Goal: Task Accomplishment & Management: Complete application form

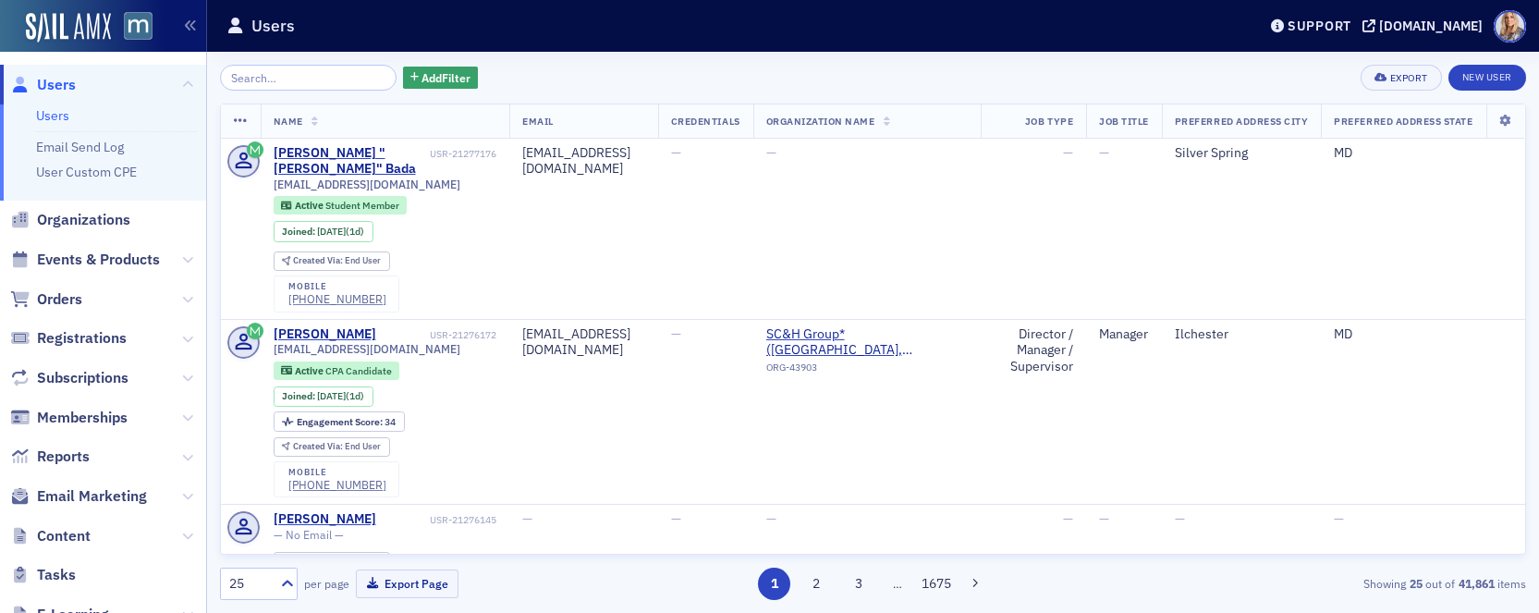
click at [256, 87] on input "search" at bounding box center [308, 78] width 177 height 26
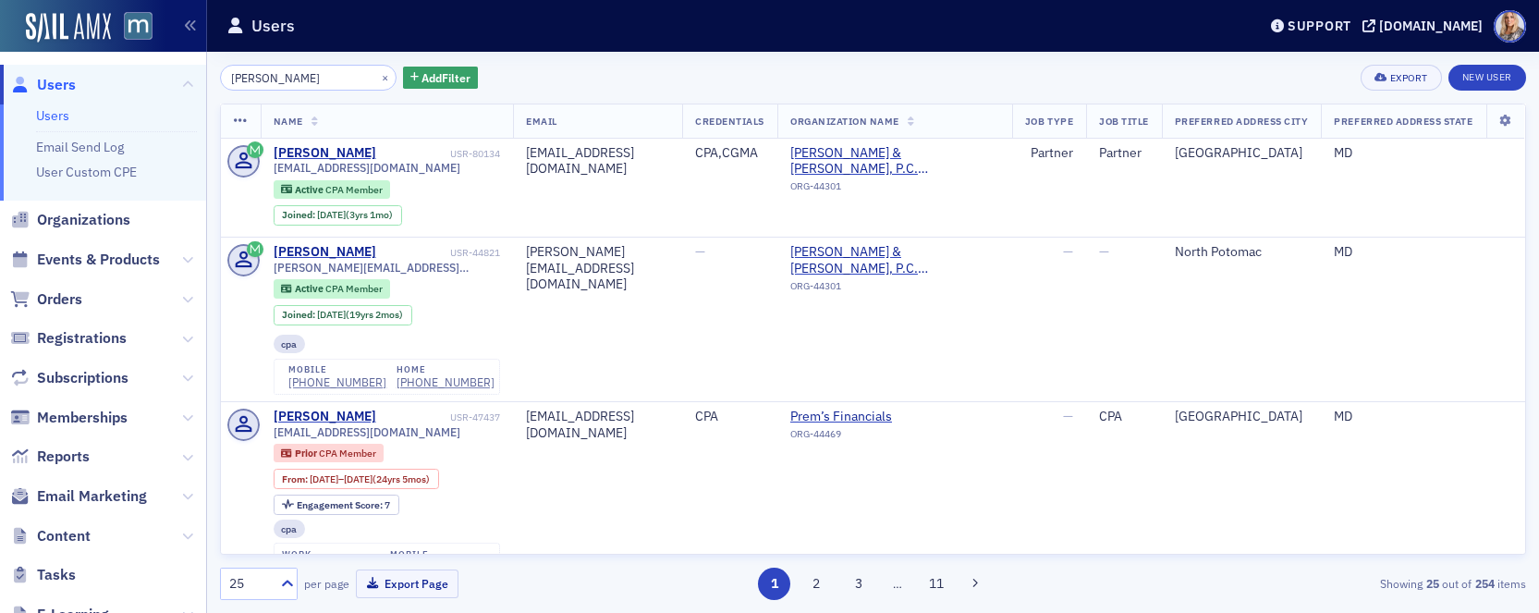
type input "Aman Singh"
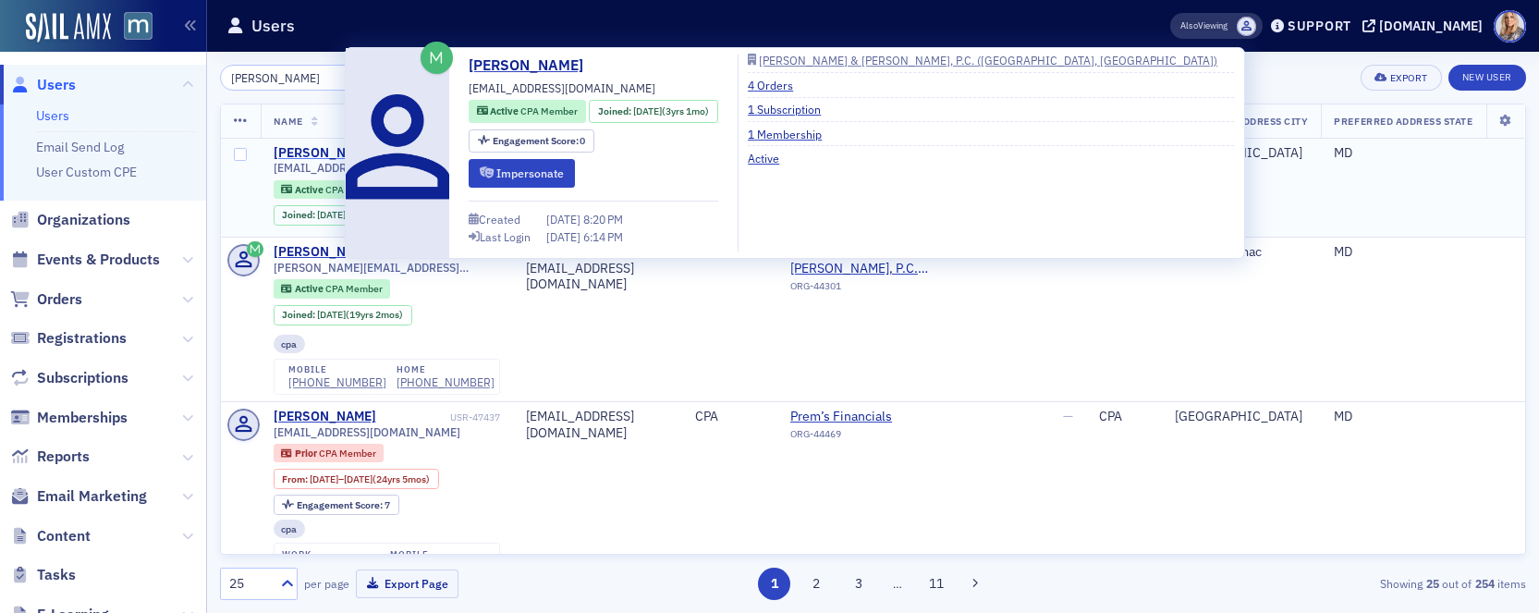
click at [312, 153] on div "Aman Singh" at bounding box center [325, 153] width 103 height 17
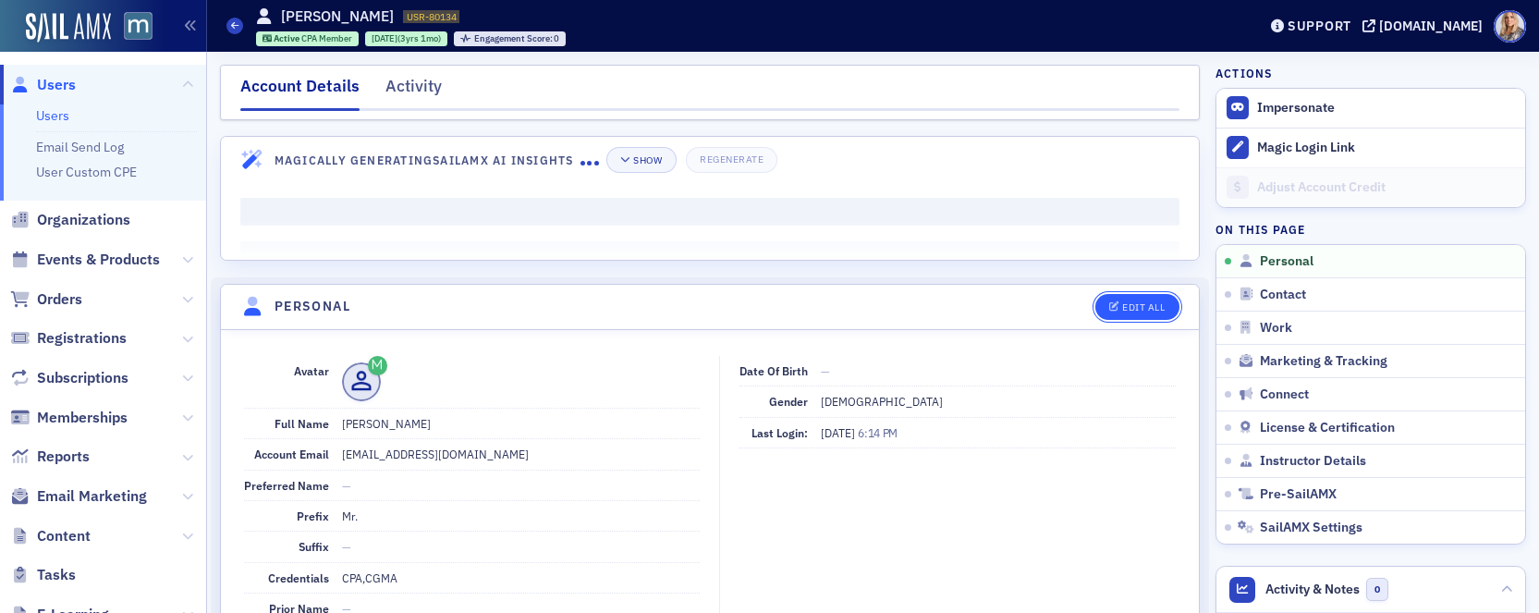
click at [1115, 302] on icon "button" at bounding box center [1114, 307] width 11 height 10
select select "US"
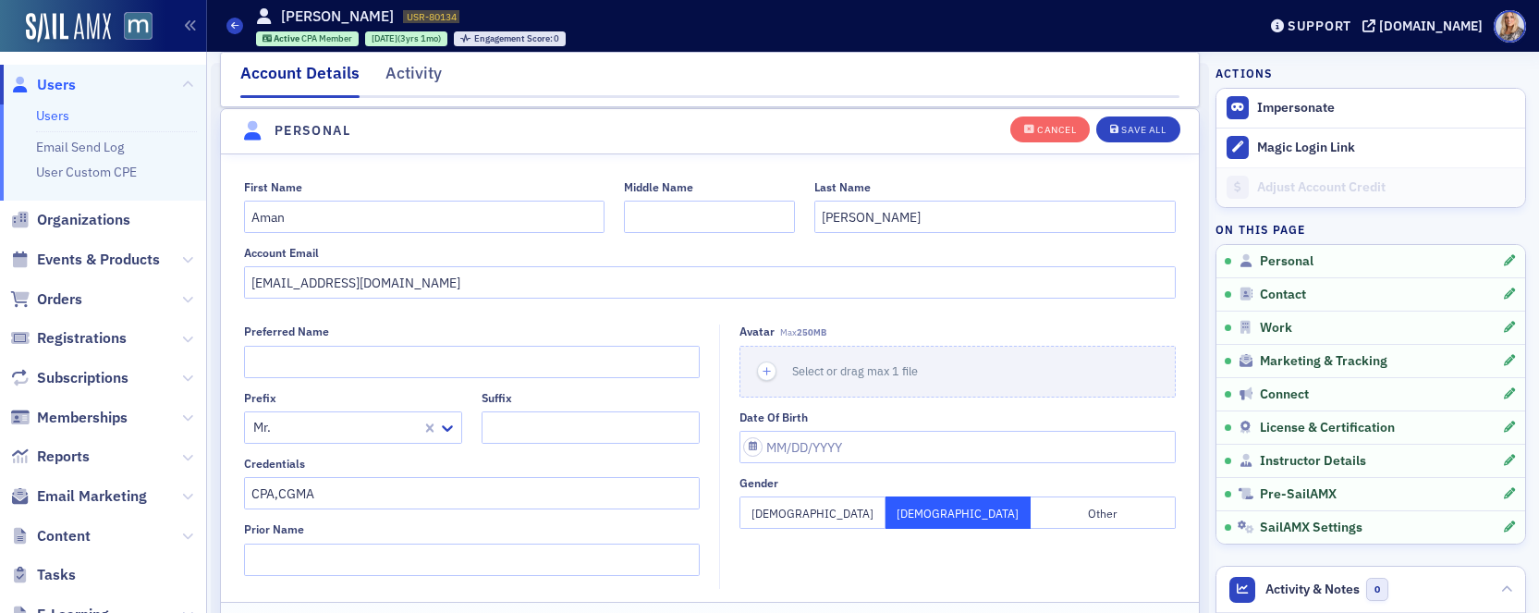
scroll to position [215, 0]
drag, startPoint x: 462, startPoint y: 285, endPoint x: 182, endPoint y: 281, distance: 280.2
click at [182, 281] on div "Users Users Email Send Log User Custom CPE Organizations Events & Products Orde…" at bounding box center [769, 306] width 1539 height 613
paste input "ikich"
type input "aman.singh@sikich.com"
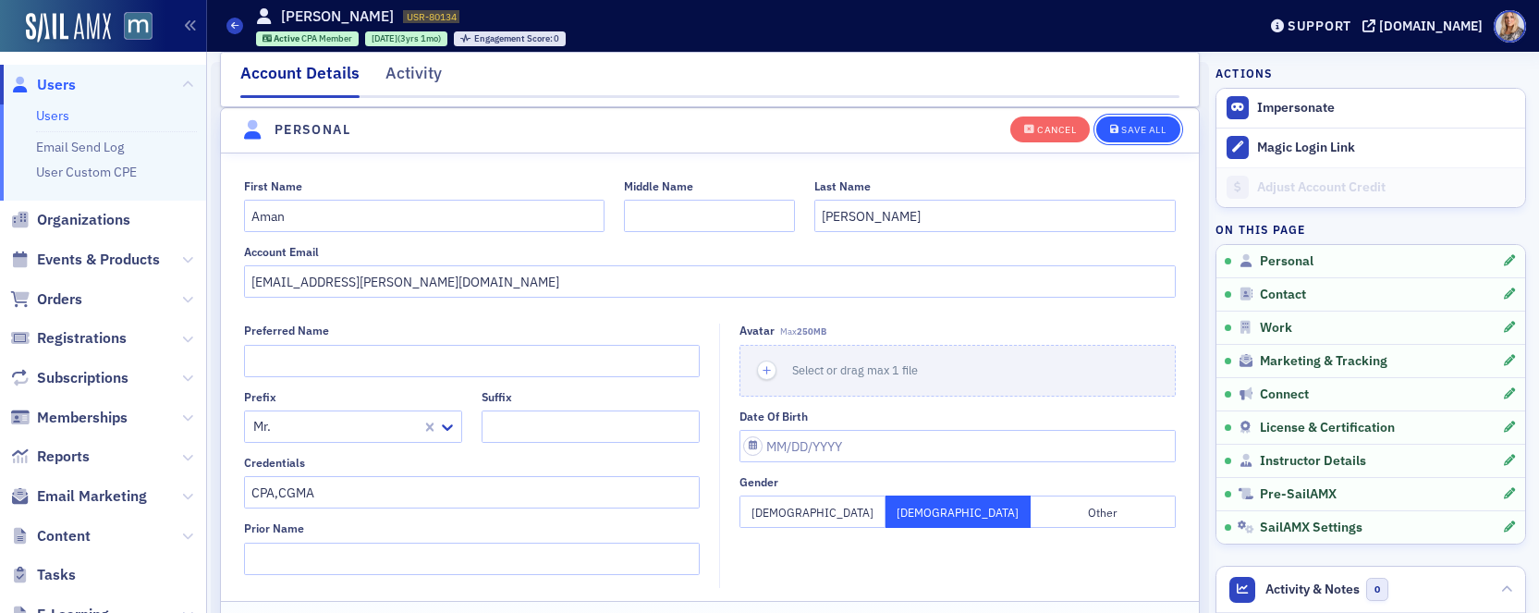
click at [1132, 125] on div "Save All" at bounding box center [1143, 130] width 44 height 10
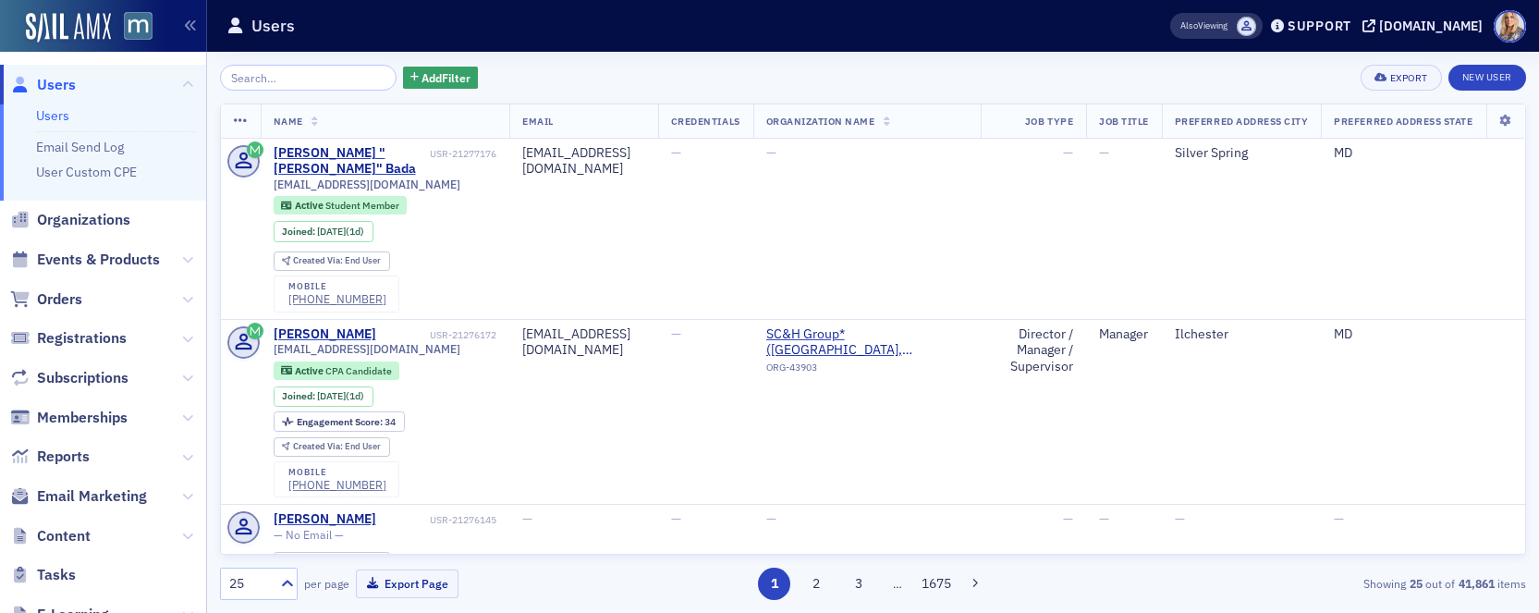
click at [265, 81] on input "search" at bounding box center [308, 78] width 177 height 26
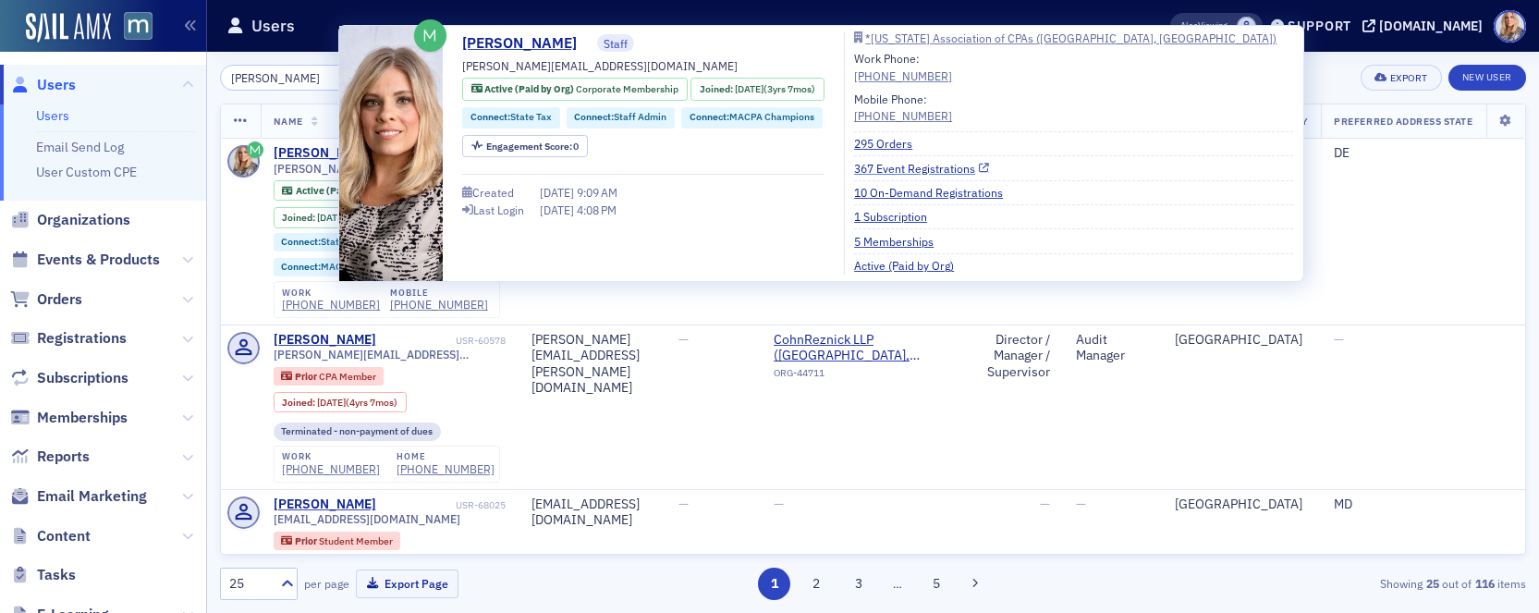
click at [902, 165] on link "367 Event Registrations" at bounding box center [921, 168] width 135 height 17
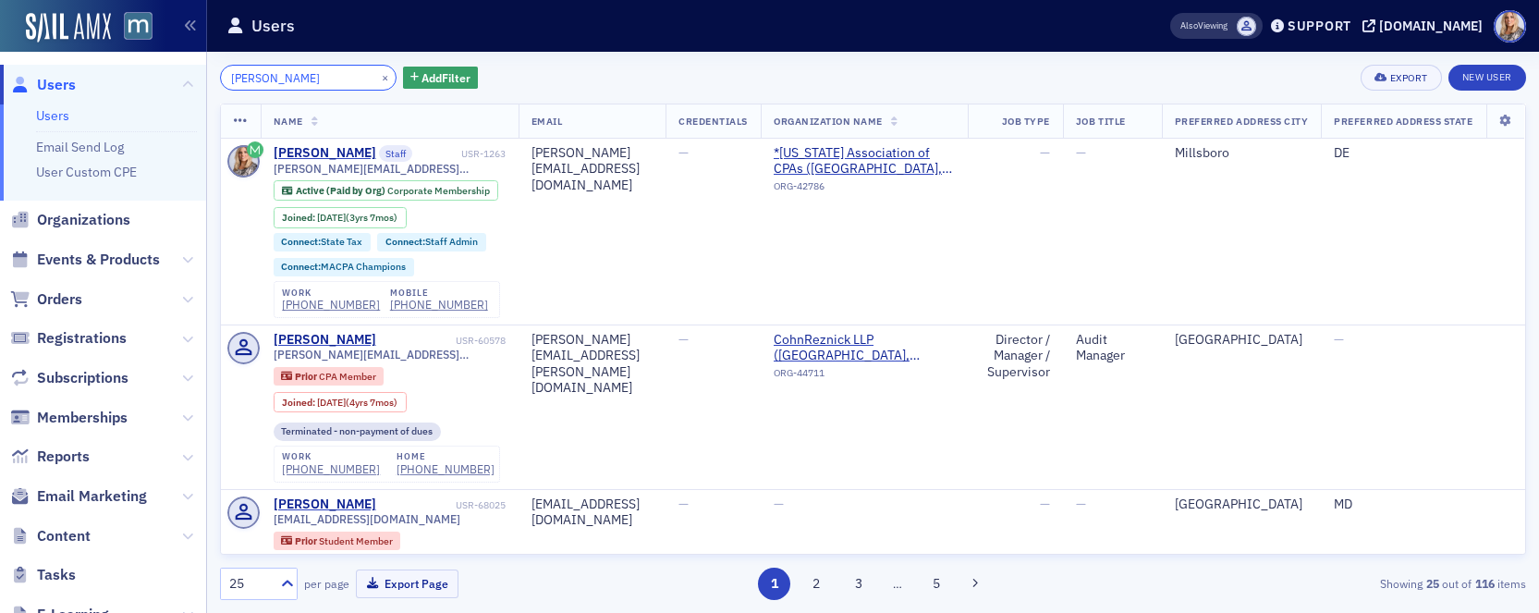
click at [308, 78] on input "[PERSON_NAME]" at bounding box center [308, 78] width 177 height 26
drag, startPoint x: 308, startPoint y: 78, endPoint x: 221, endPoint y: 69, distance: 87.3
click at [221, 69] on div "Emily Trott ×" at bounding box center [308, 78] width 177 height 26
paste input "cindyhwallace@gmail.com"
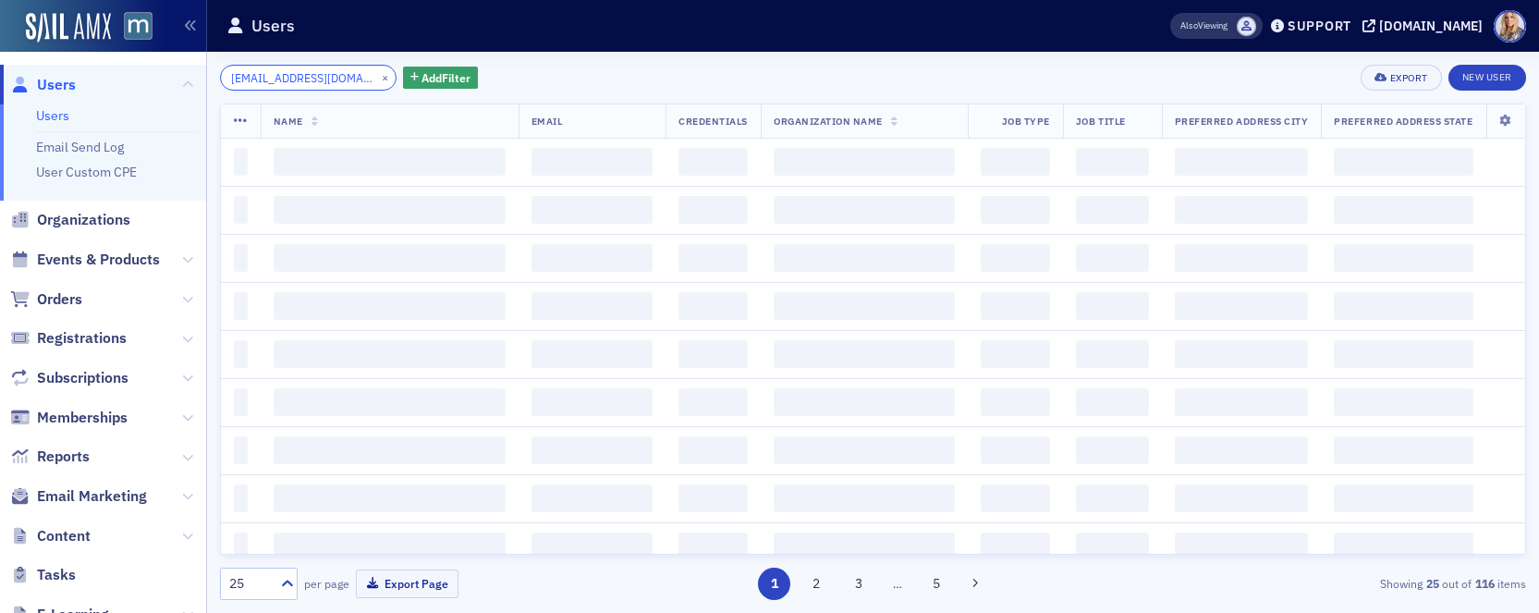
scroll to position [0, 14]
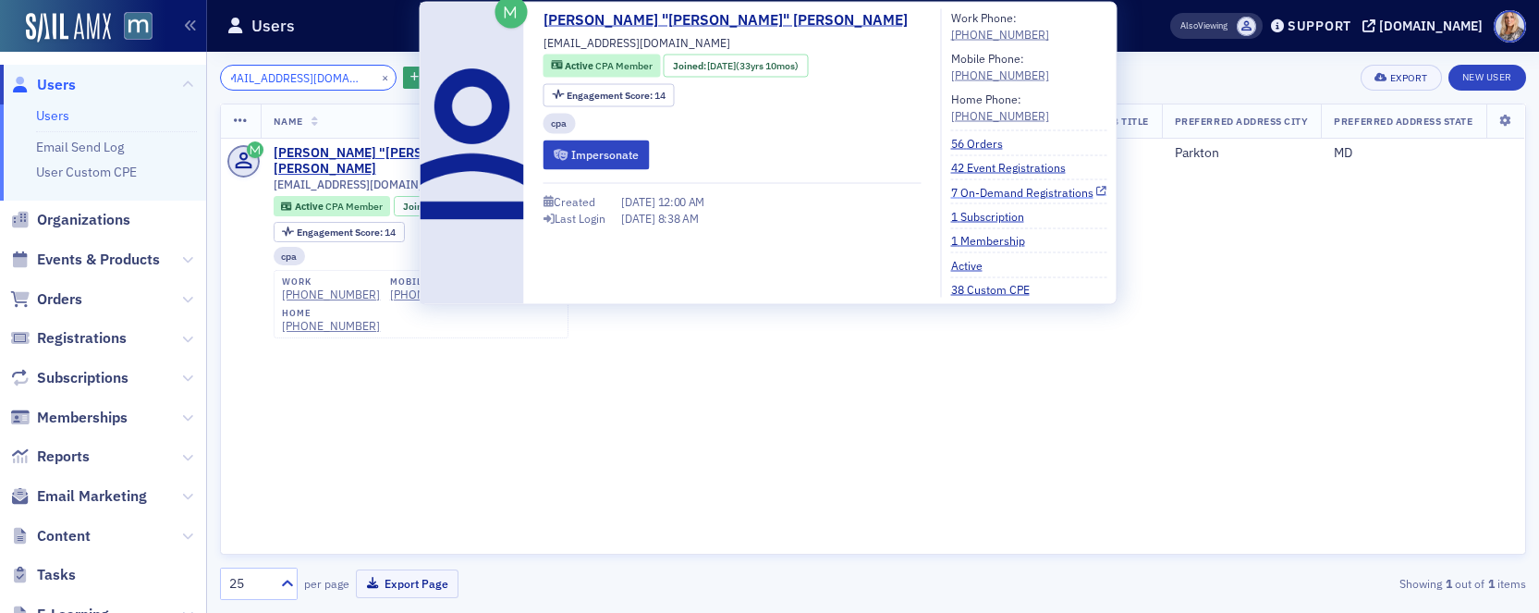
type input "cindyhwallace@gmail.com"
click at [951, 190] on link "7 On-Demand Registrations" at bounding box center [1029, 191] width 156 height 17
click at [628, 150] on button "Impersonate" at bounding box center [597, 155] width 106 height 29
click at [951, 194] on link "7 On-Demand Registrations" at bounding box center [1029, 191] width 156 height 17
click at [951, 188] on link "7 On-Demand Registrations" at bounding box center [1029, 191] width 156 height 17
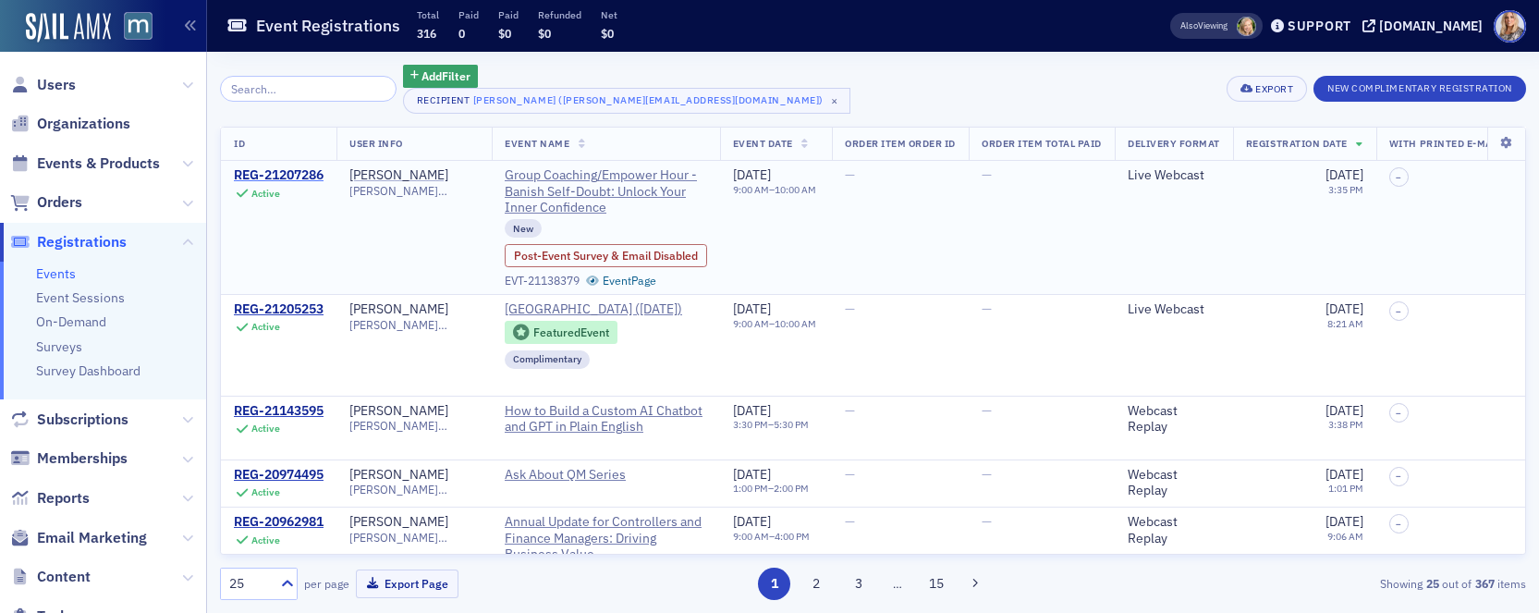
click at [306, 175] on div "REG-21207286" at bounding box center [279, 175] width 90 height 17
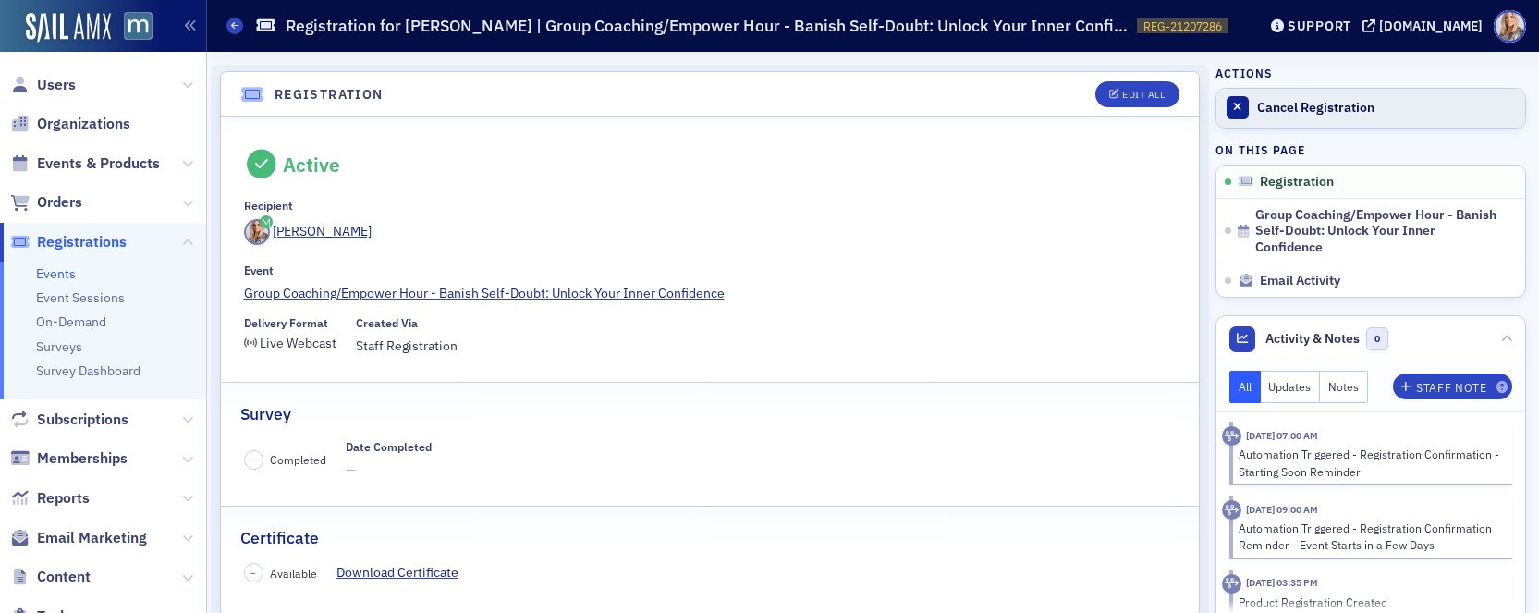
click at [1274, 109] on div "Cancel Registration" at bounding box center [1386, 108] width 259 height 17
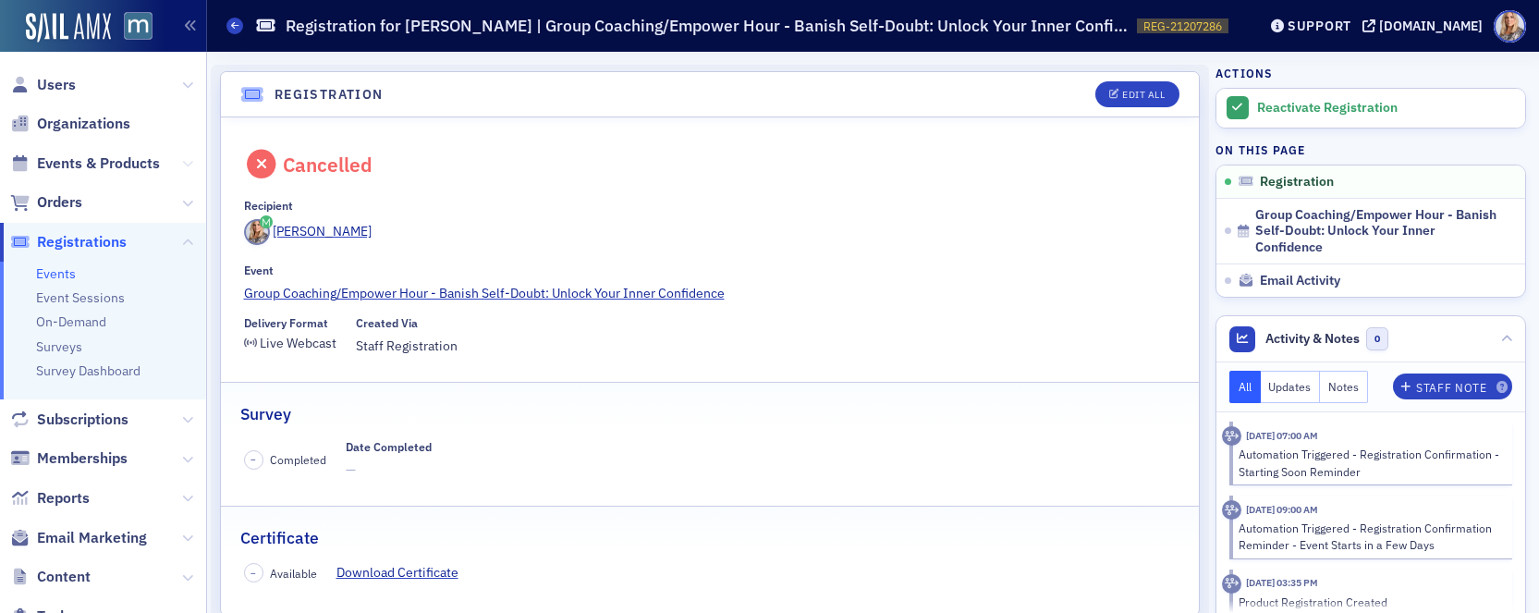
click at [186, 166] on icon at bounding box center [187, 163] width 11 height 11
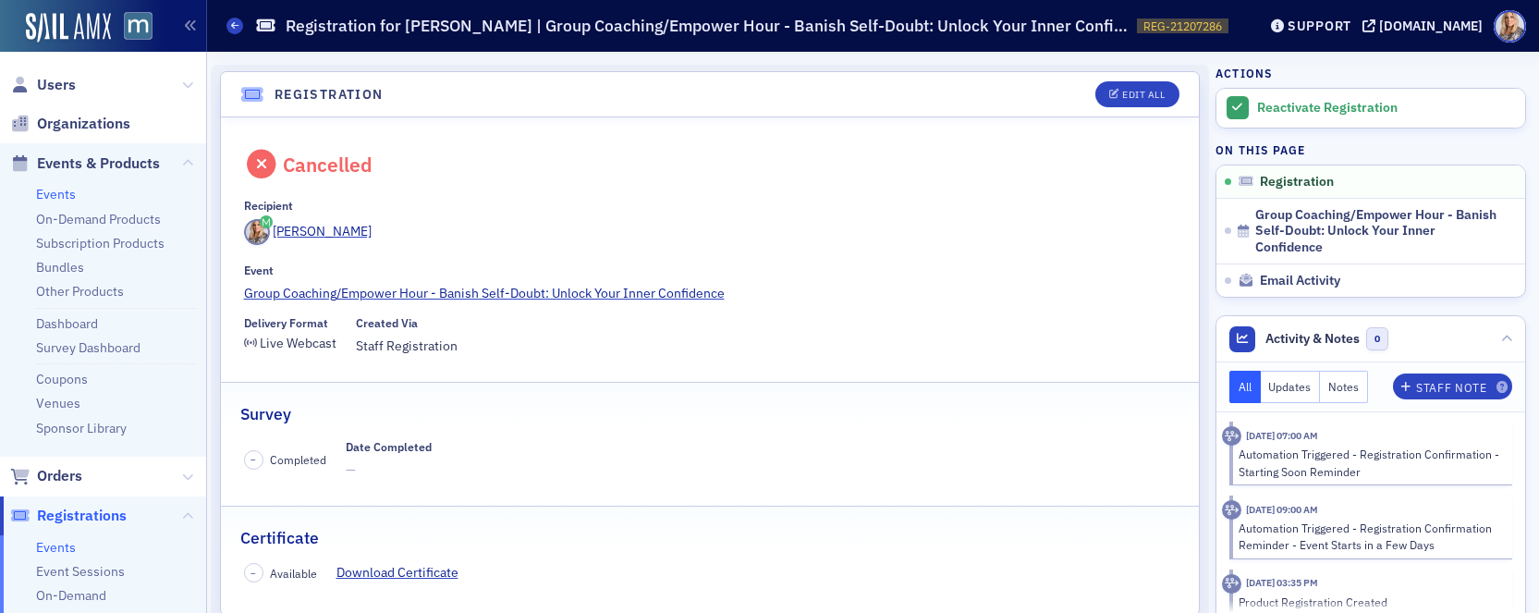
click at [55, 192] on link "Events" at bounding box center [56, 194] width 40 height 17
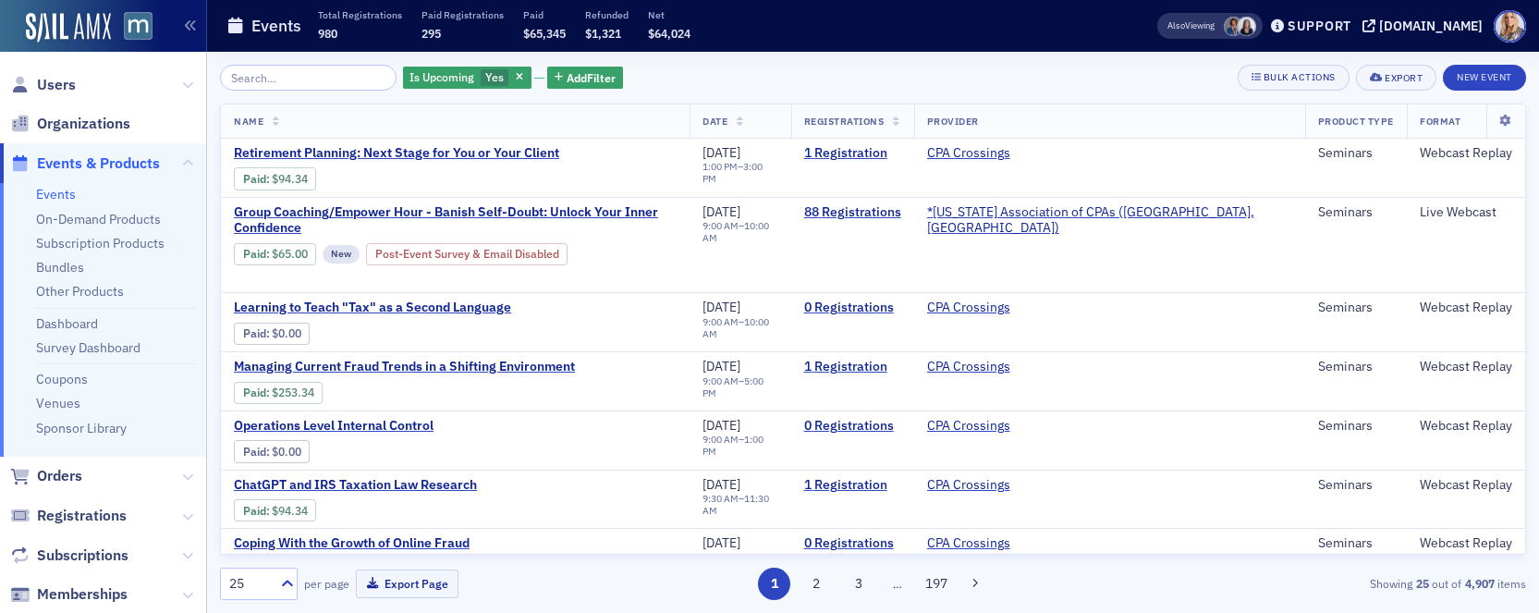
click at [280, 83] on input "search" at bounding box center [308, 78] width 177 height 26
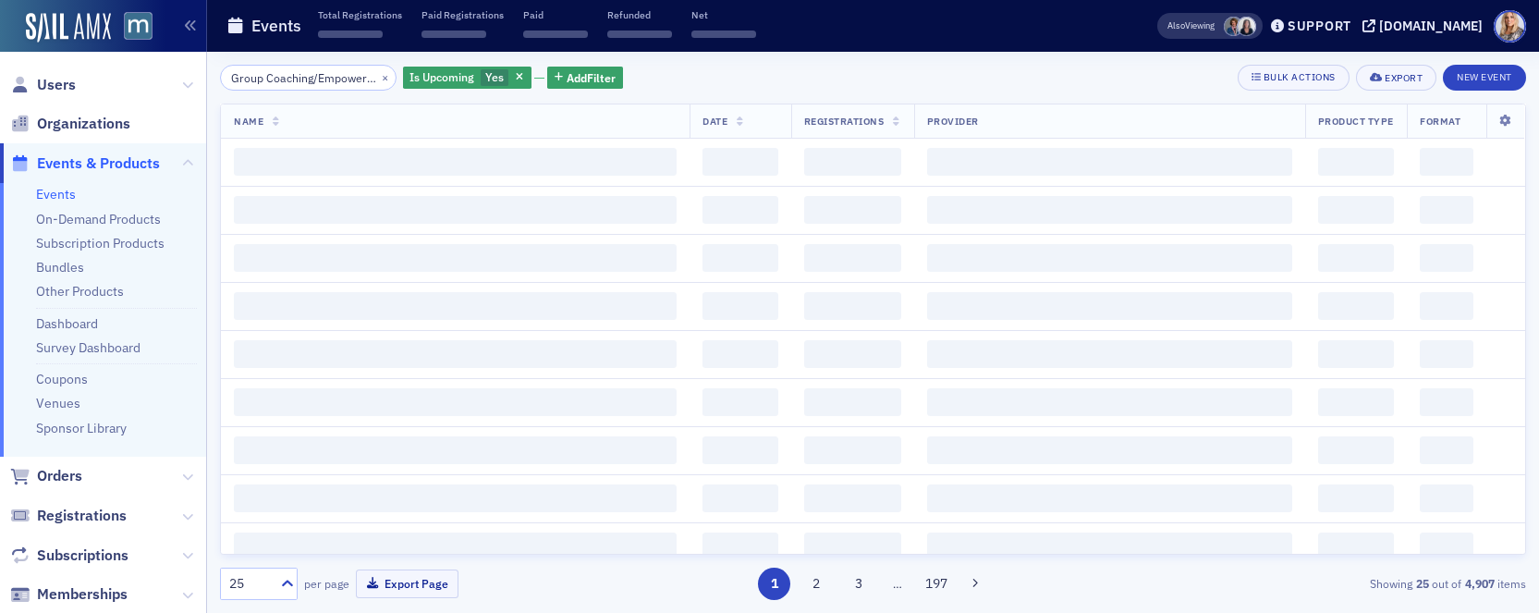
scroll to position [0, 300]
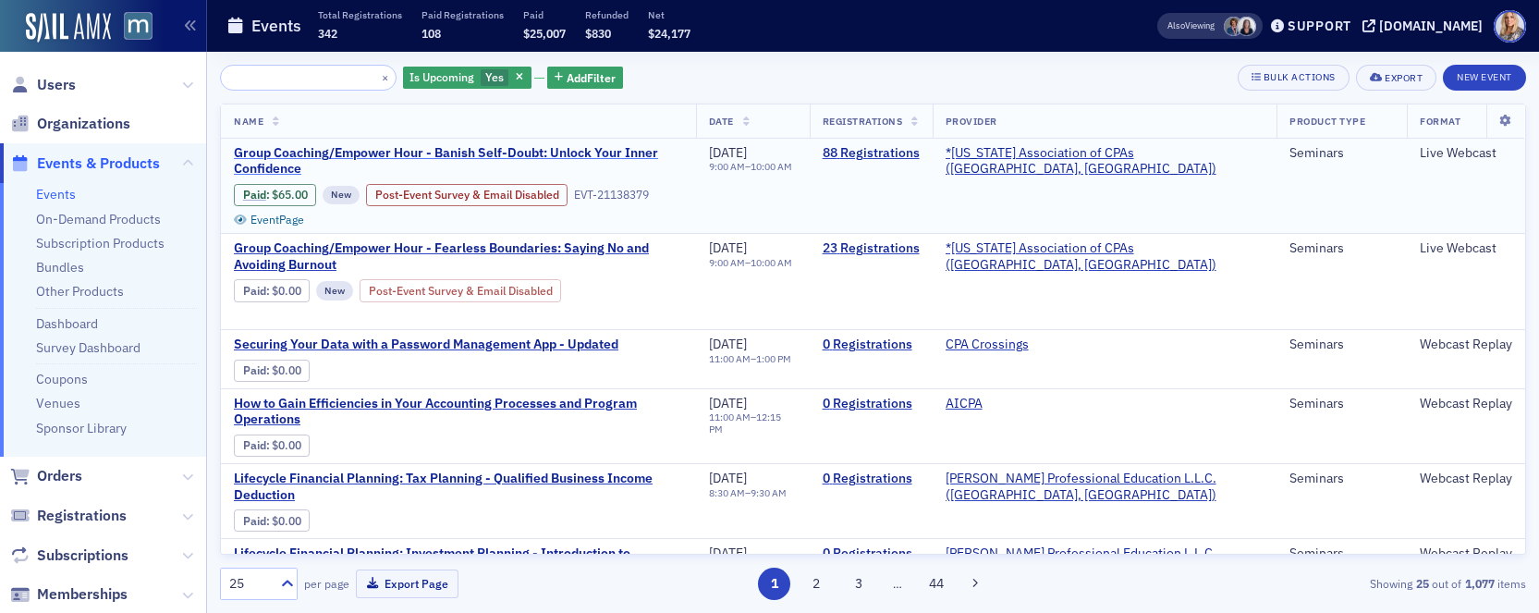
type input "Group Coaching/Empower Hour - Banish Self-Doubt: Unlock Your Inner Confidence"
click at [352, 153] on span "Group Coaching/Empower Hour - Banish Self-Doubt: Unlock Your Inner Confidence" at bounding box center [458, 161] width 449 height 32
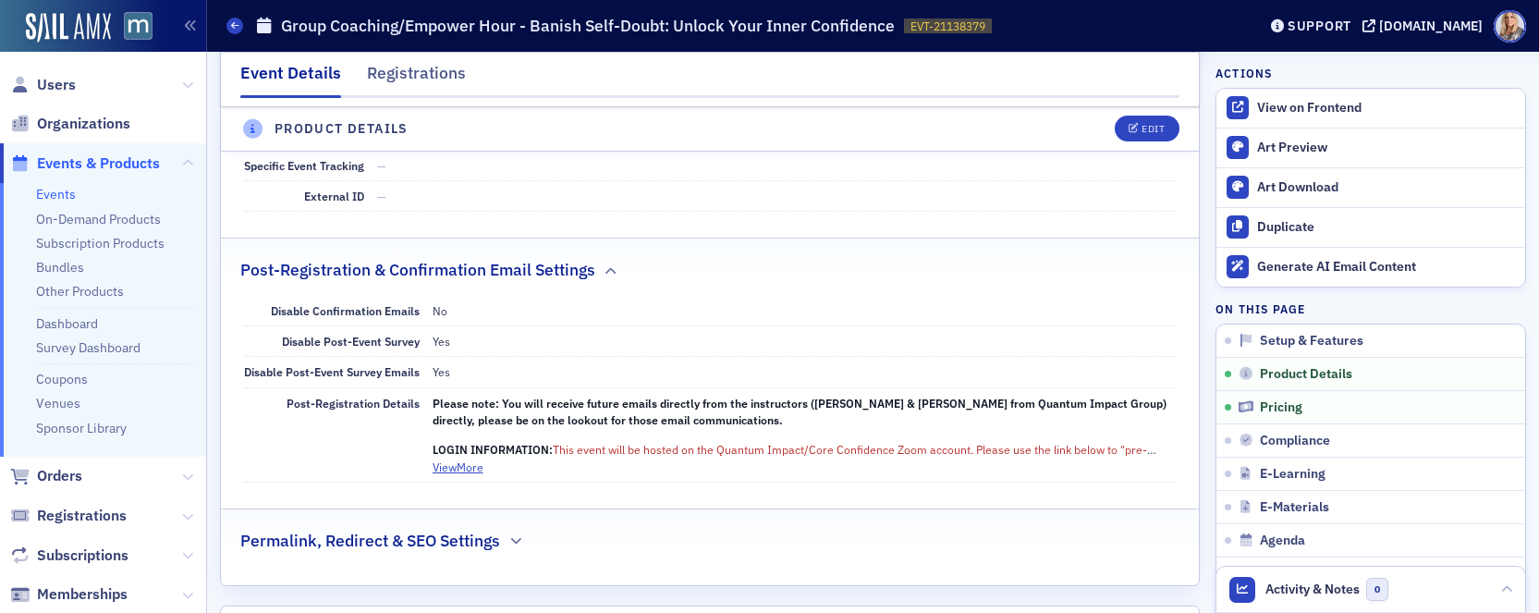
scroll to position [1222, 0]
click at [449, 457] on button "View More" at bounding box center [458, 465] width 51 height 17
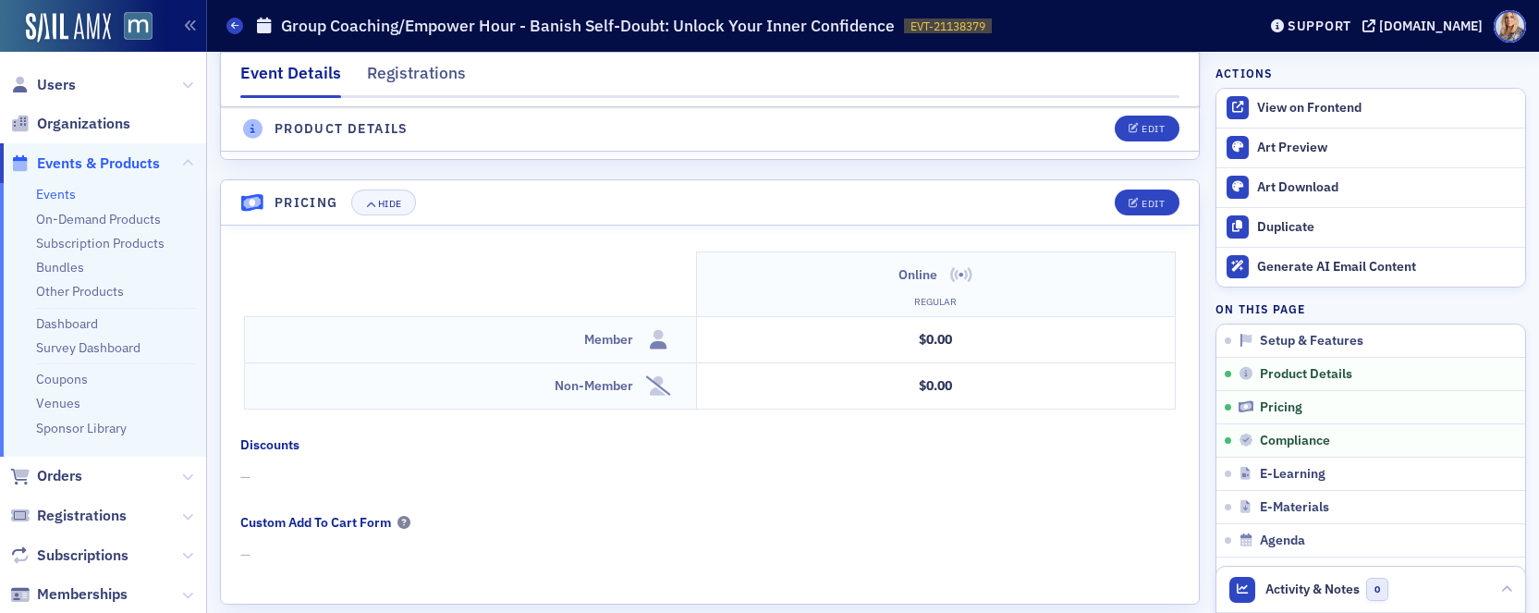
scroll to position [1867, 0]
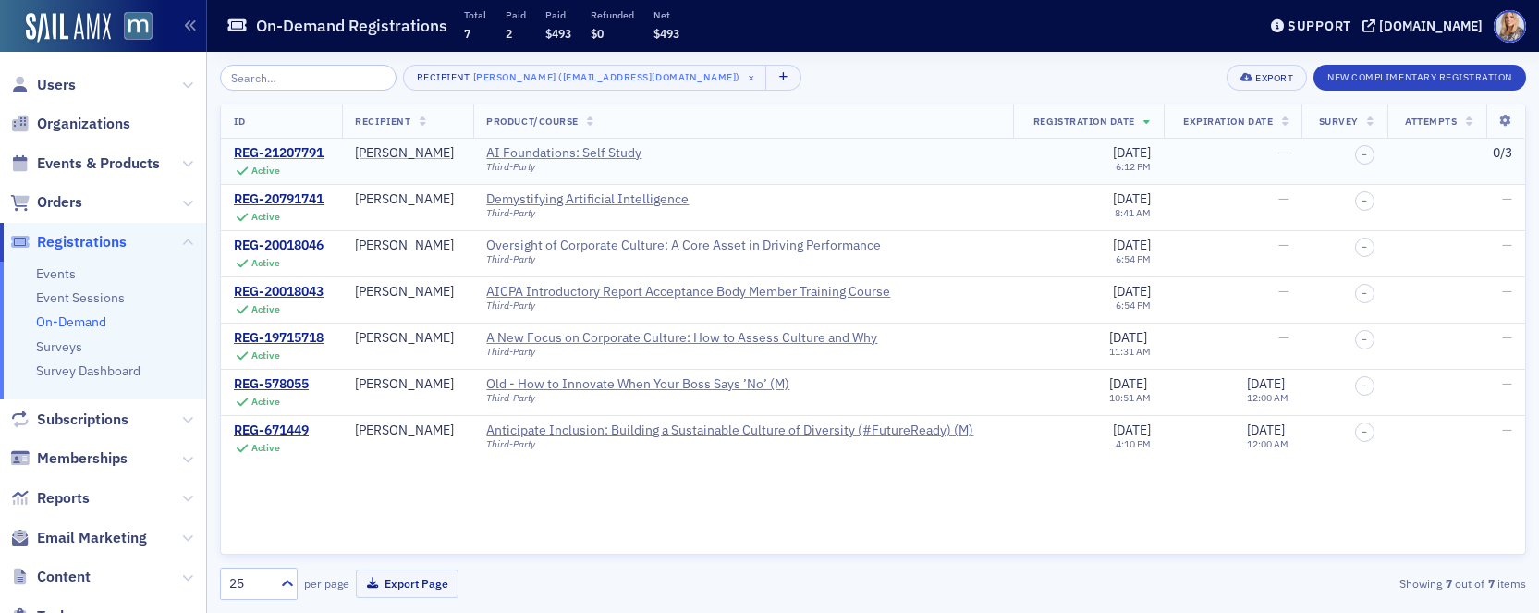
click at [276, 152] on div "REG-21207791" at bounding box center [279, 153] width 90 height 17
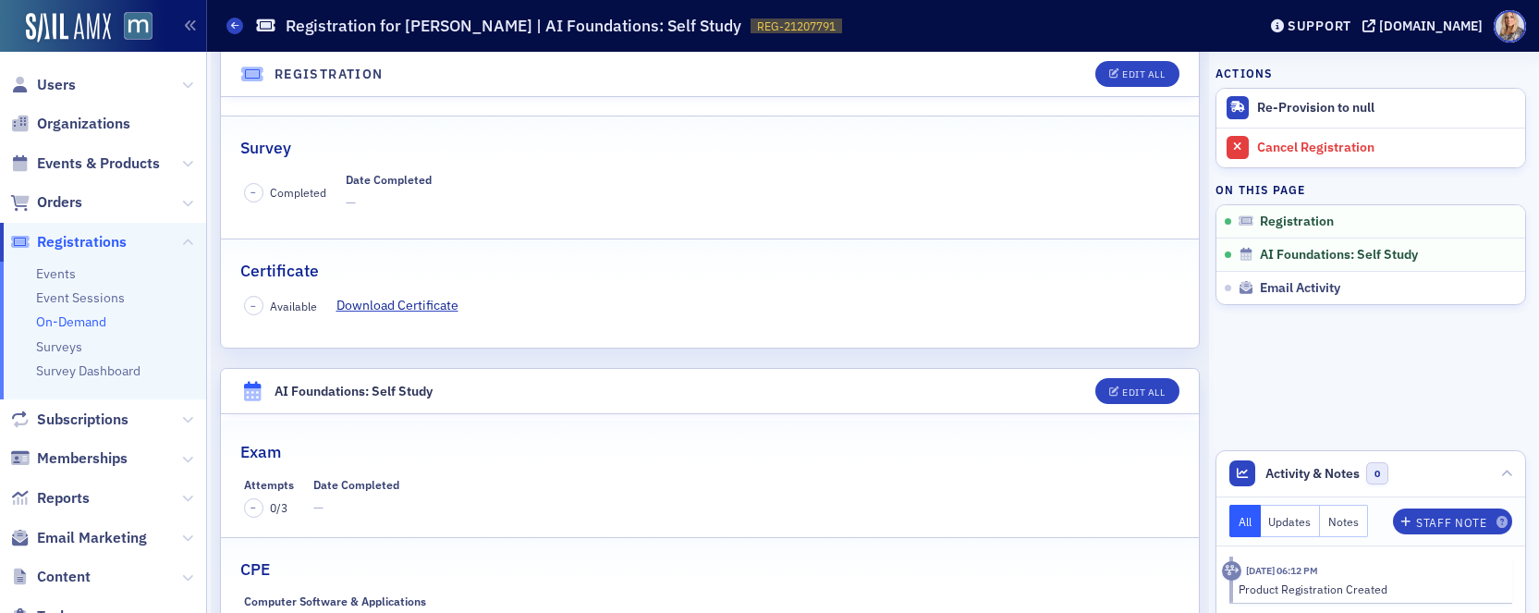
scroll to position [284, 0]
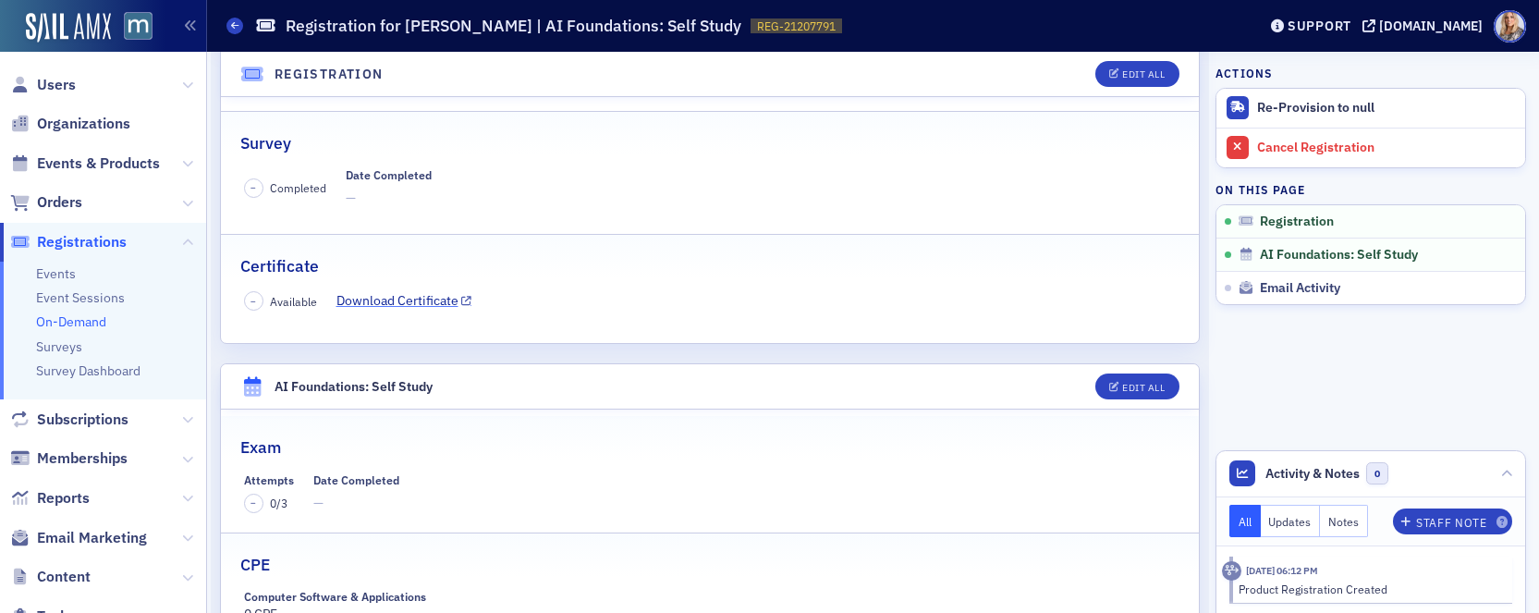
click at [375, 304] on link "Download Certificate" at bounding box center [405, 300] width 136 height 19
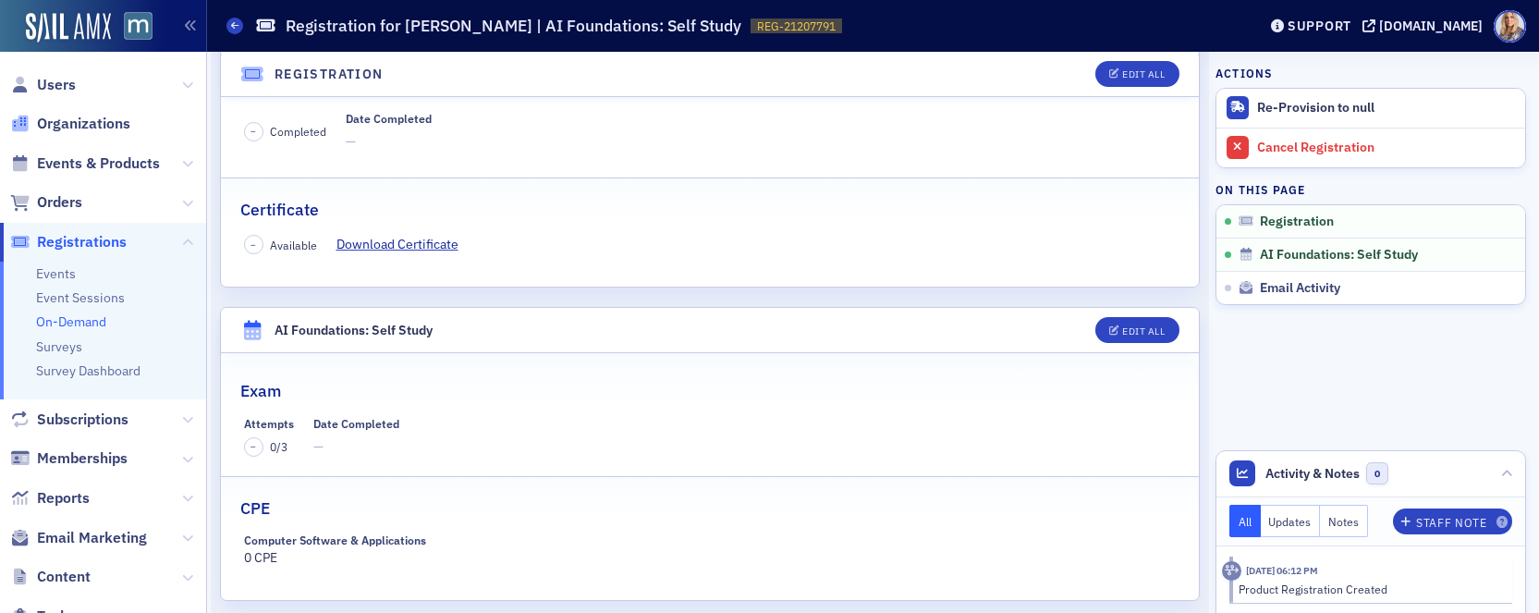
scroll to position [339, 0]
drag, startPoint x: 275, startPoint y: 330, endPoint x: 468, endPoint y: 332, distance: 193.2
click at [468, 333] on header "AI Foundations: Self Study Edit All" at bounding box center [710, 331] width 978 height 45
copy div "AI Foundations: Self Study"
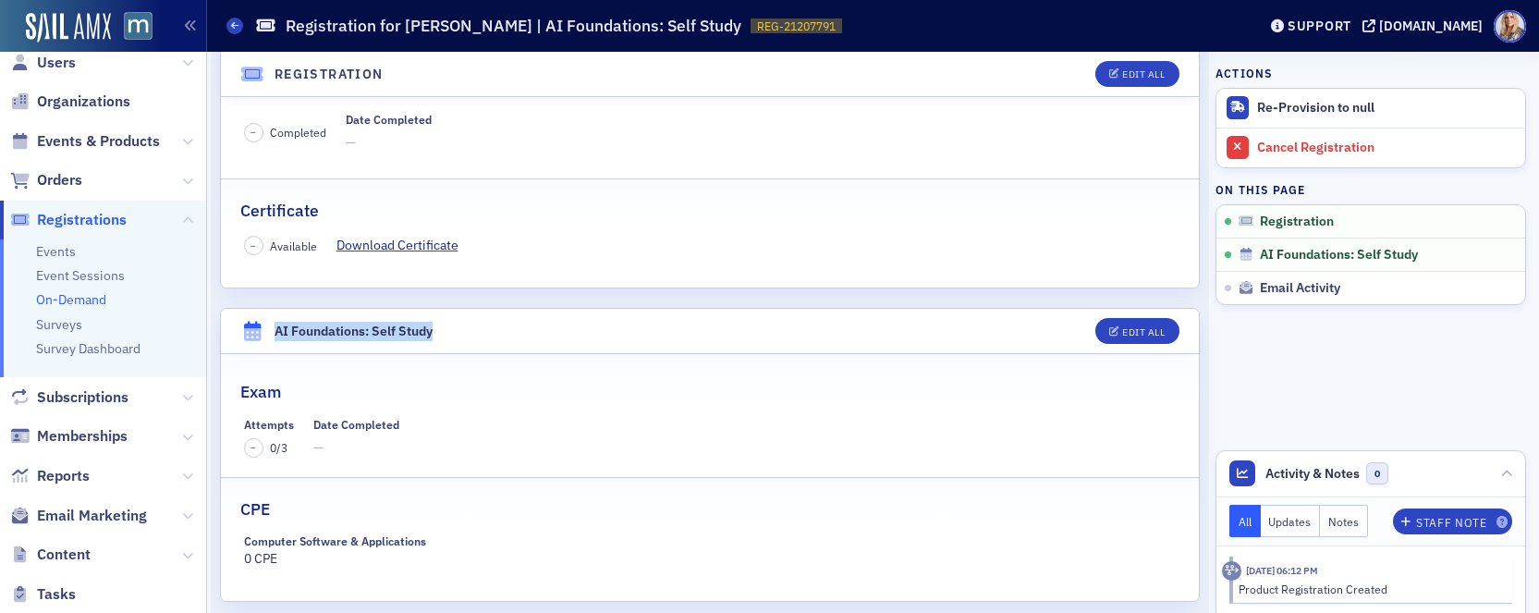
scroll to position [0, 0]
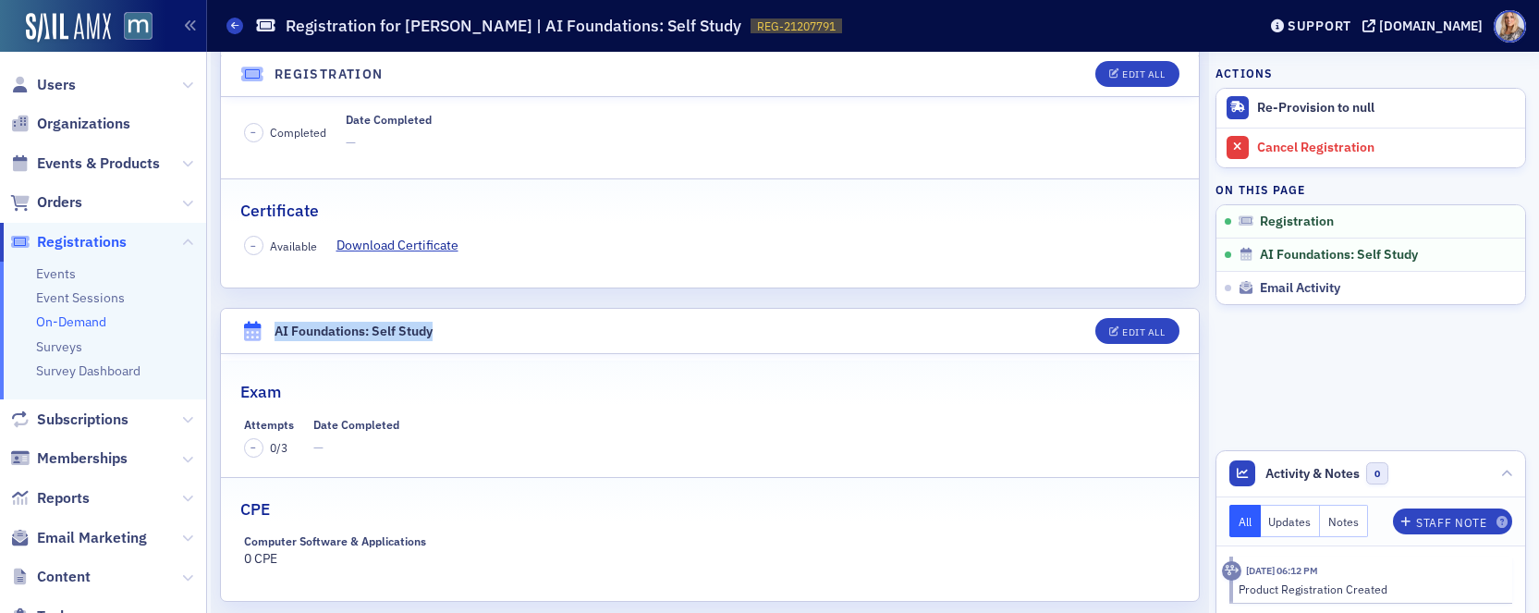
click at [87, 325] on link "On-Demand" at bounding box center [71, 321] width 70 height 17
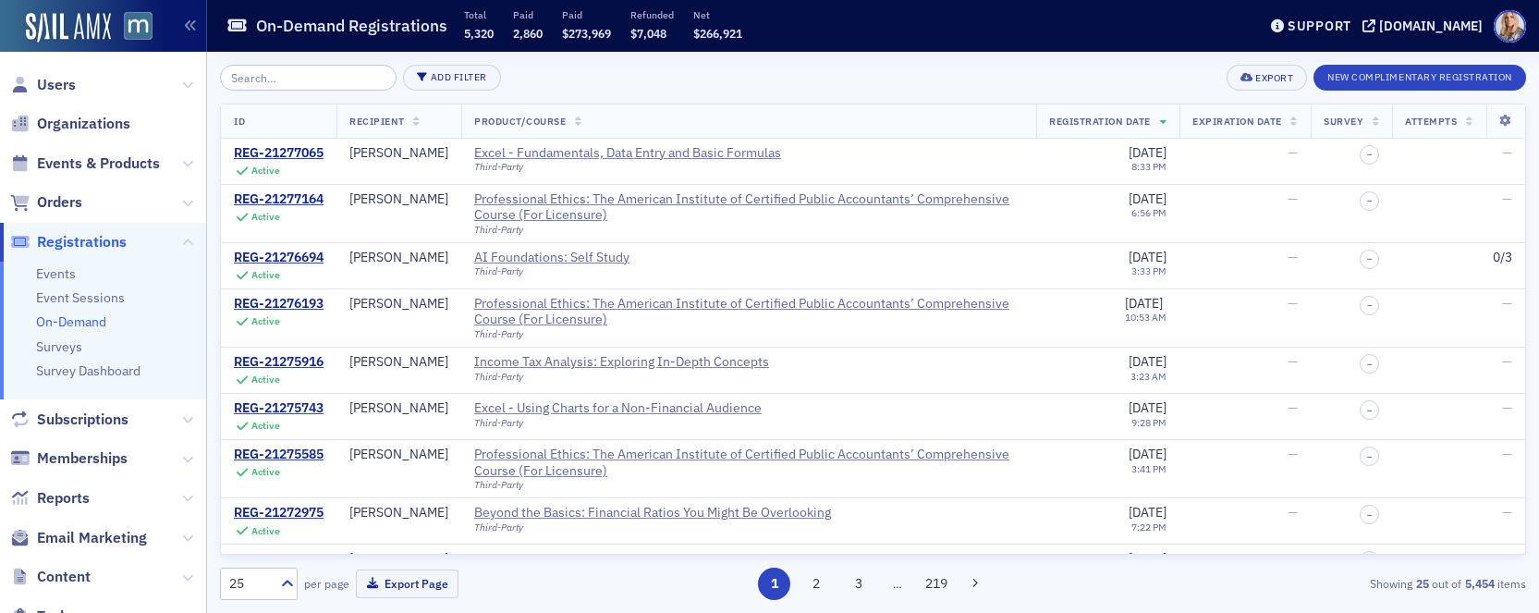
click at [274, 75] on input "search" at bounding box center [308, 78] width 177 height 26
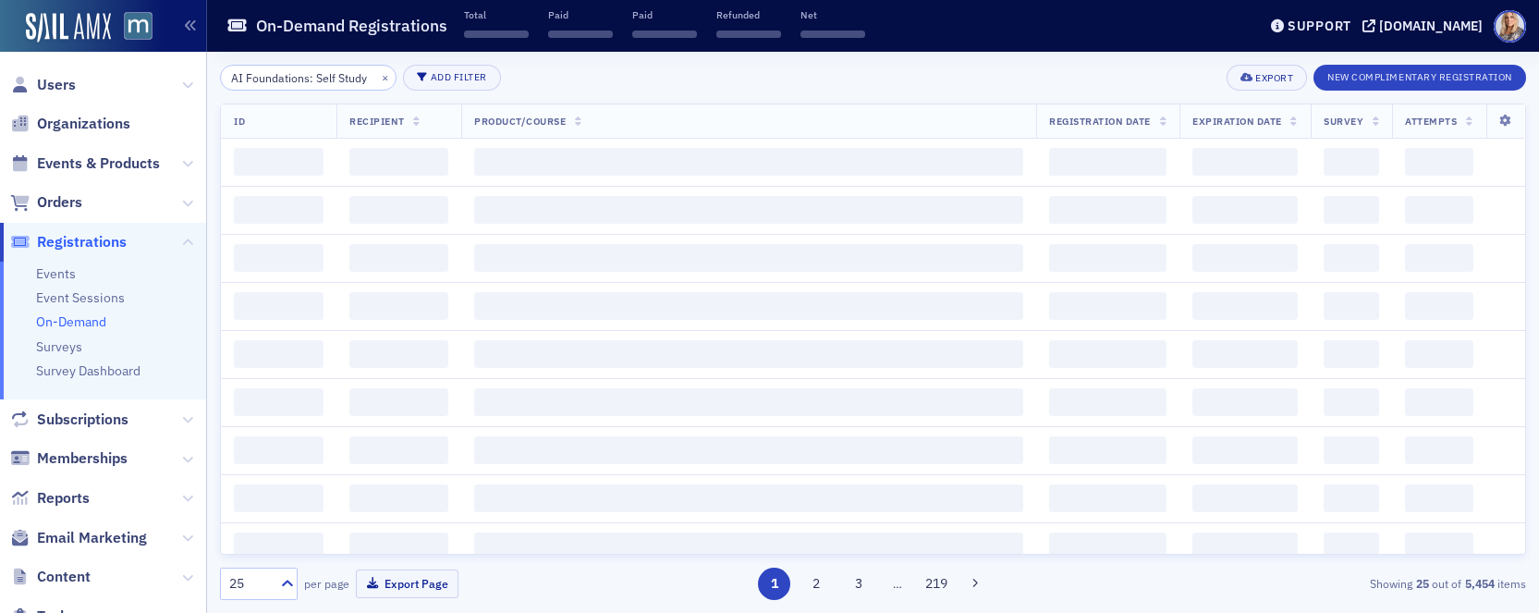
scroll to position [0, 13]
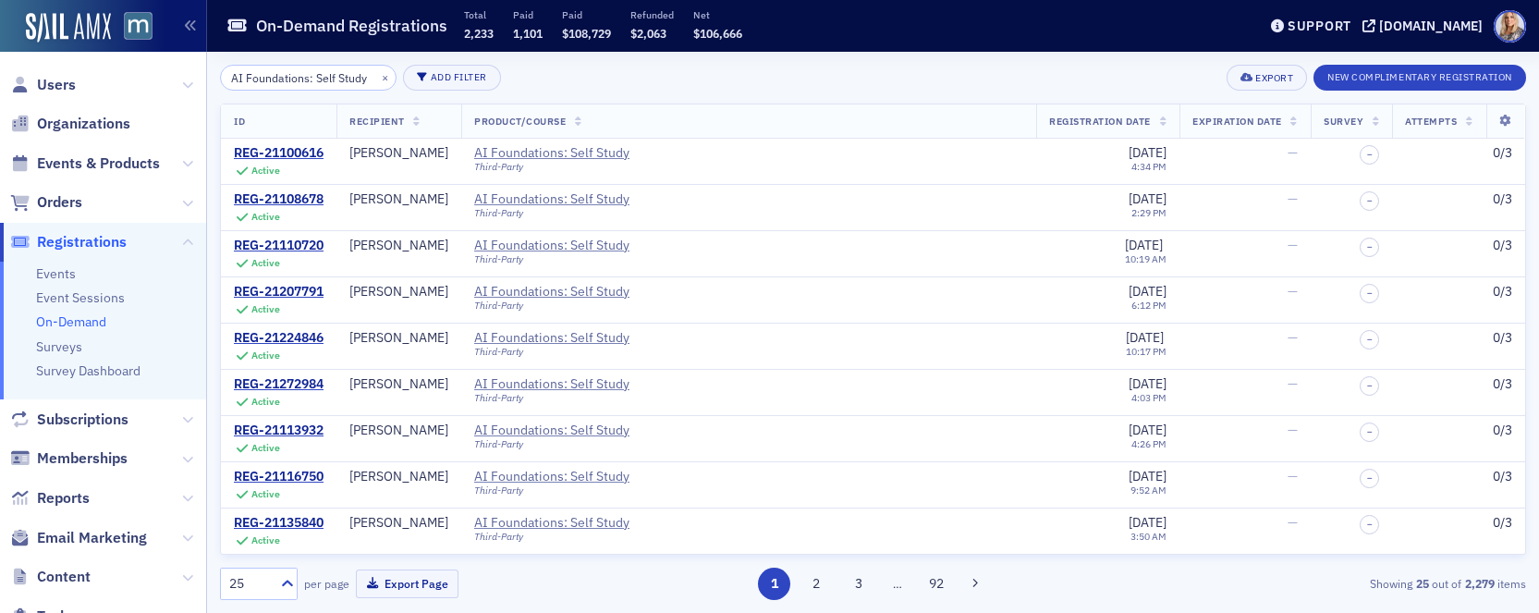
type input "AI Foundations: Self Study"
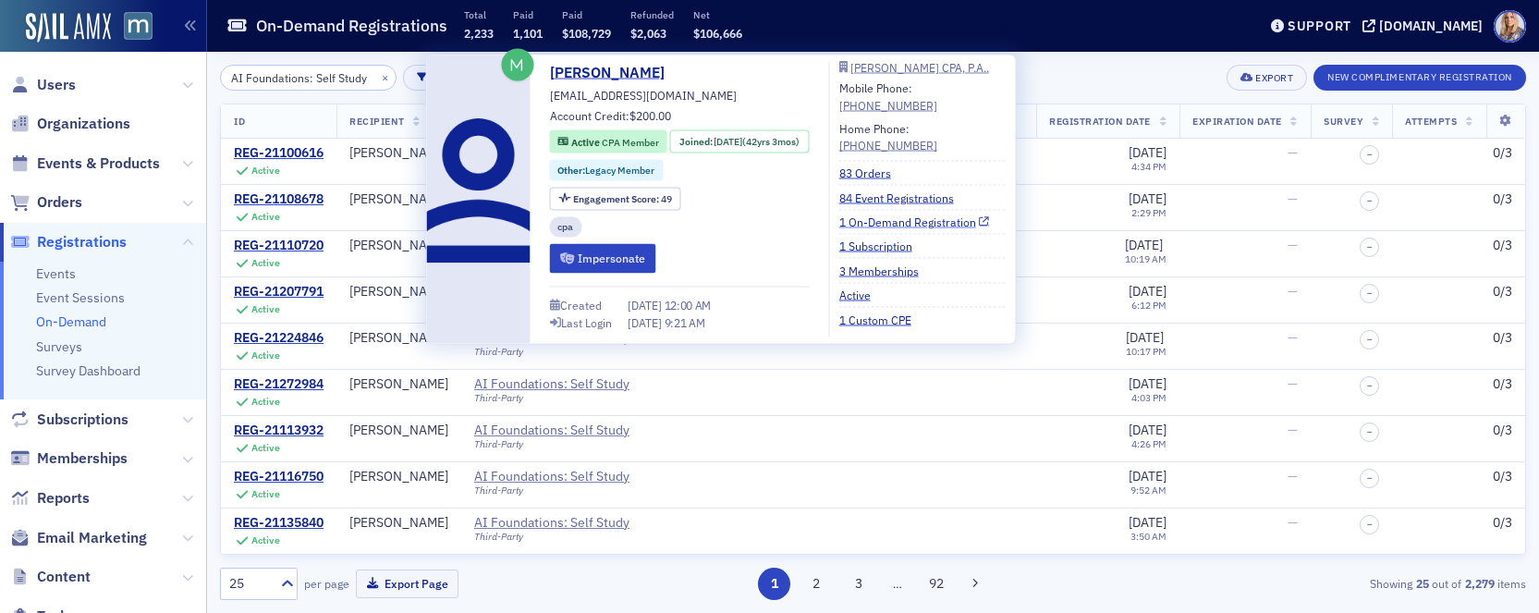
click at [902, 224] on link "1 On-Demand Registration" at bounding box center [914, 222] width 151 height 17
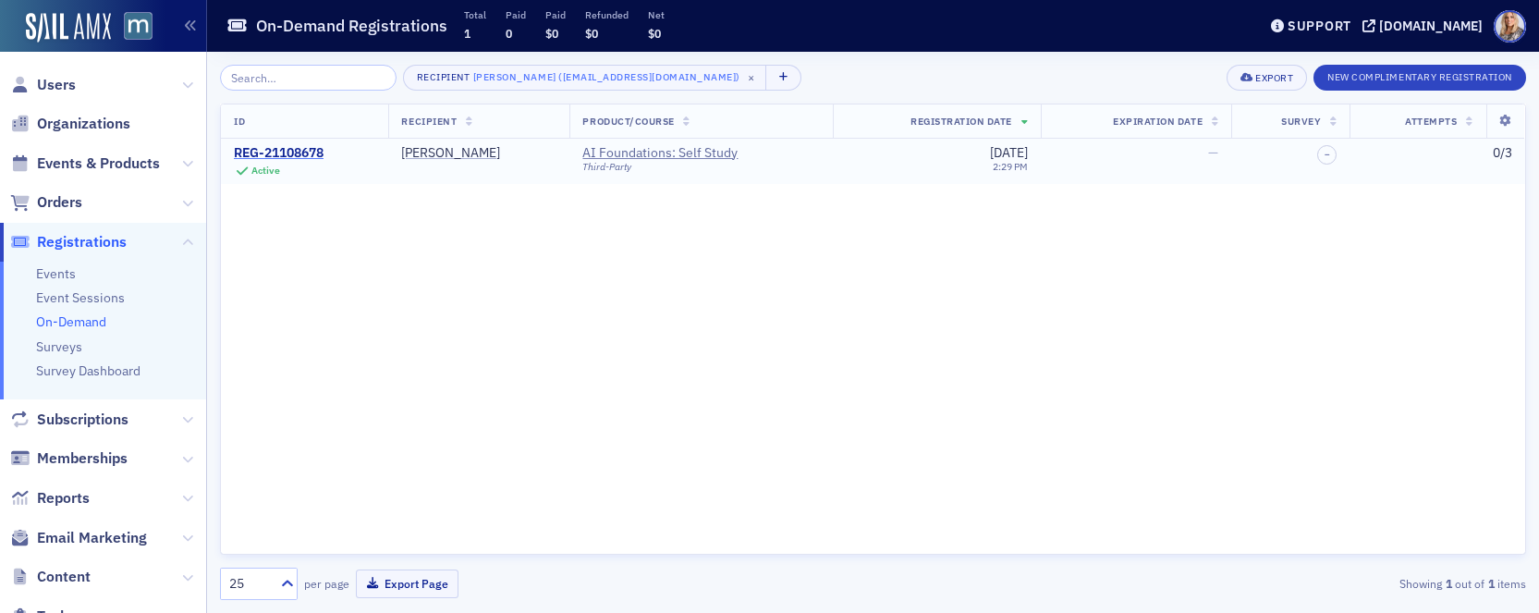
click at [288, 153] on div "REG-21108678" at bounding box center [279, 153] width 90 height 17
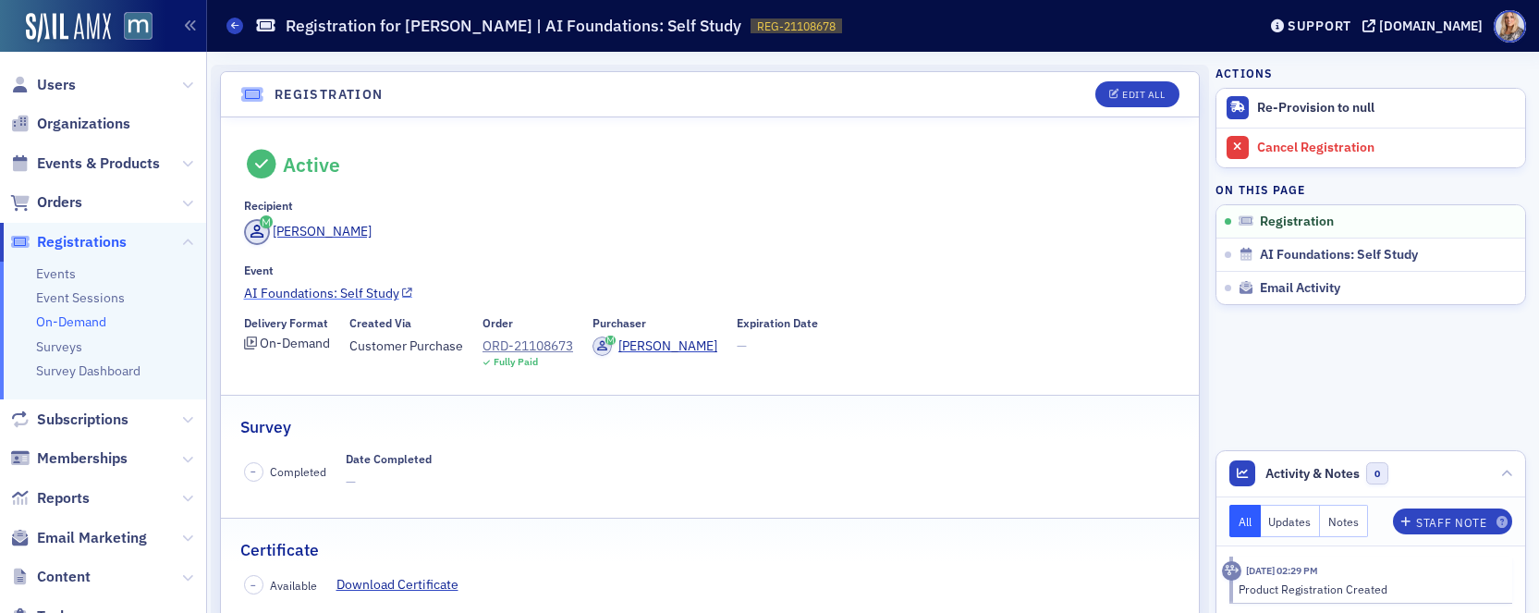
click at [337, 292] on link "AI Foundations: Self Study" at bounding box center [710, 293] width 933 height 19
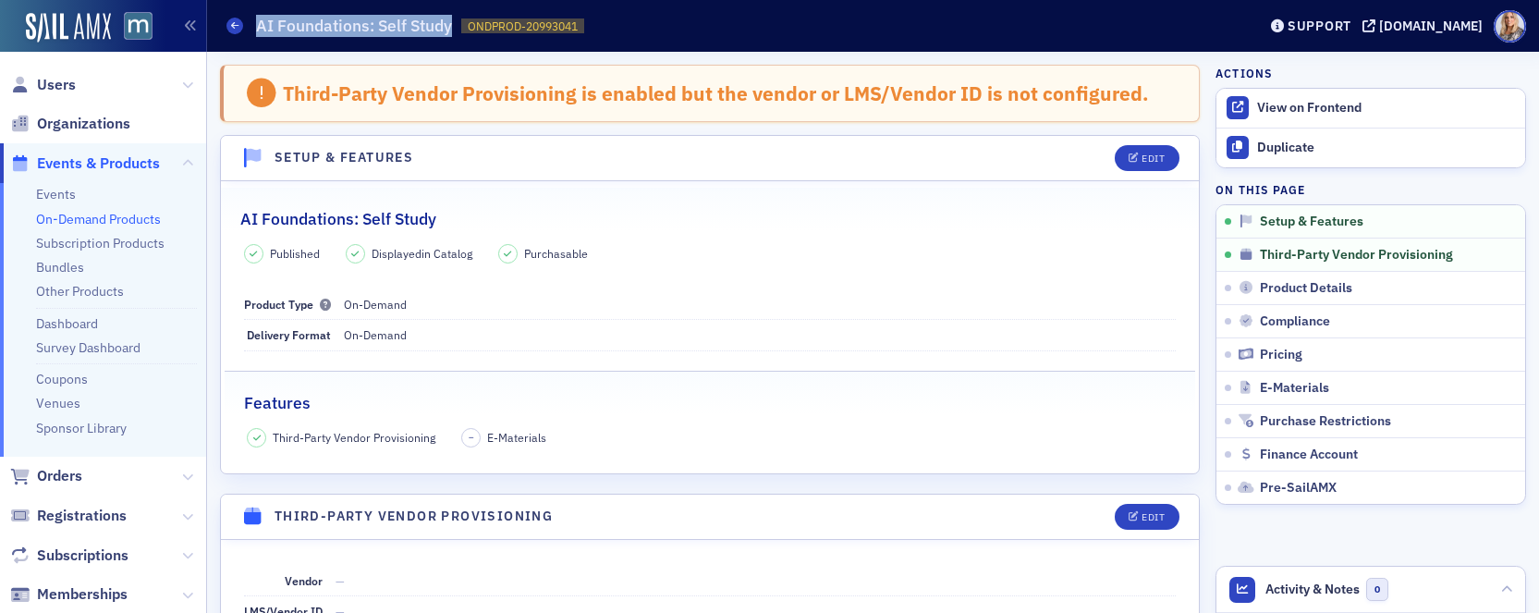
drag, startPoint x: 258, startPoint y: 26, endPoint x: 439, endPoint y: 32, distance: 181.3
click at [440, 32] on h1 "AI Foundations: Self Study" at bounding box center [354, 26] width 196 height 22
click at [188, 82] on icon at bounding box center [187, 85] width 11 height 11
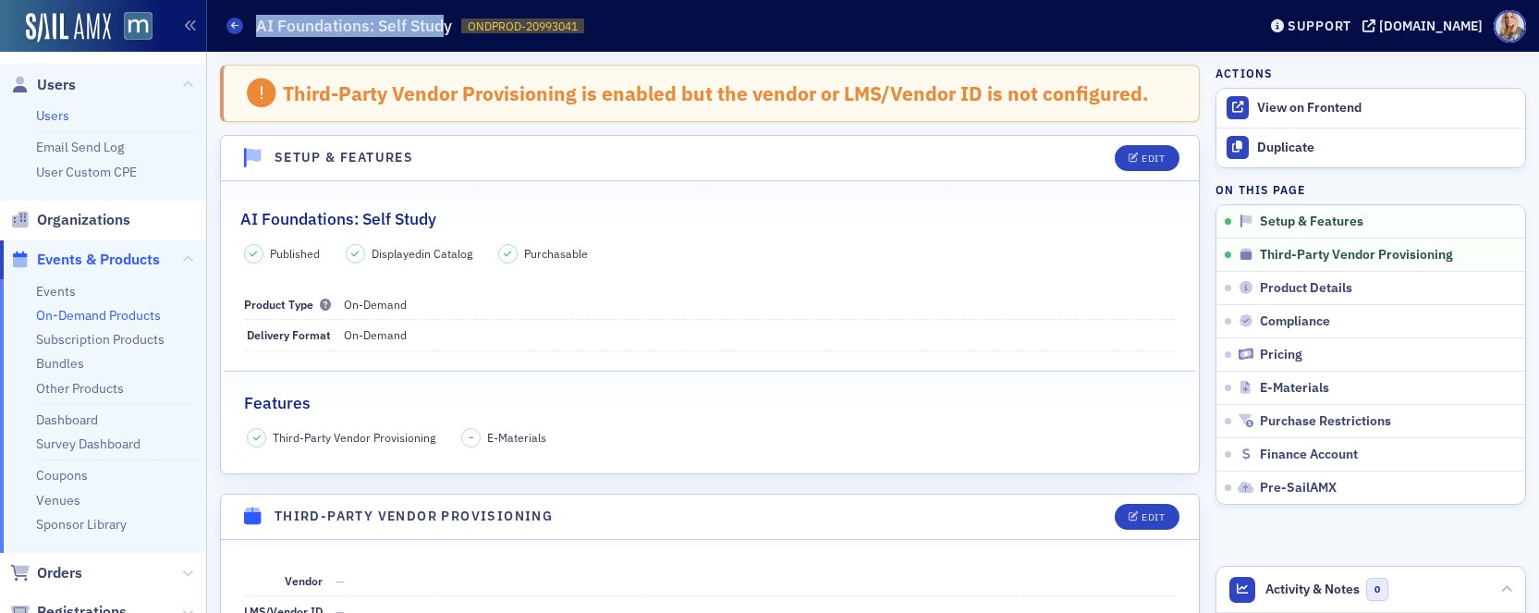
click at [56, 114] on link "Users" at bounding box center [52, 115] width 33 height 17
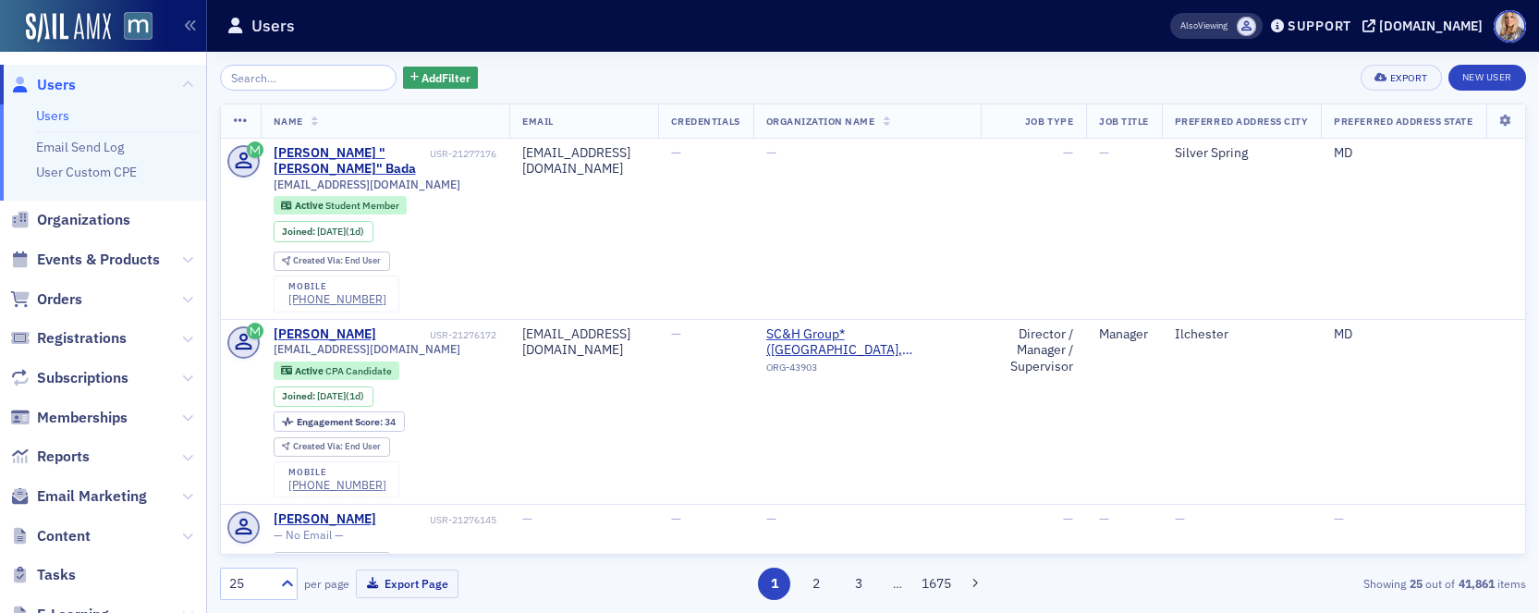
click at [250, 72] on input "search" at bounding box center [308, 78] width 177 height 26
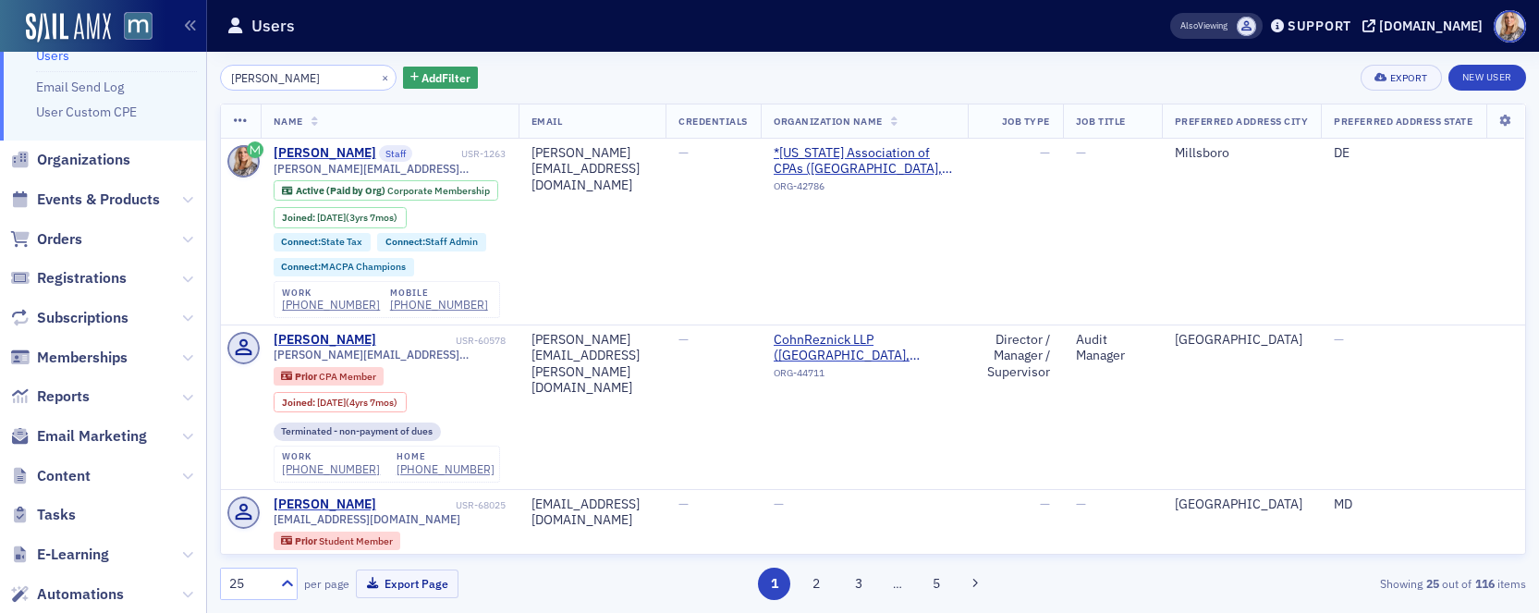
scroll to position [80, 0]
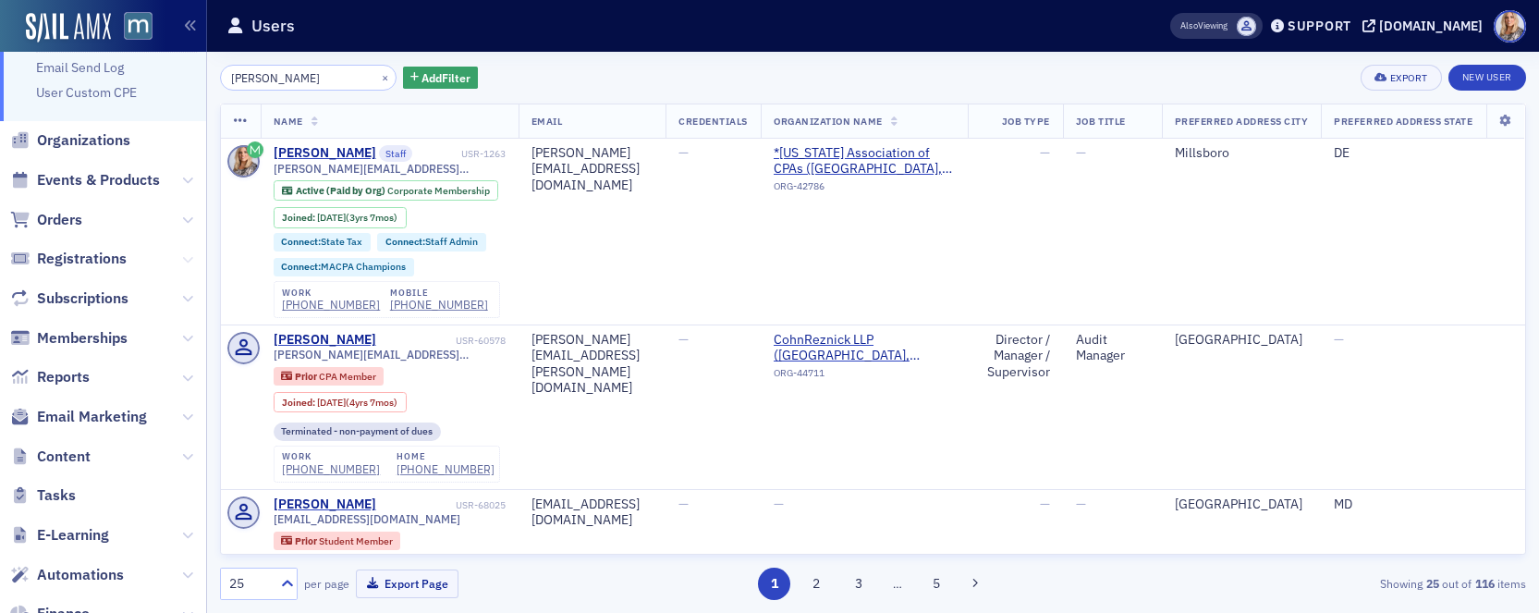
type input "Emily Trott"
click at [186, 256] on icon at bounding box center [187, 259] width 11 height 11
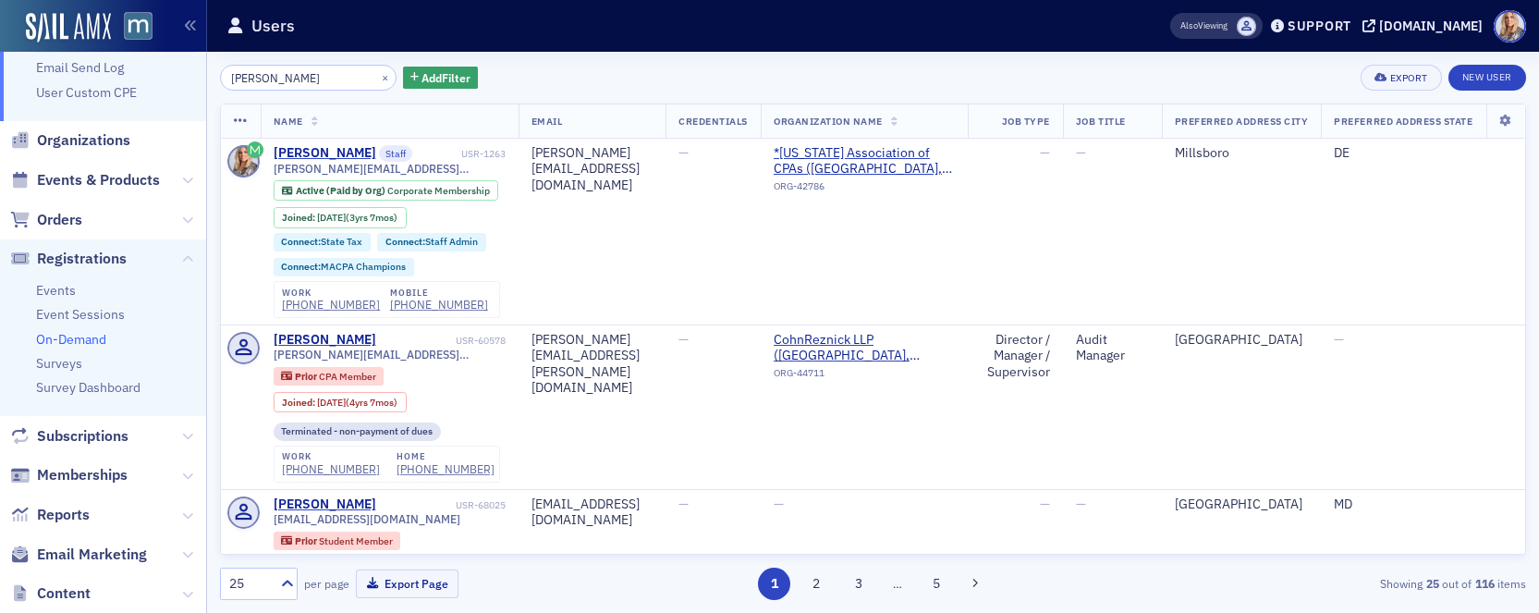
click at [89, 337] on link "On-Demand" at bounding box center [71, 339] width 70 height 17
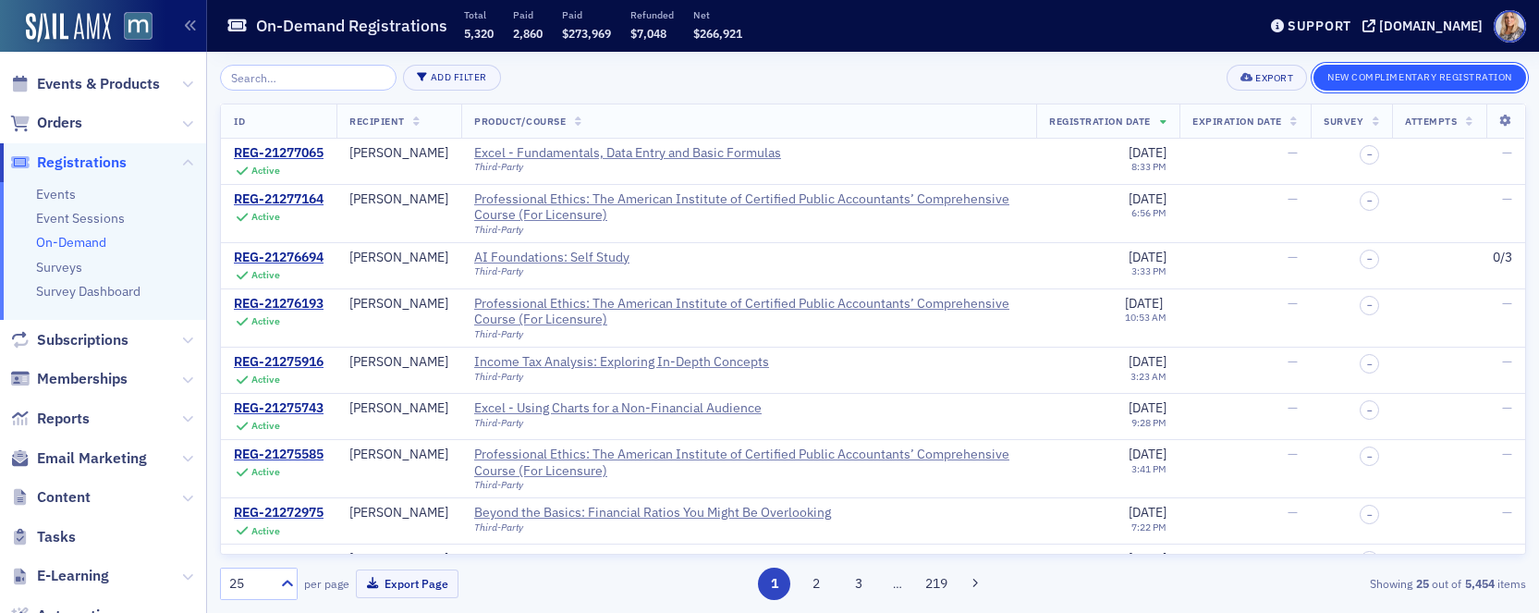
click at [1351, 79] on button "New Complimentary Registration" at bounding box center [1420, 78] width 213 height 26
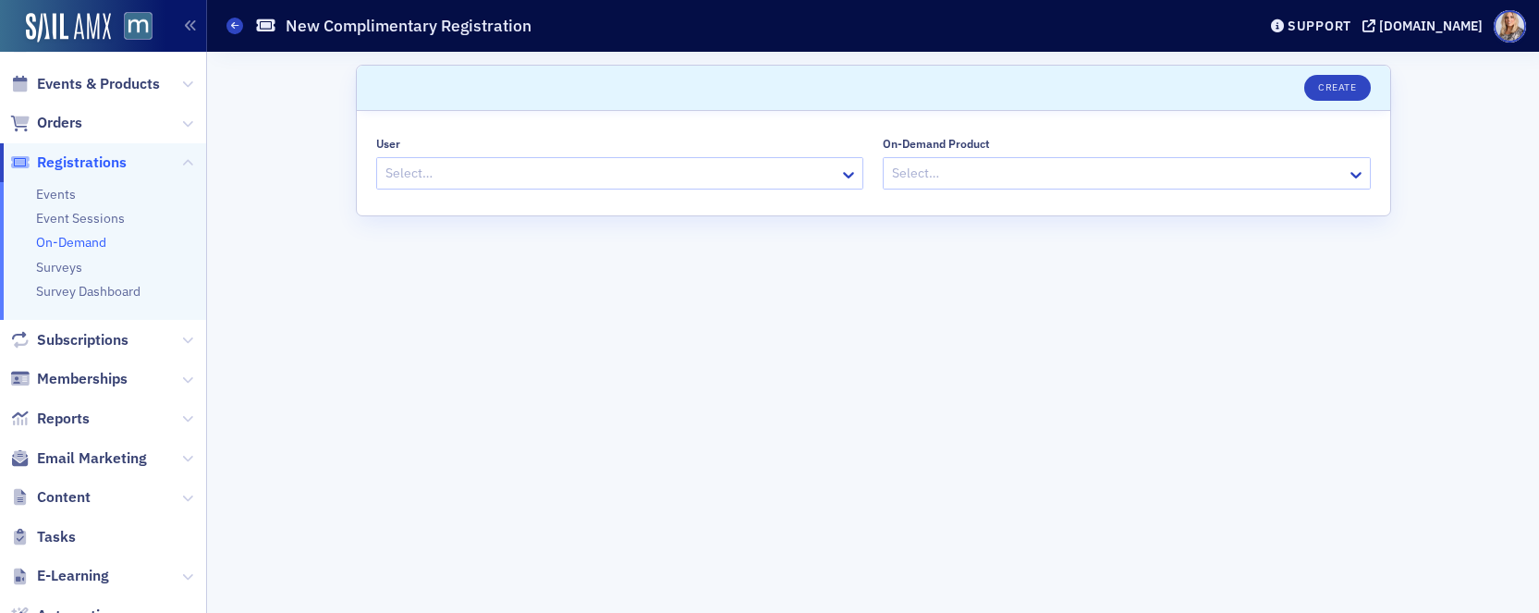
click at [593, 178] on div at bounding box center [611, 173] width 455 height 23
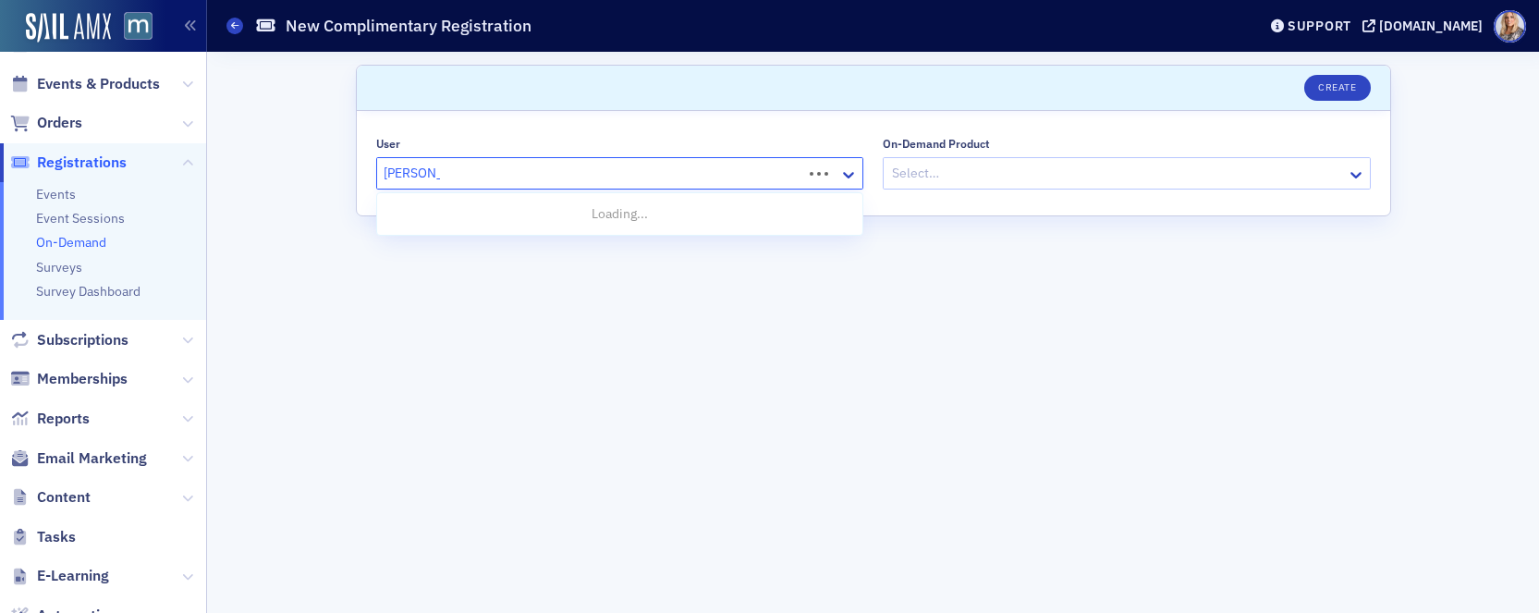
type input "Emily Trott"
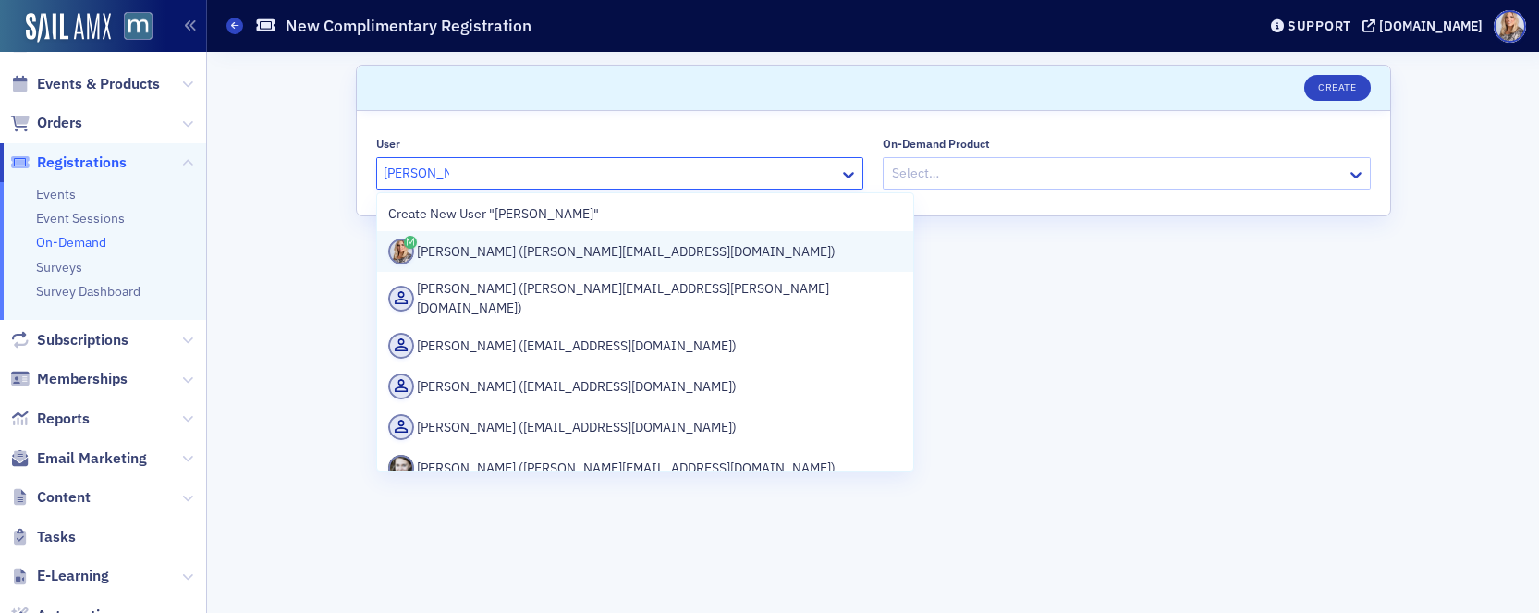
click at [594, 254] on div "Emily Trott (emily@macpa.org)" at bounding box center [645, 252] width 515 height 26
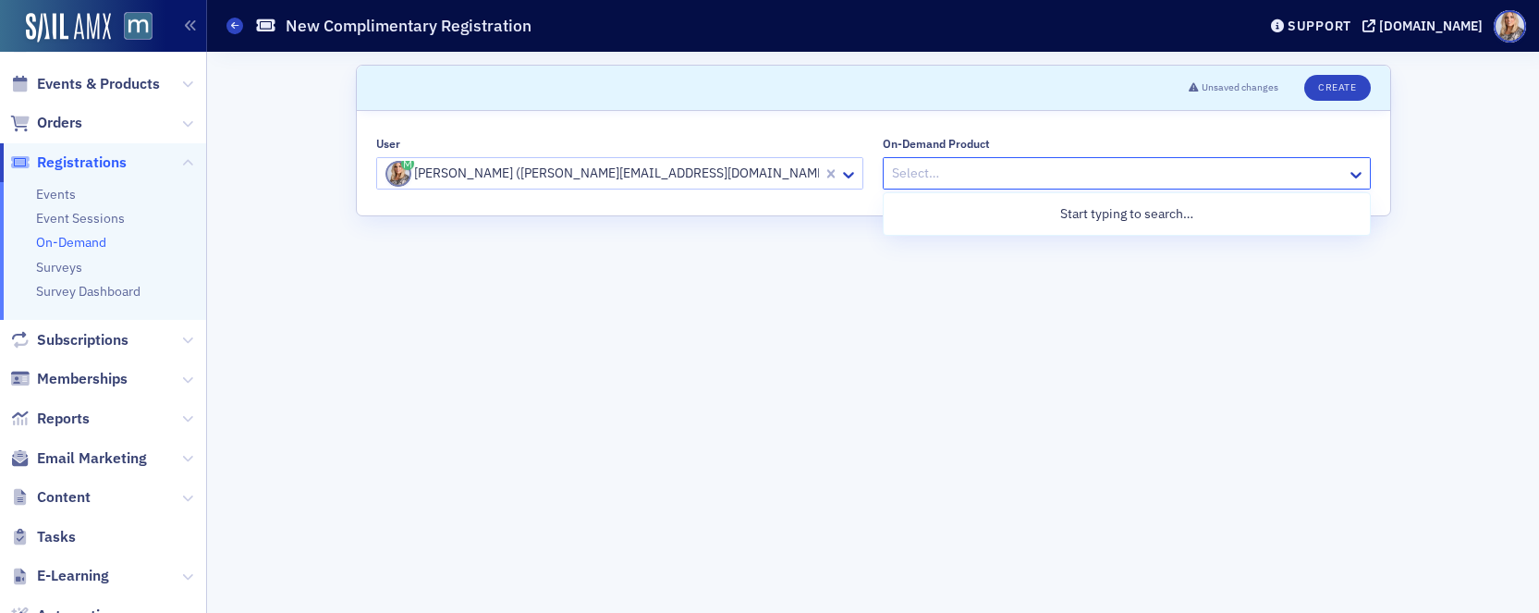
click at [976, 172] on div at bounding box center [1117, 173] width 455 height 23
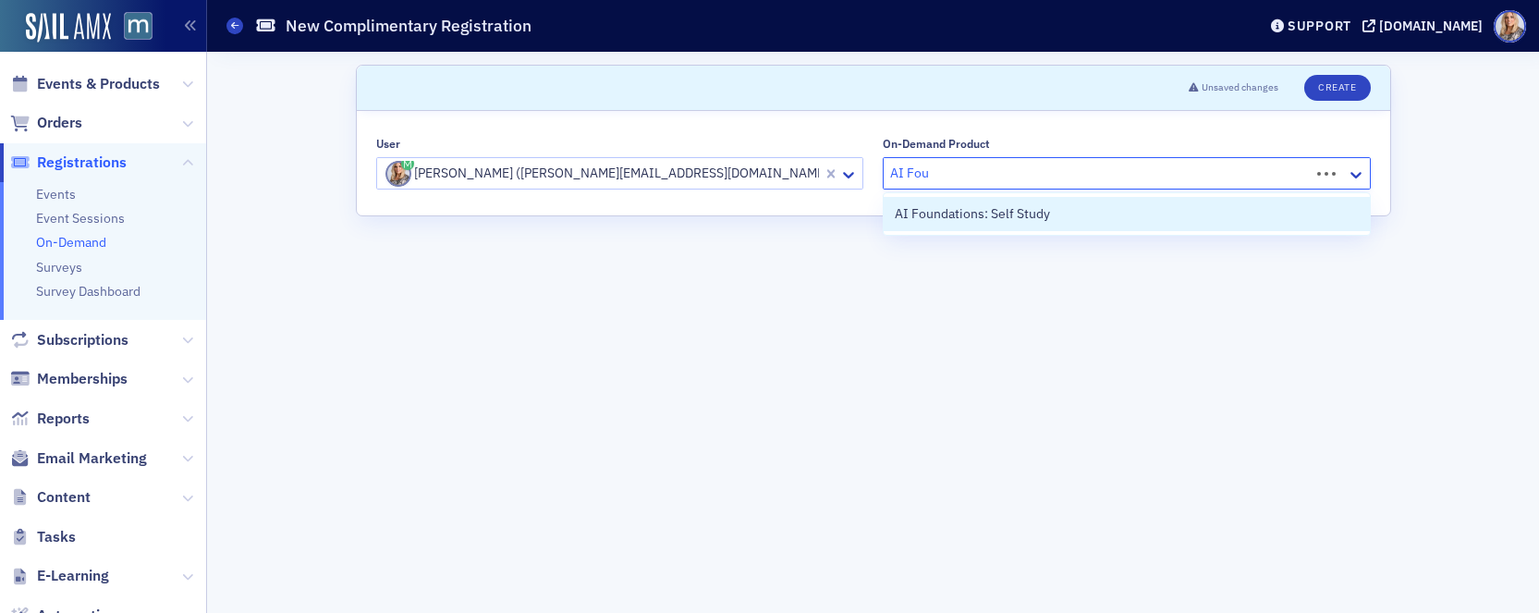
type input "AI Foun"
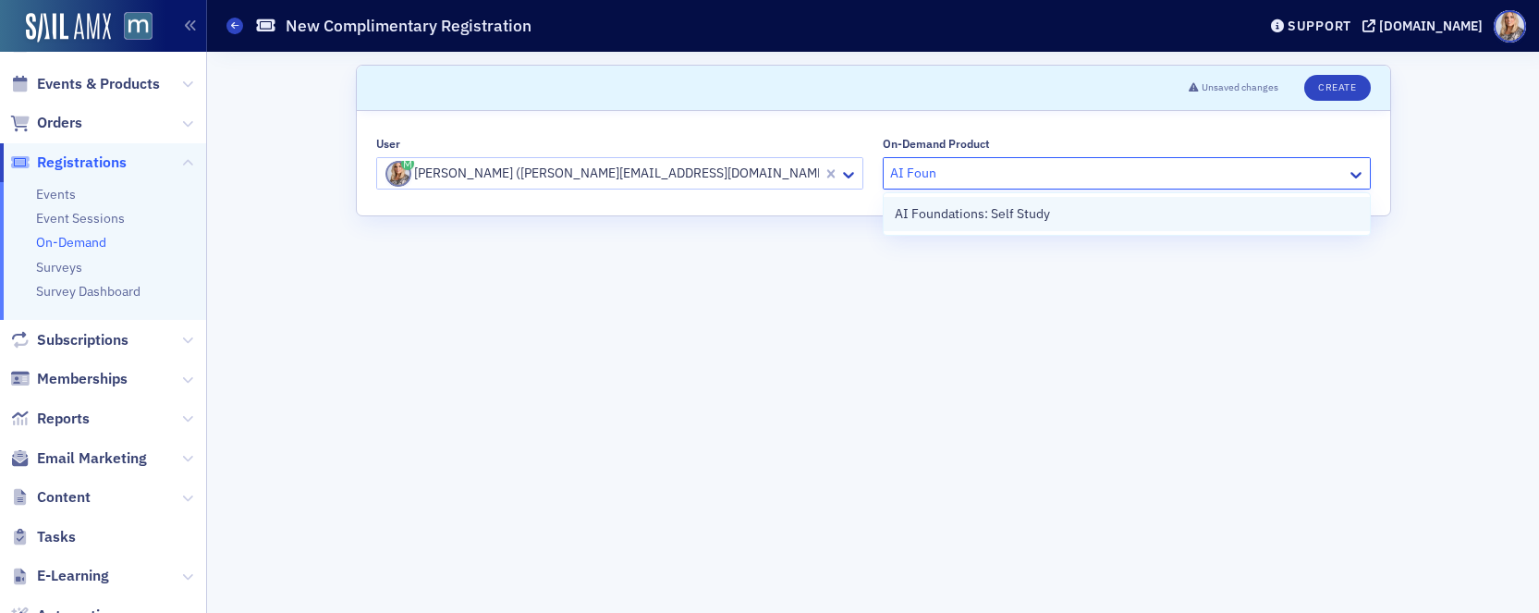
click at [998, 211] on span "AI Foundations: Self Study" at bounding box center [972, 213] width 155 height 19
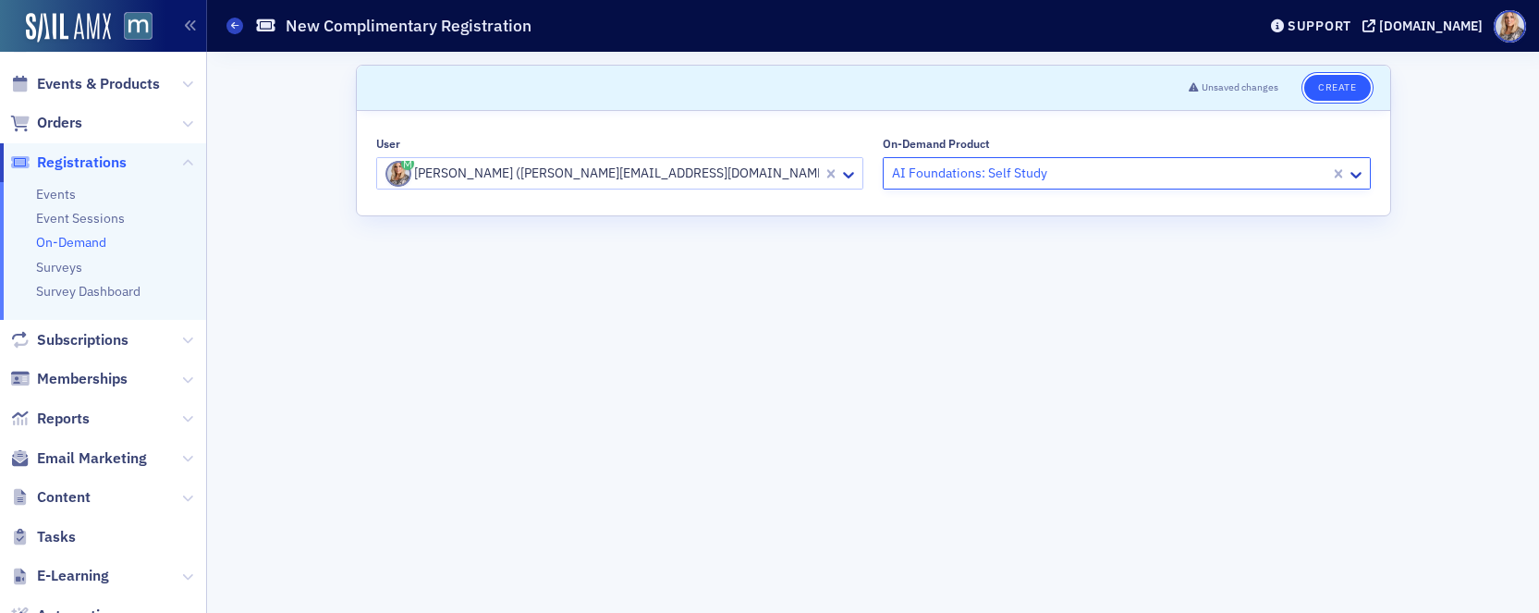
click at [1337, 91] on button "Create" at bounding box center [1338, 88] width 66 height 26
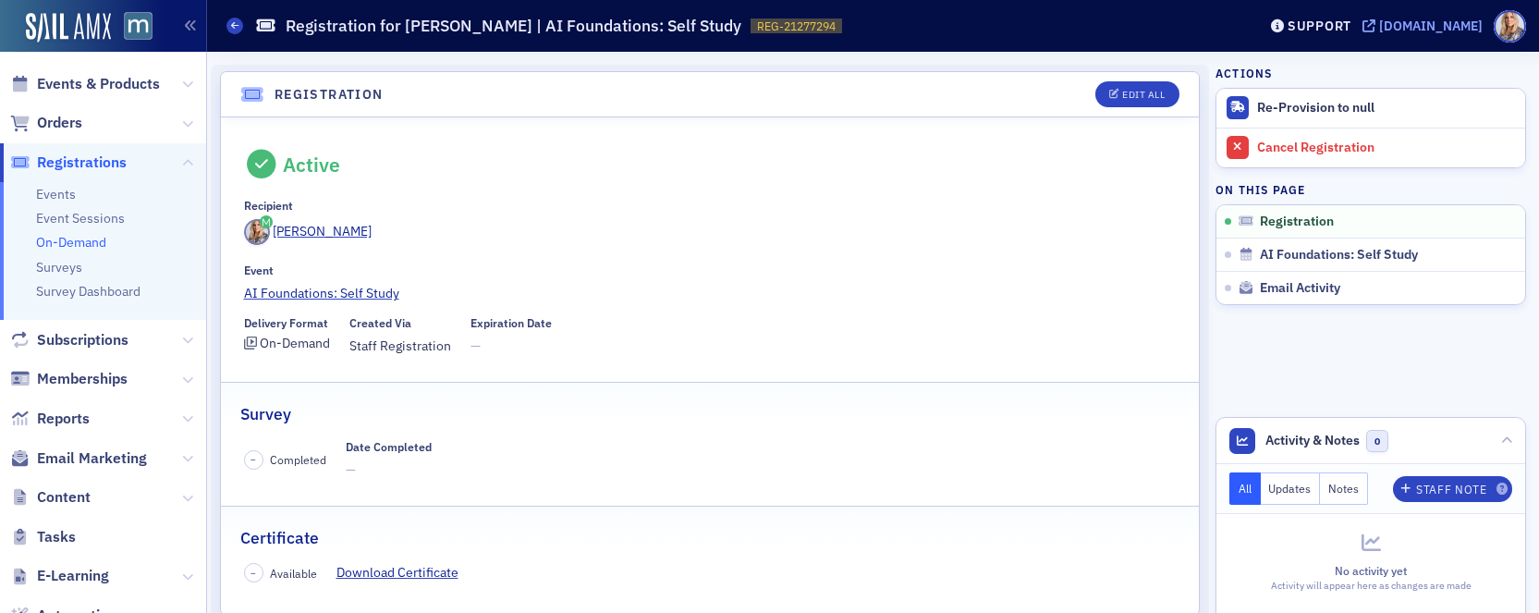
click at [1437, 28] on div "[DOMAIN_NAME]" at bounding box center [1431, 26] width 104 height 17
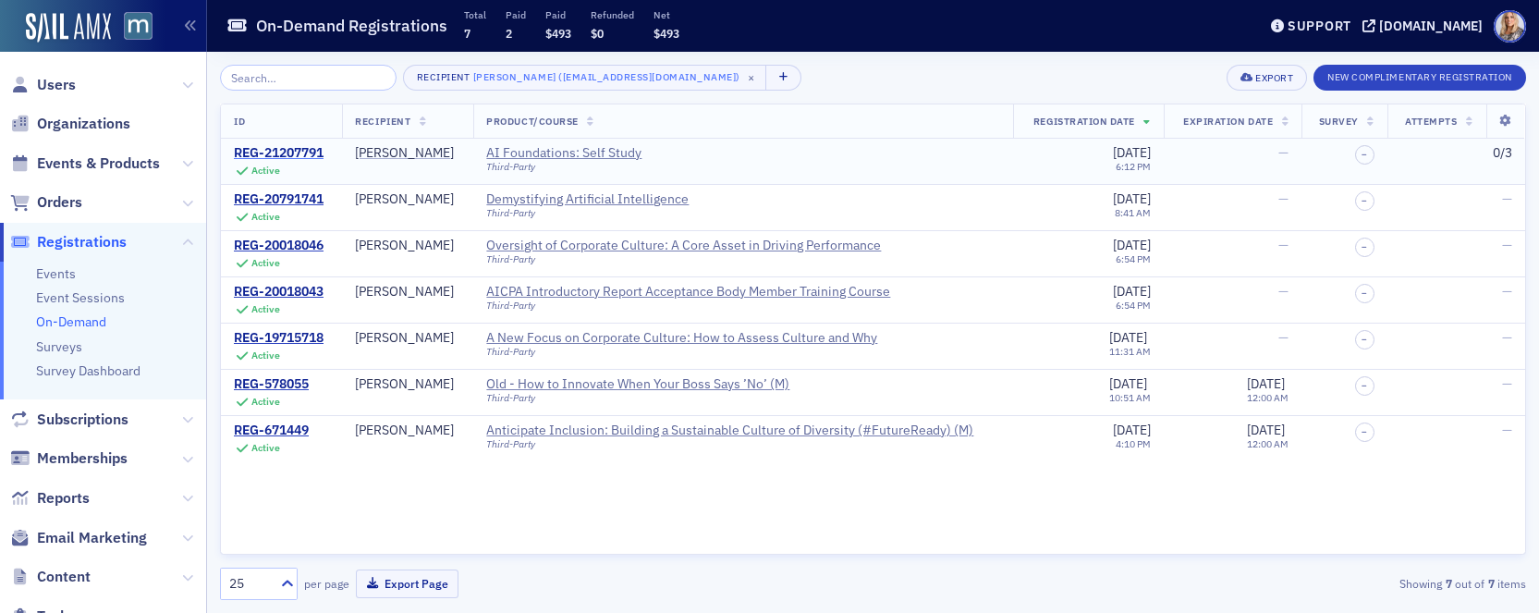
click at [293, 151] on div "REG-21207791" at bounding box center [279, 153] width 90 height 17
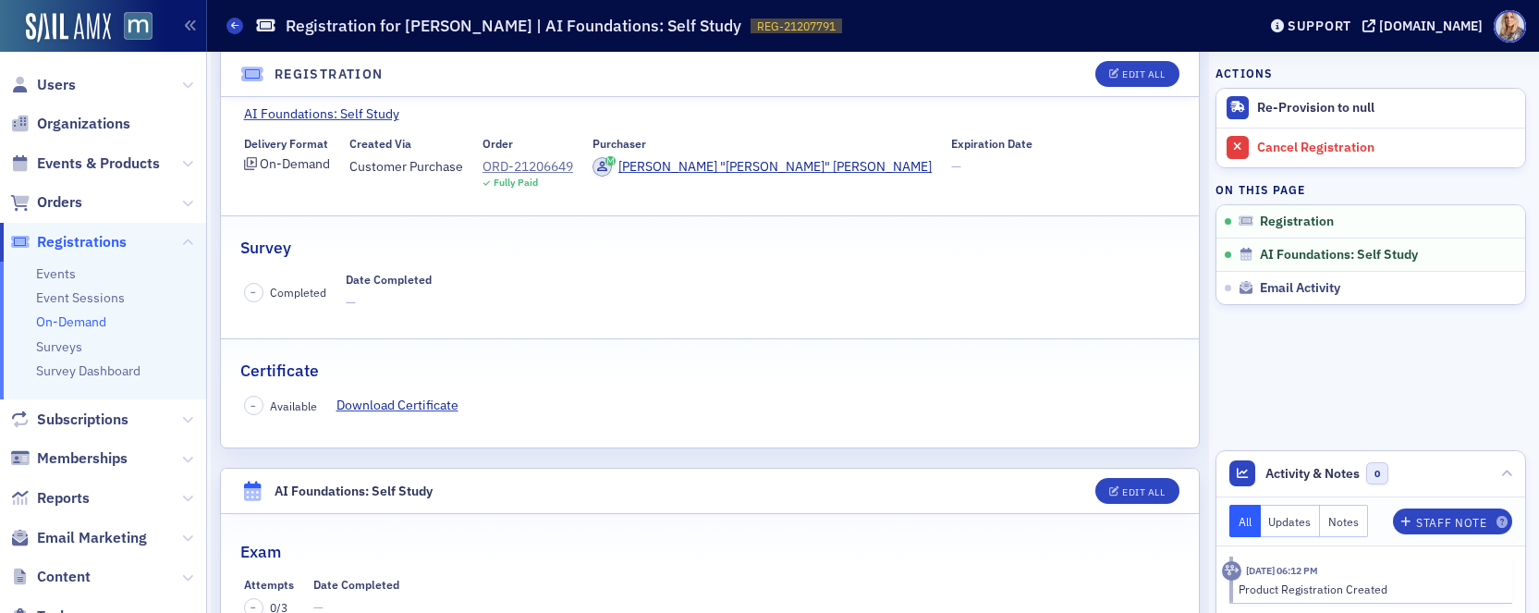
scroll to position [182, 0]
click at [1128, 73] on div "Edit All" at bounding box center [1143, 74] width 43 height 10
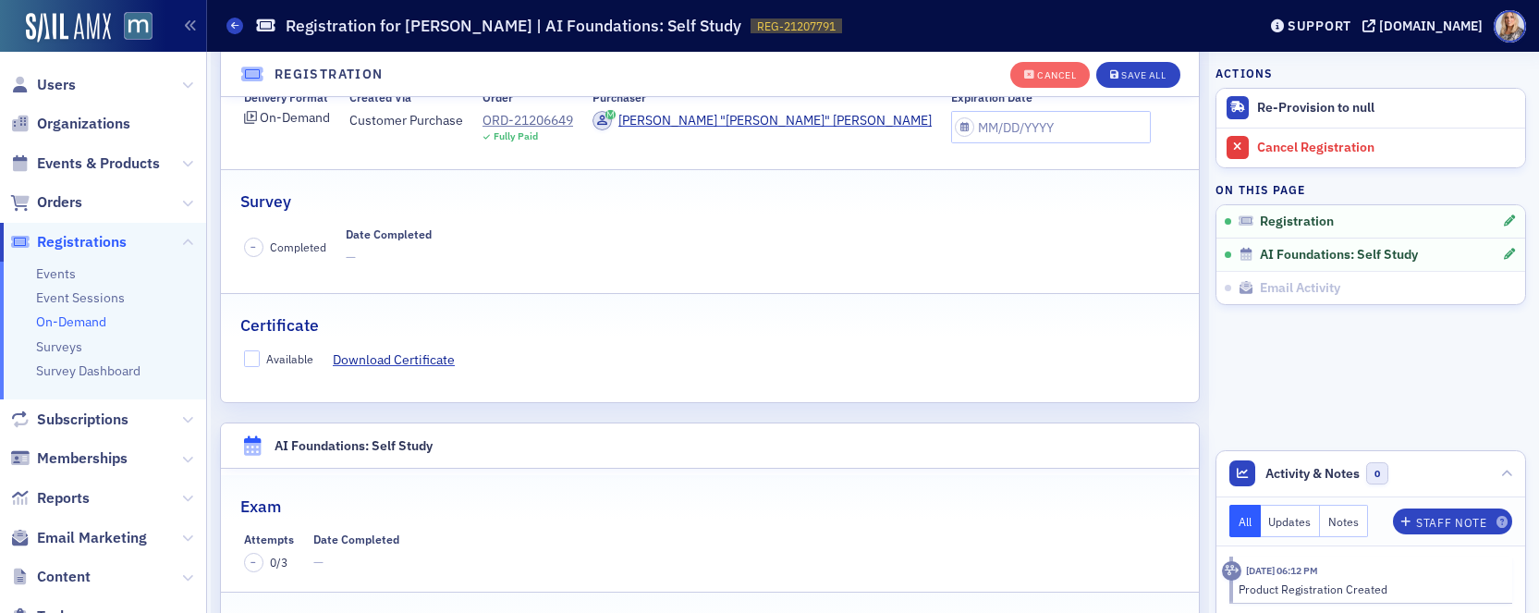
scroll to position [288, 0]
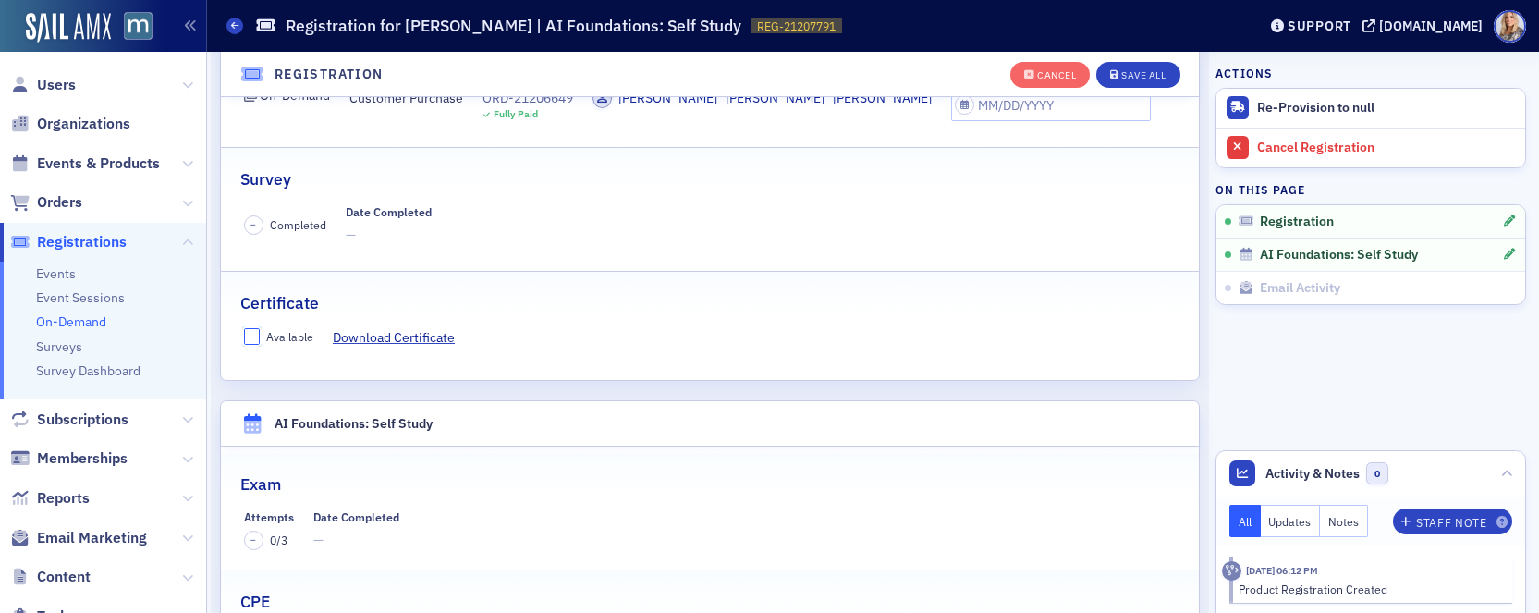
click at [251, 335] on input "Available" at bounding box center [252, 336] width 17 height 17
checkbox input "true"
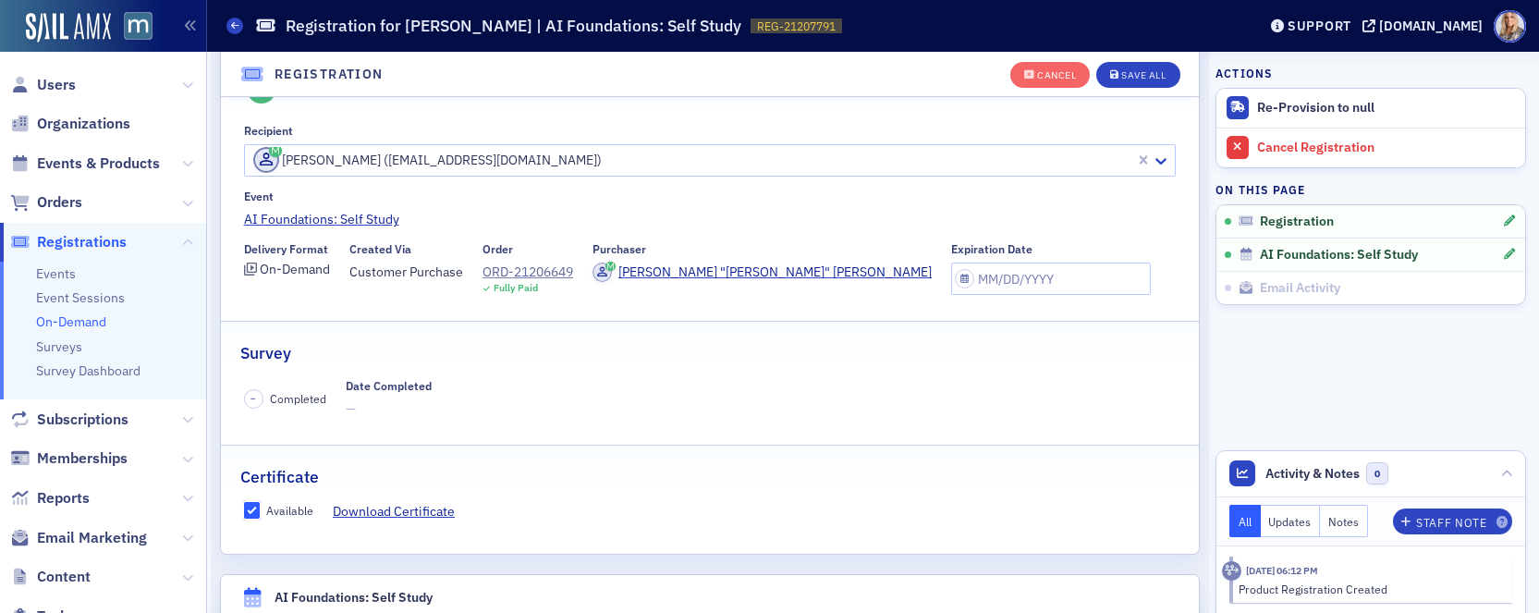
scroll to position [5, 0]
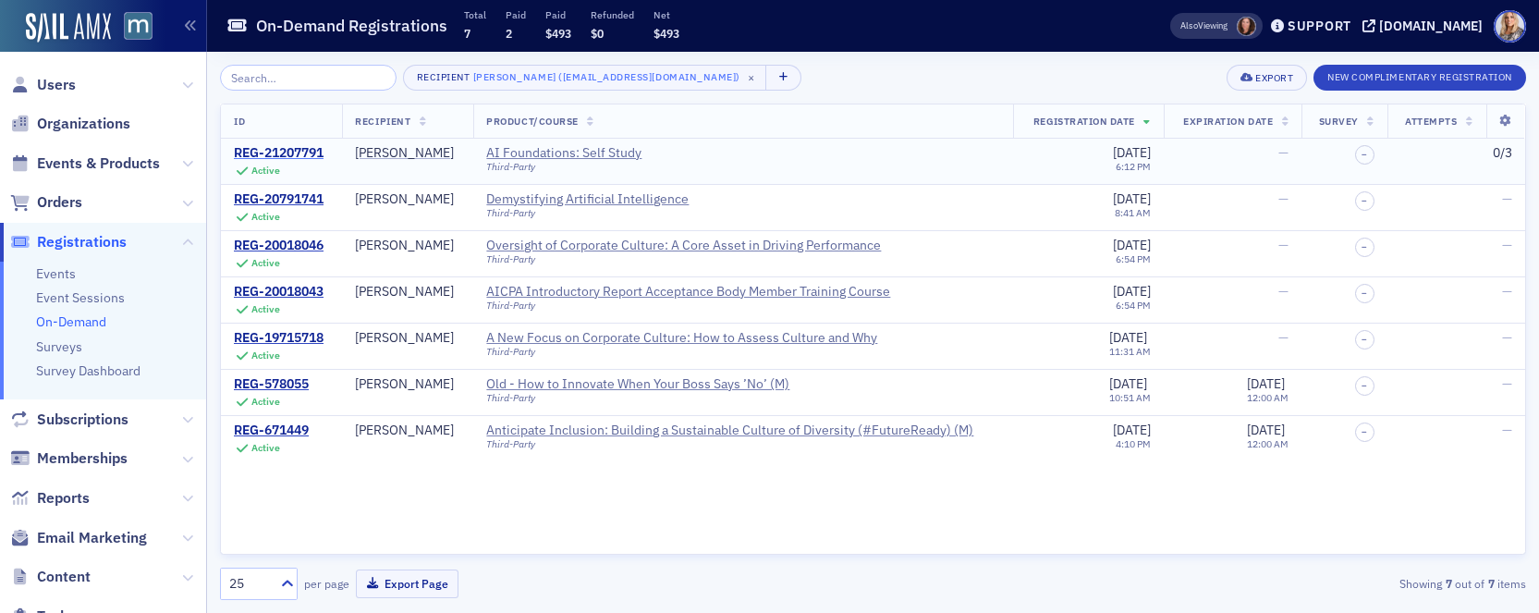
click div "REG-21207791"
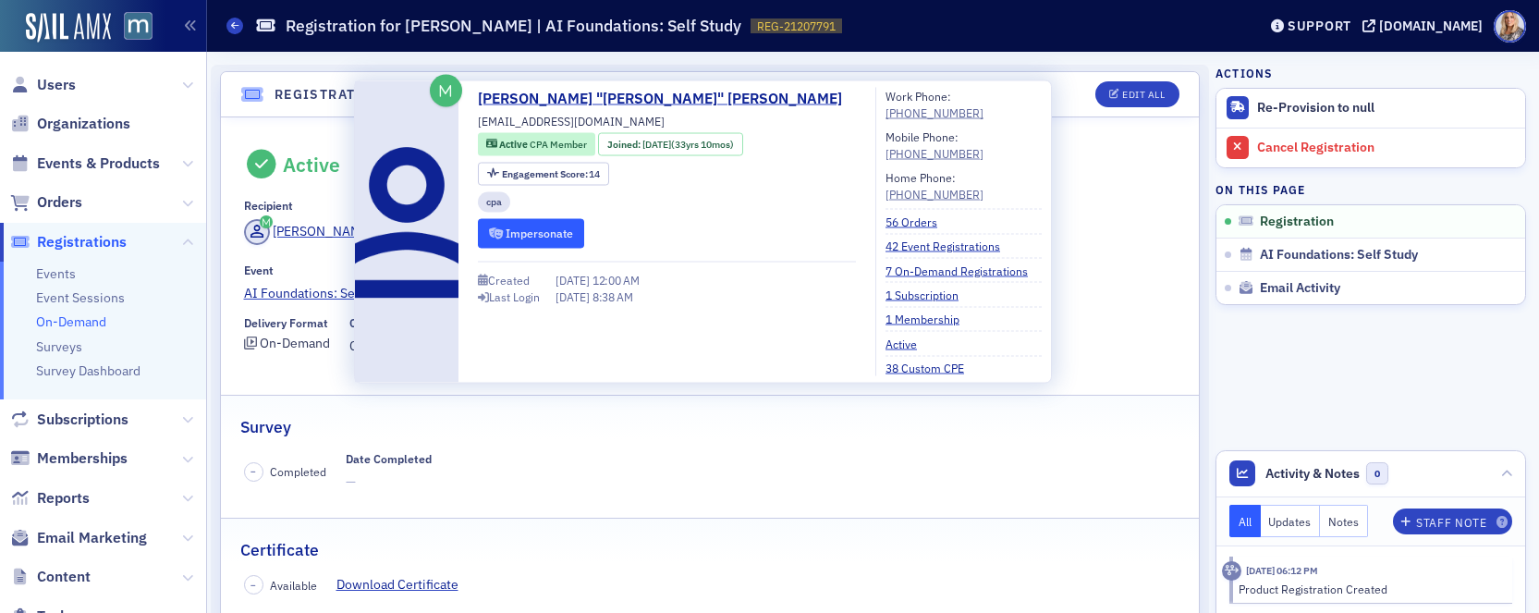
click button "Impersonate"
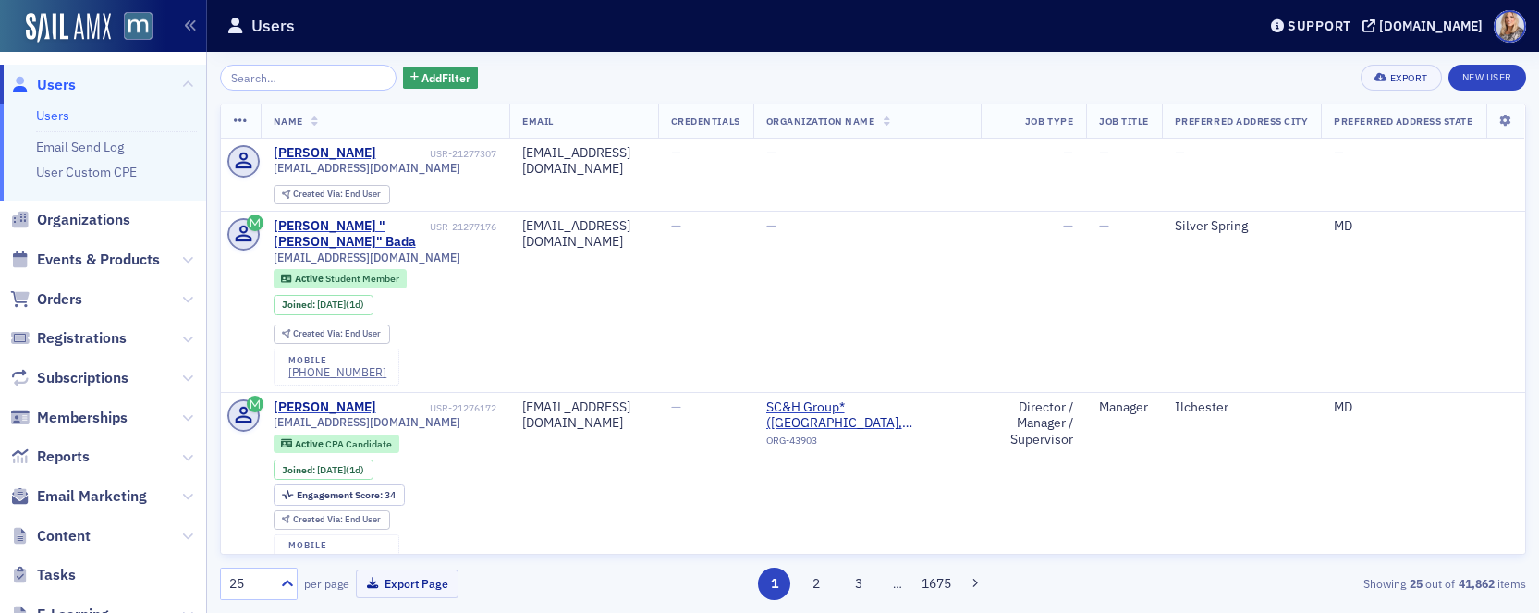
click at [314, 81] on input "search" at bounding box center [308, 78] width 177 height 26
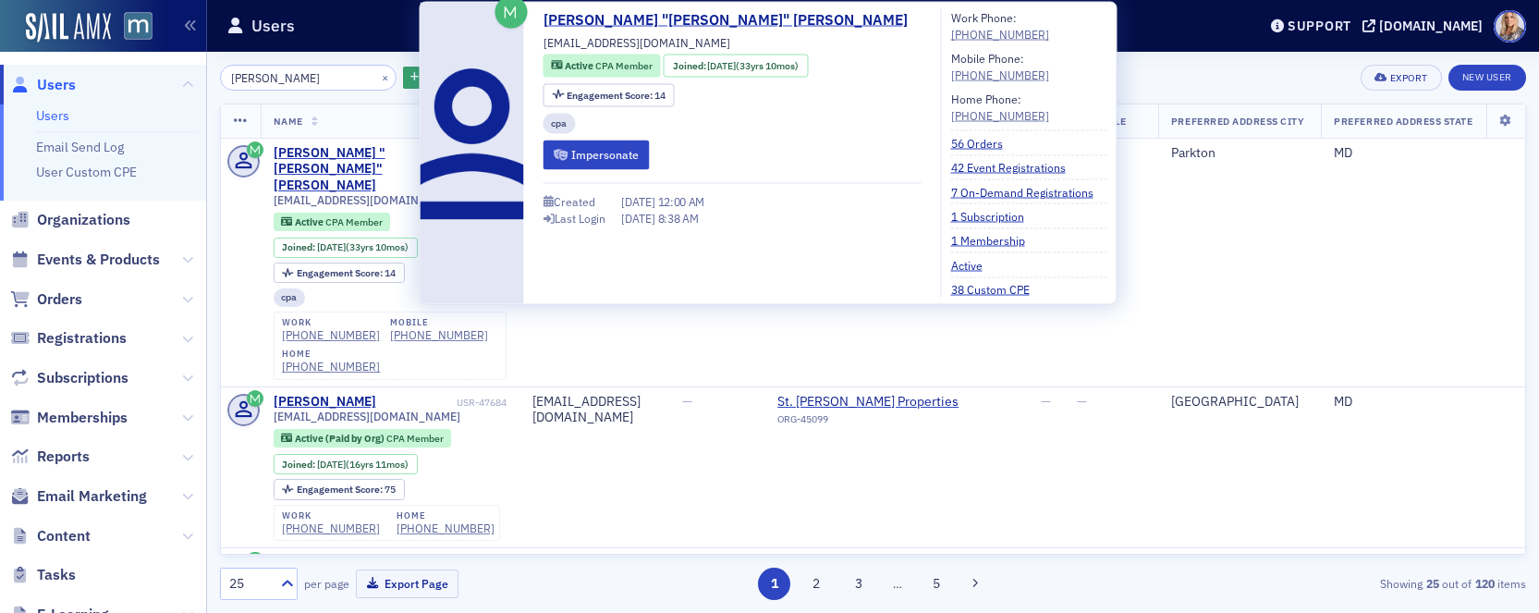
type input "[PERSON_NAME]"
click at [687, 45] on div "Cynthia "Cindy" Wallace cindyhwallace@gmail.com Active CPA Member Joined : 9/27…" at bounding box center [733, 153] width 378 height 288
copy div "[EMAIL_ADDRESS][DOMAIN_NAME]"
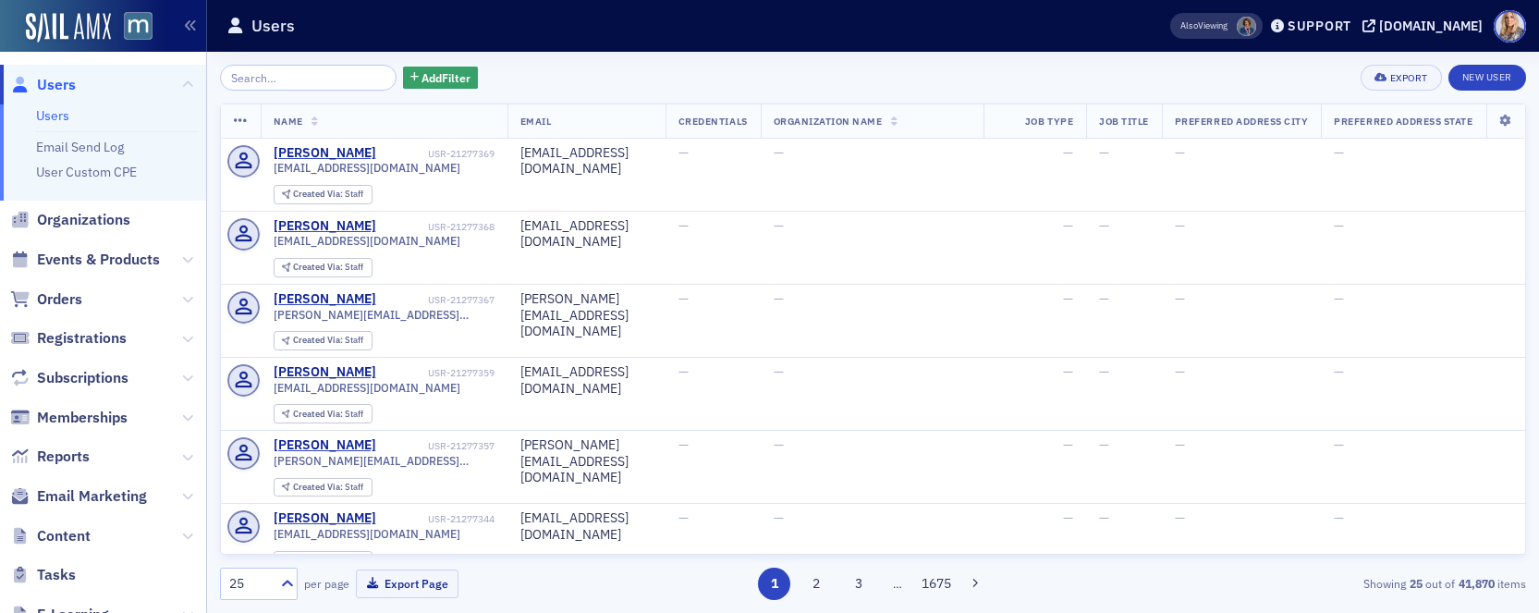
click at [305, 84] on input "search" at bounding box center [308, 78] width 177 height 26
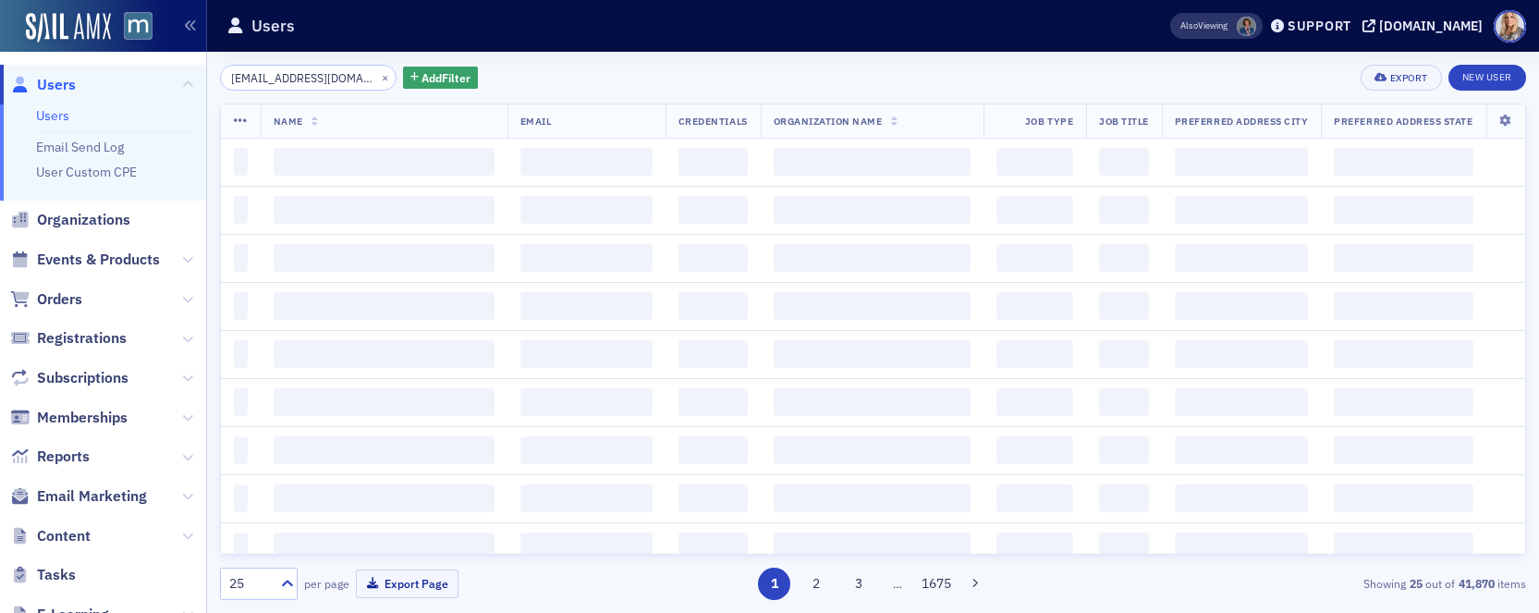
scroll to position [0, 14]
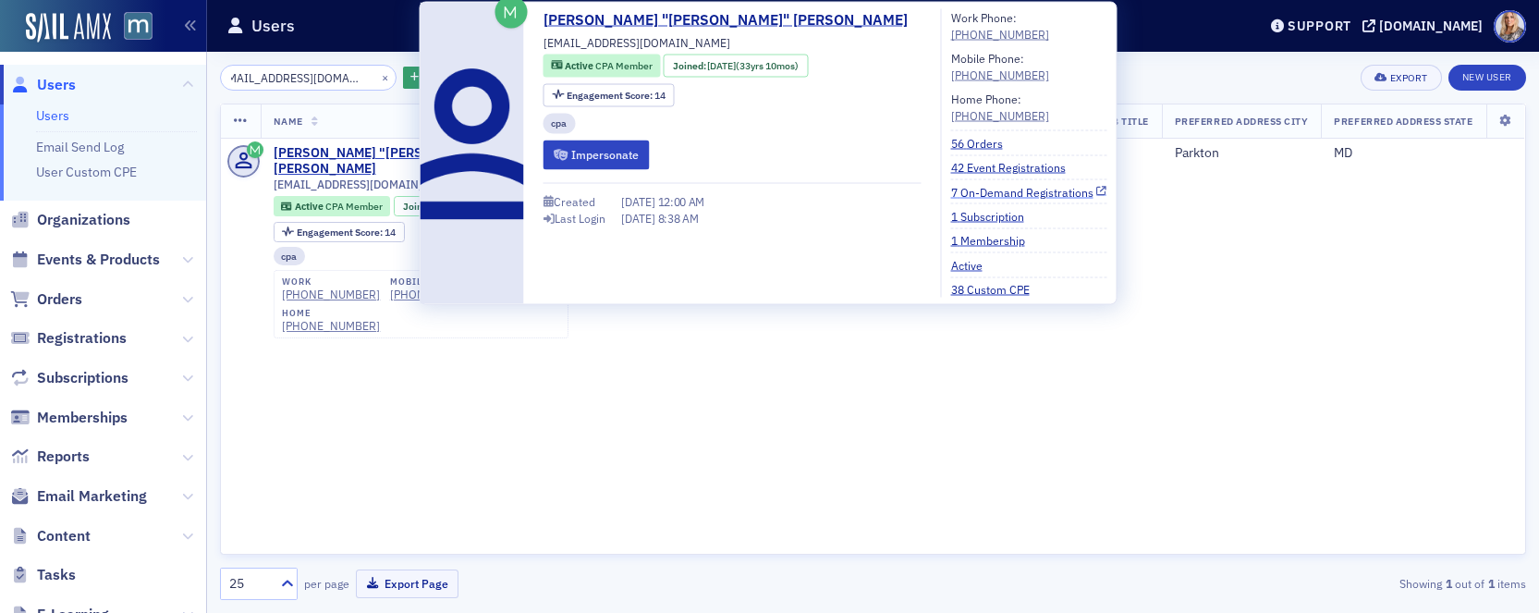
type input "[EMAIL_ADDRESS][DOMAIN_NAME]"
click at [951, 191] on link "7 On-Demand Registrations" at bounding box center [1029, 191] width 156 height 17
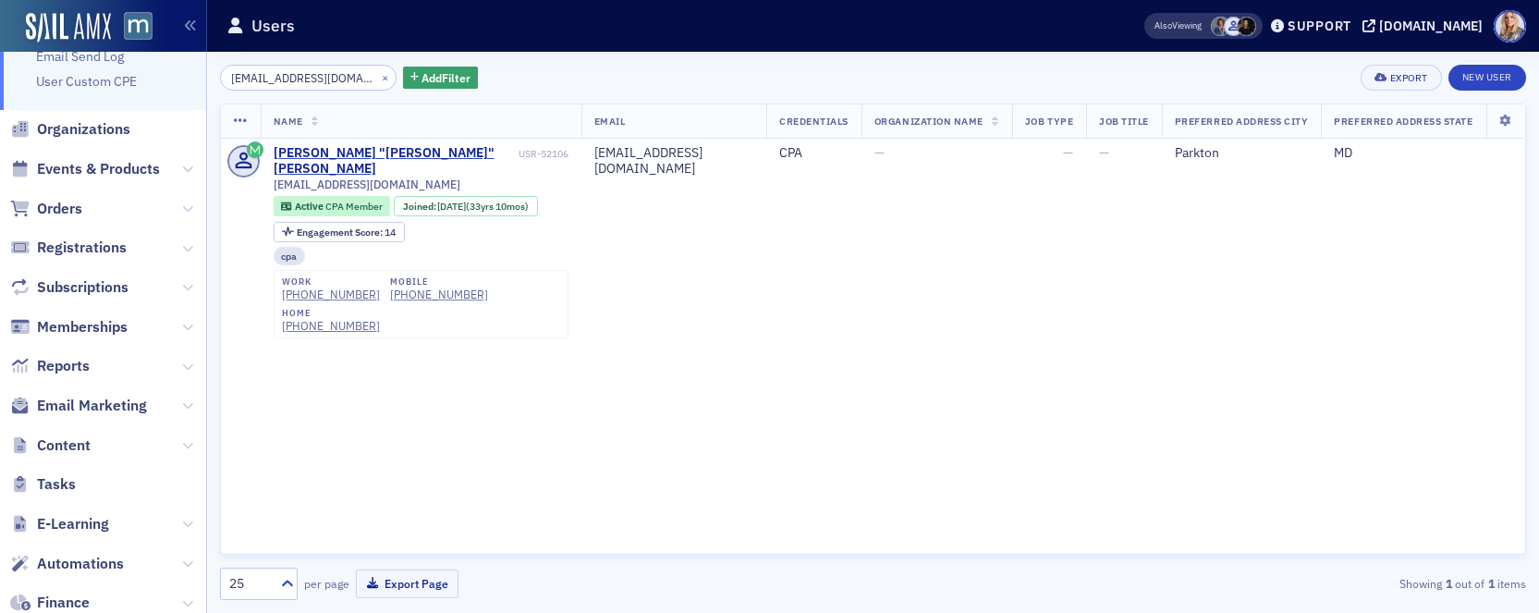
scroll to position [95, 0]
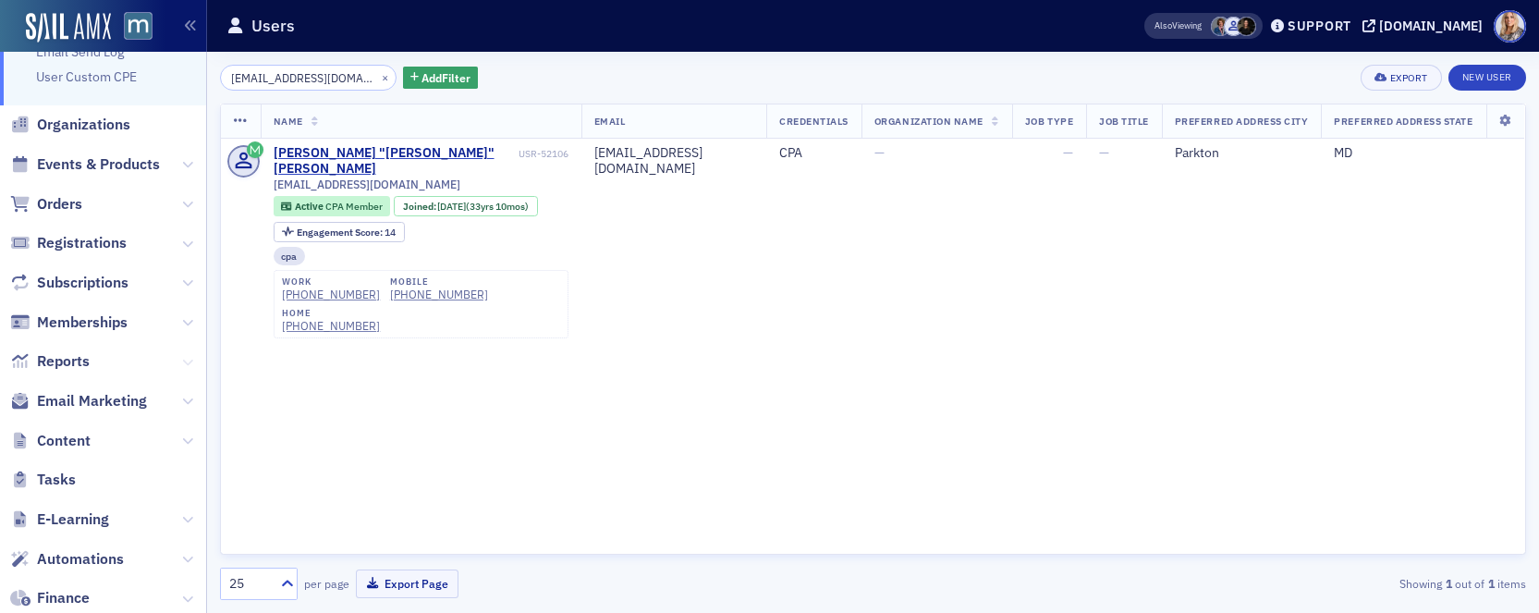
click at [190, 361] on icon at bounding box center [187, 362] width 11 height 11
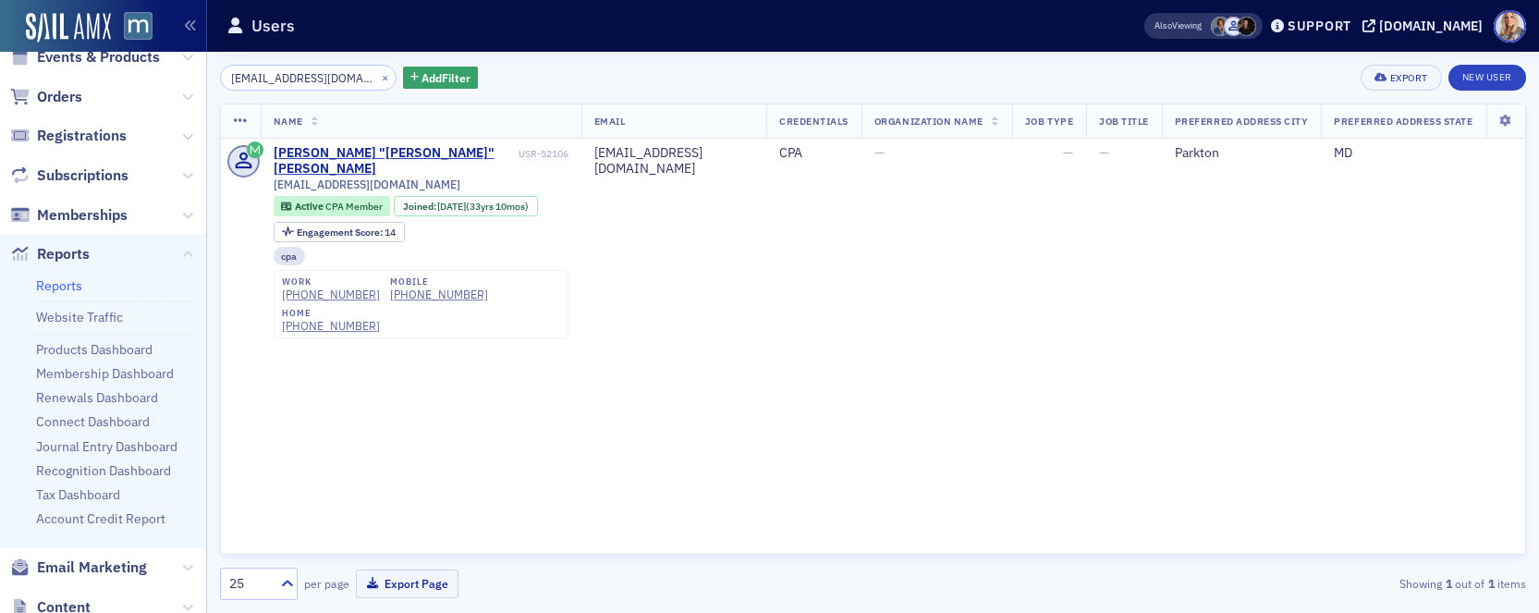
scroll to position [207, 0]
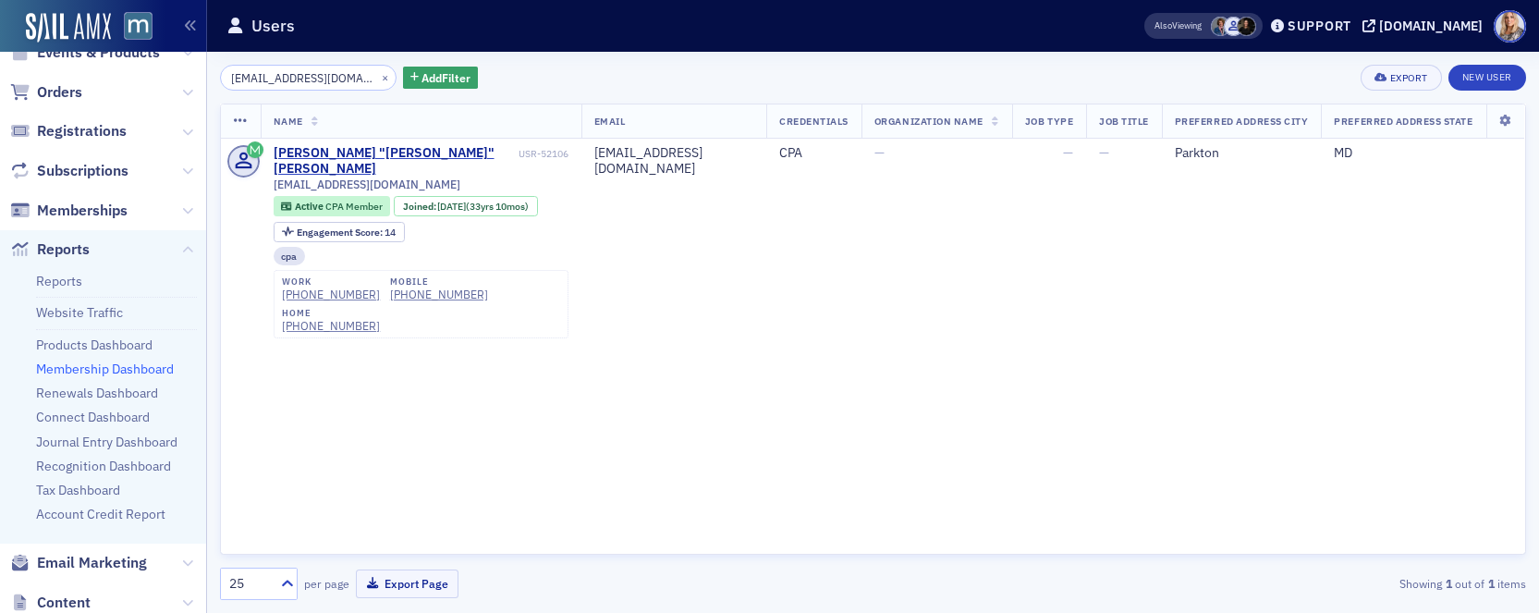
click at [73, 368] on link "Membership Dashboard" at bounding box center [105, 369] width 138 height 17
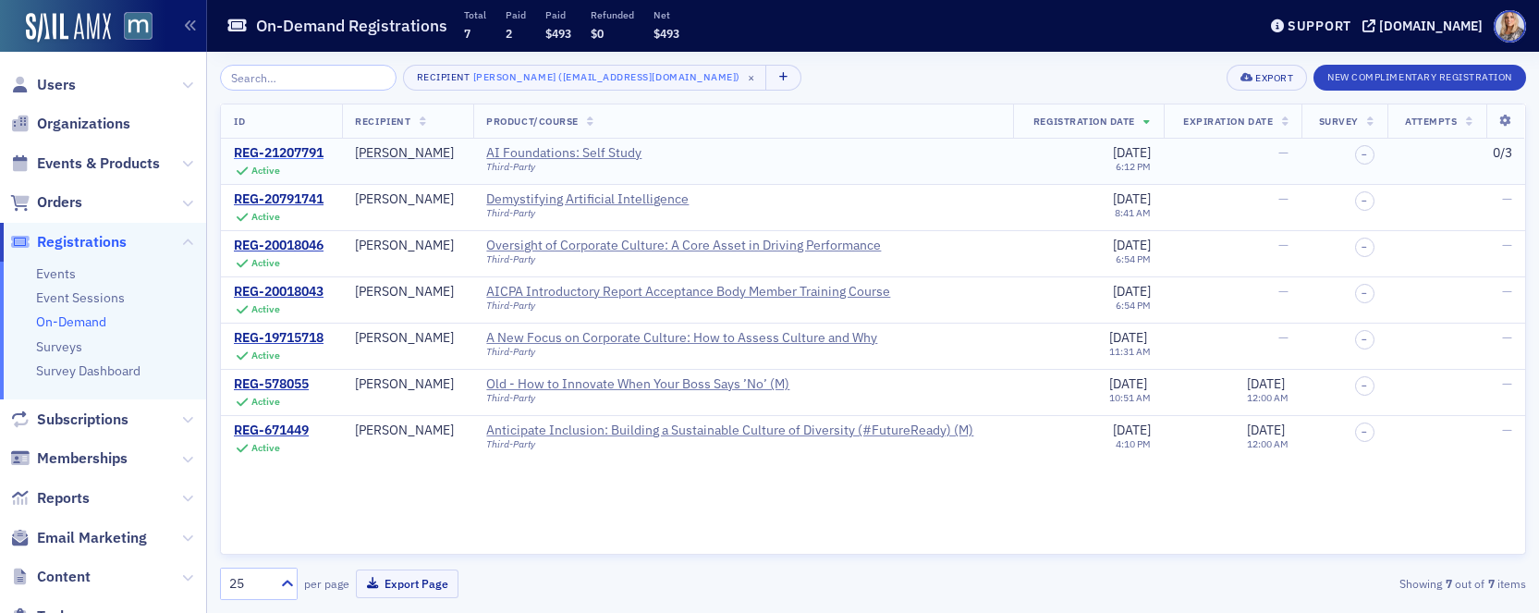
click at [313, 155] on div "REG-21207791" at bounding box center [279, 153] width 90 height 17
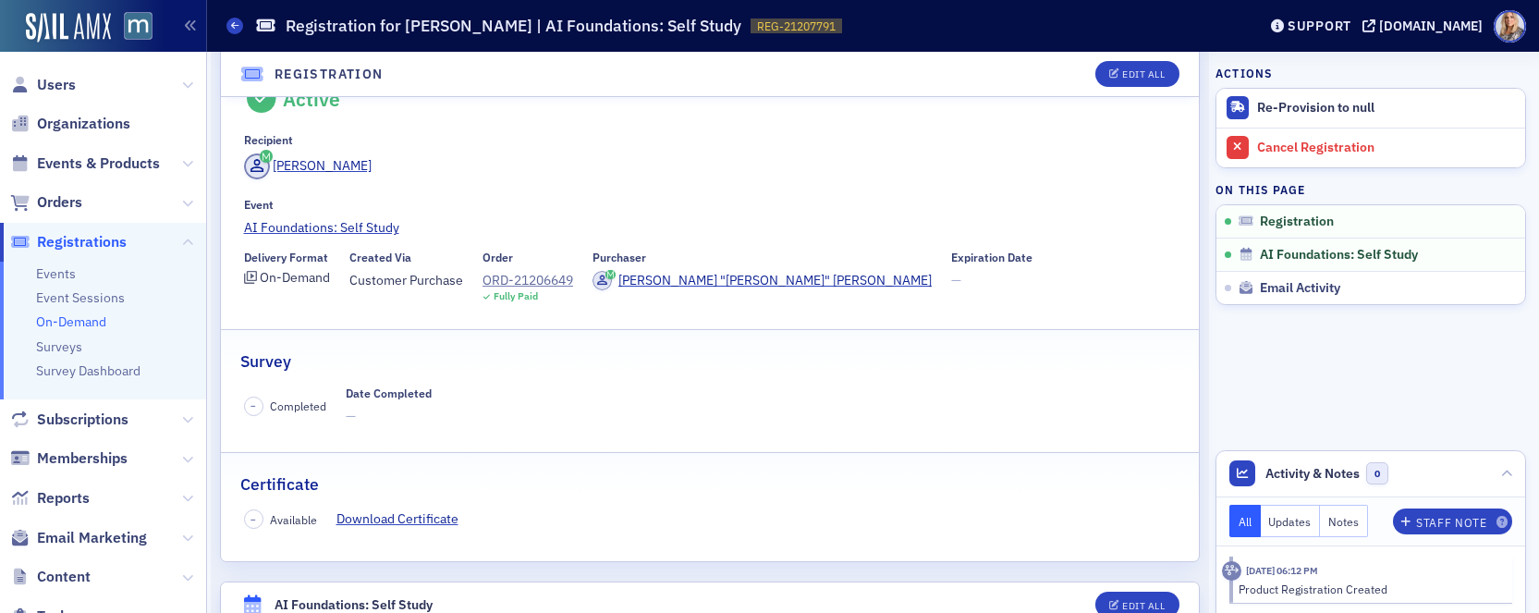
scroll to position [117, 0]
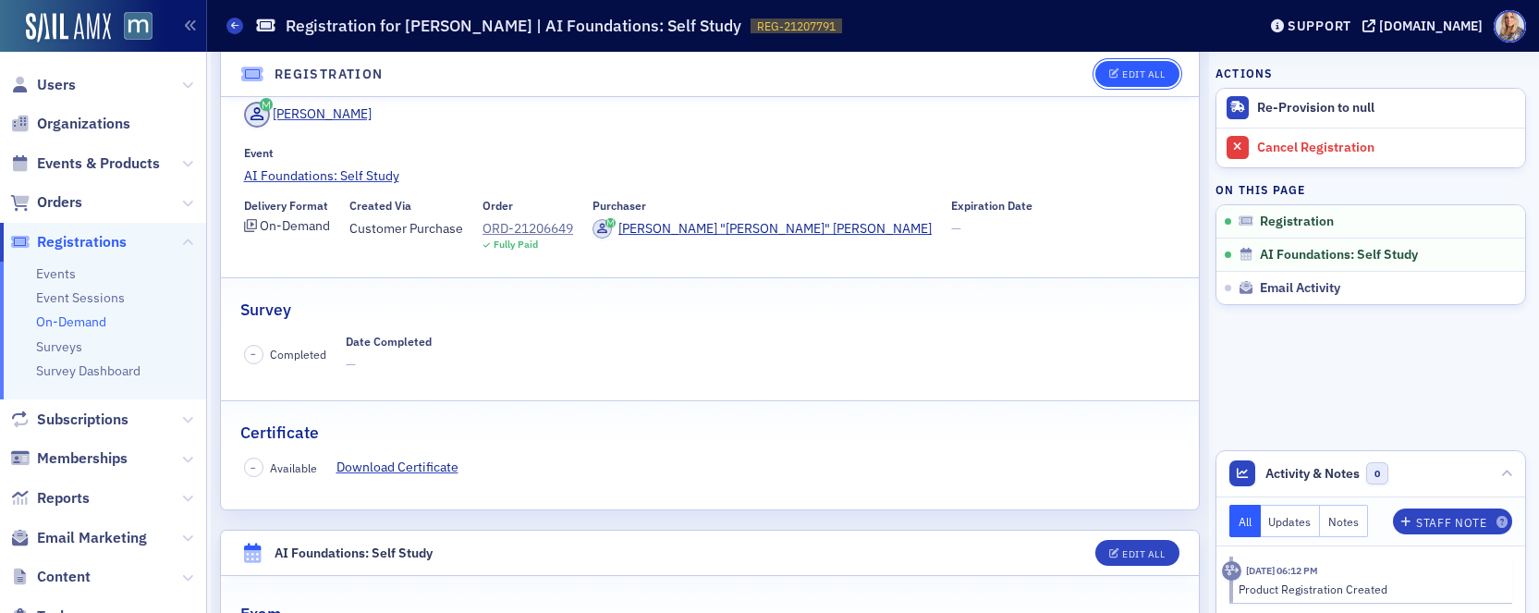
click at [1107, 74] on button "Edit All" at bounding box center [1137, 74] width 83 height 26
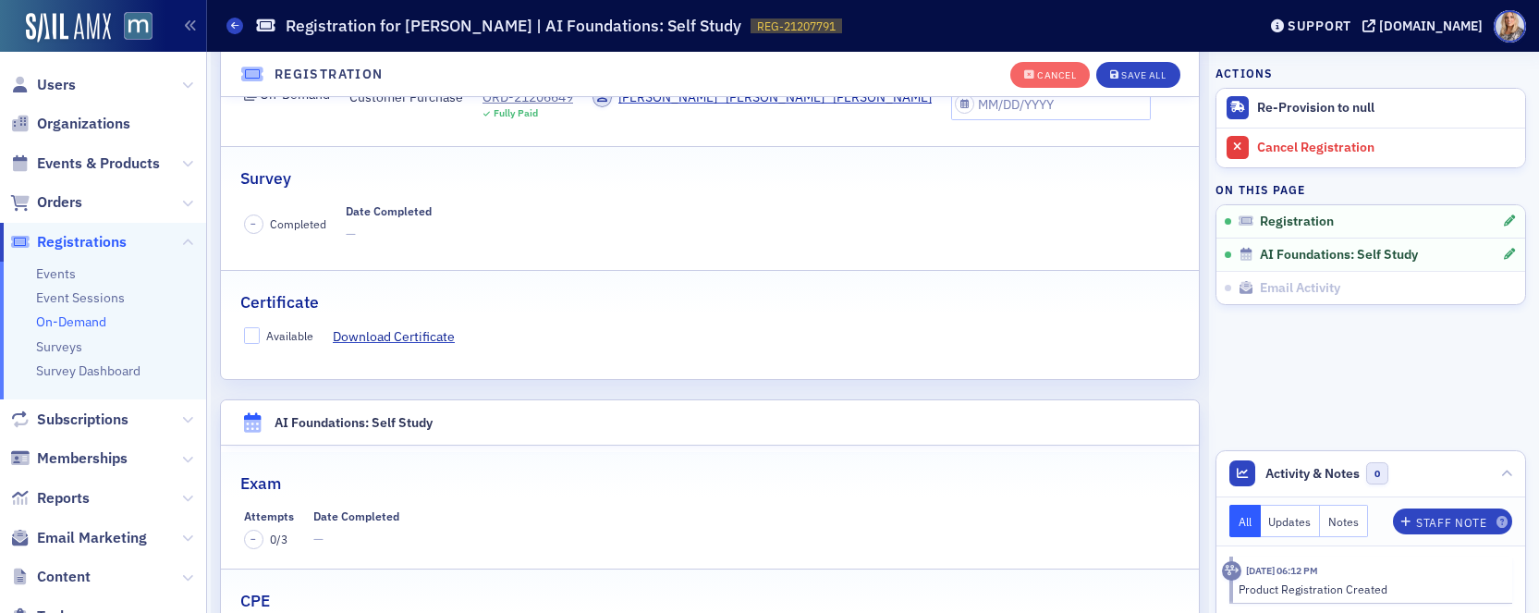
scroll to position [291, 0]
click at [251, 221] on span "–" at bounding box center [254, 220] width 6 height 13
click at [251, 328] on input "Available" at bounding box center [252, 333] width 17 height 17
checkbox input "true"
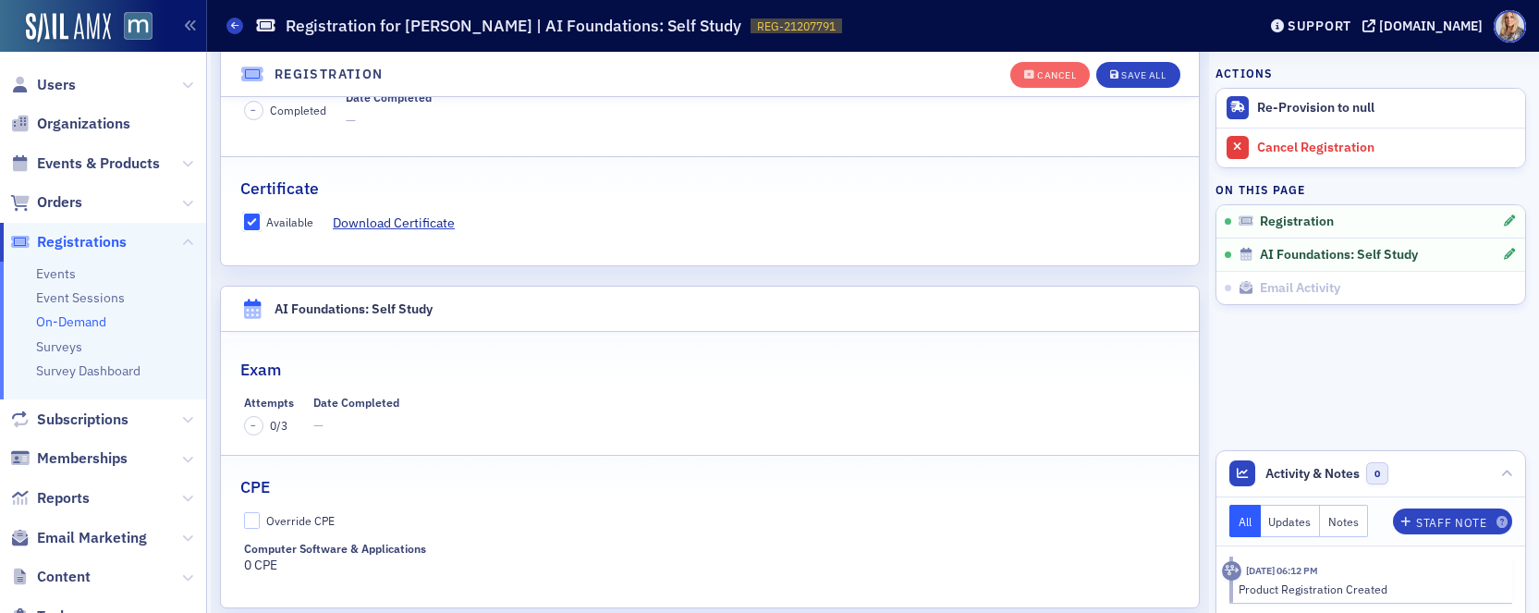
scroll to position [441, 0]
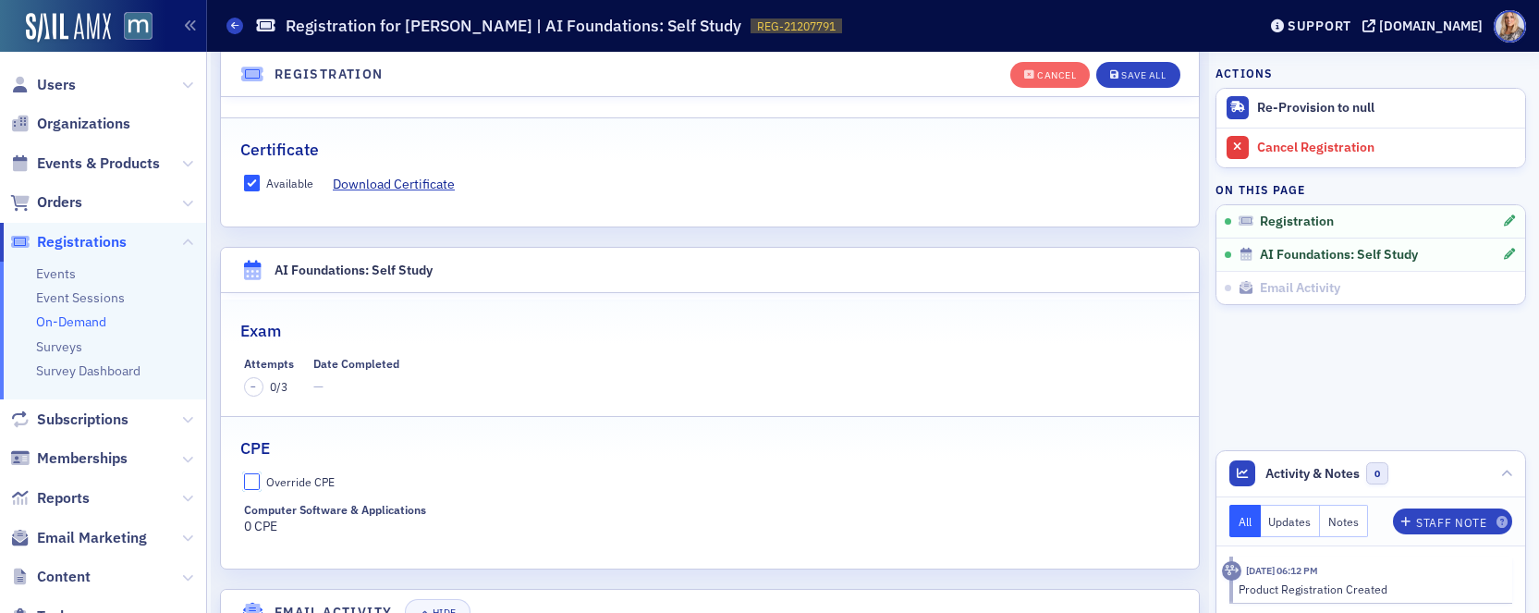
click at [251, 484] on input "Override CPE" at bounding box center [252, 481] width 17 height 17
checkbox input "true"
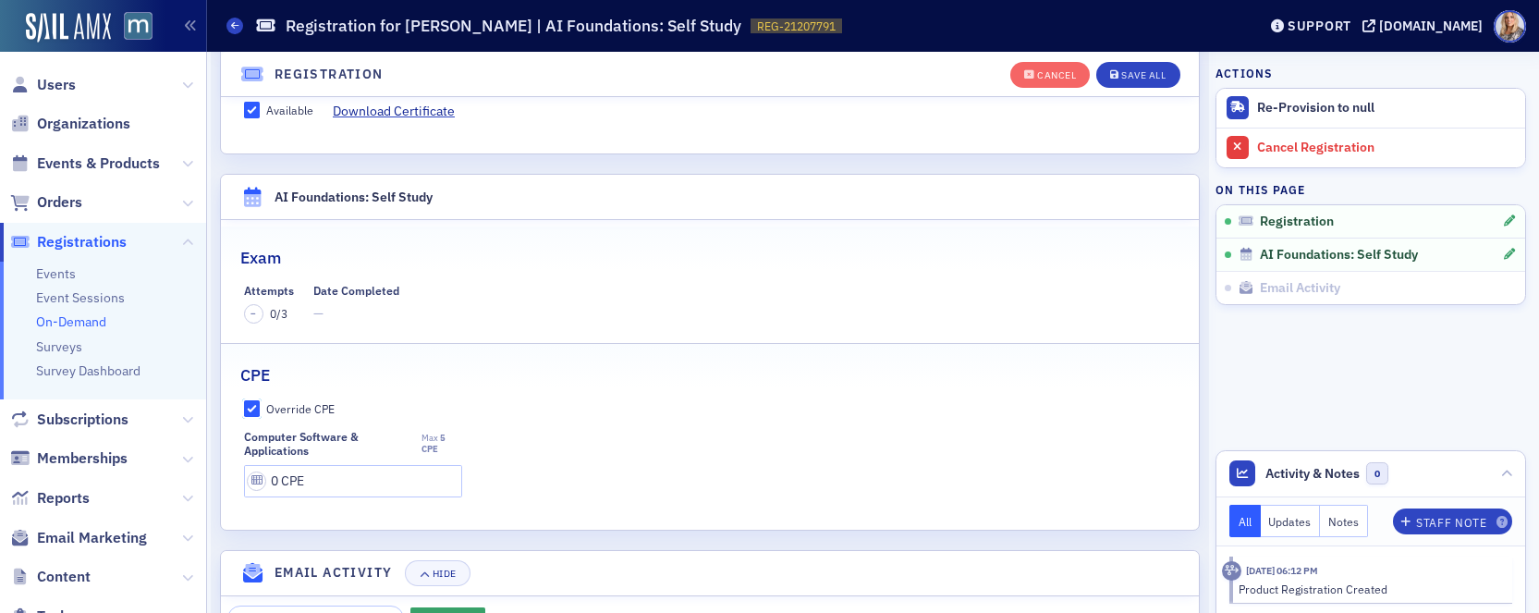
scroll to position [520, 0]
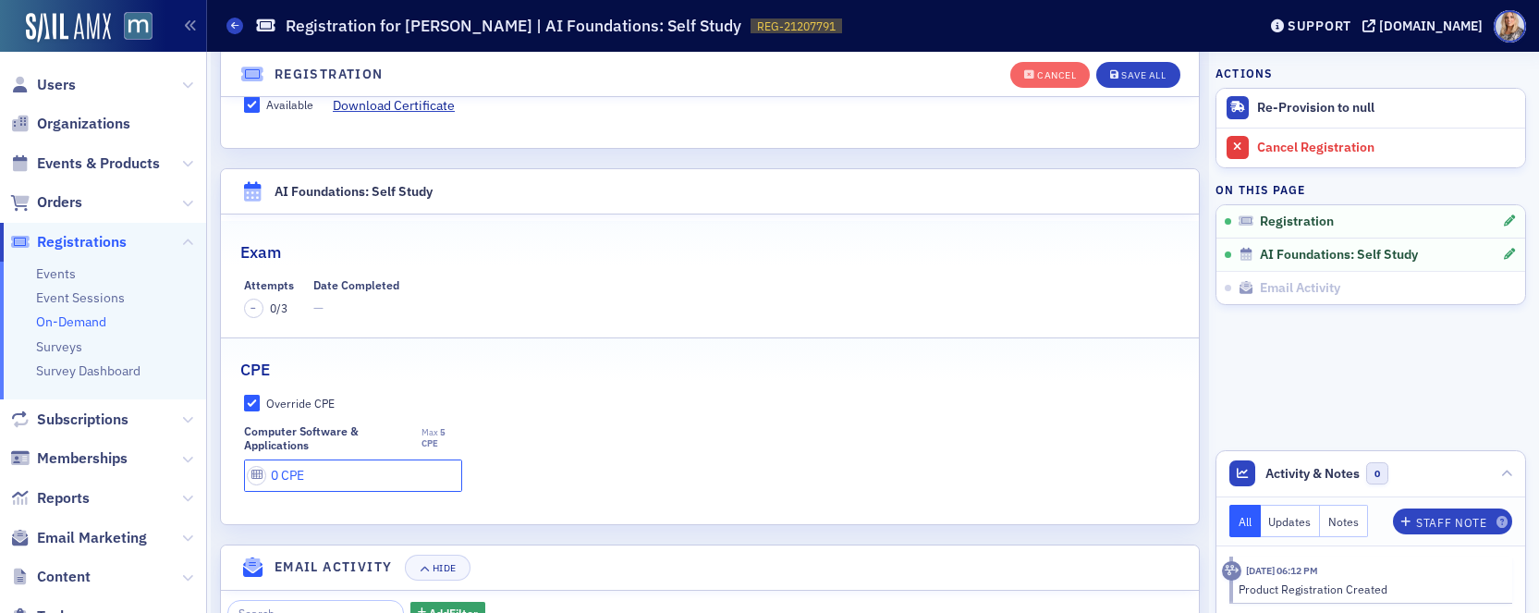
drag, startPoint x: 279, startPoint y: 476, endPoint x: 254, endPoint y: 472, distance: 25.4
click at [254, 472] on input "0 CPE" at bounding box center [353, 475] width 218 height 32
type input "5 CPE"
click at [651, 381] on div "CPE" at bounding box center [709, 359] width 939 height 43
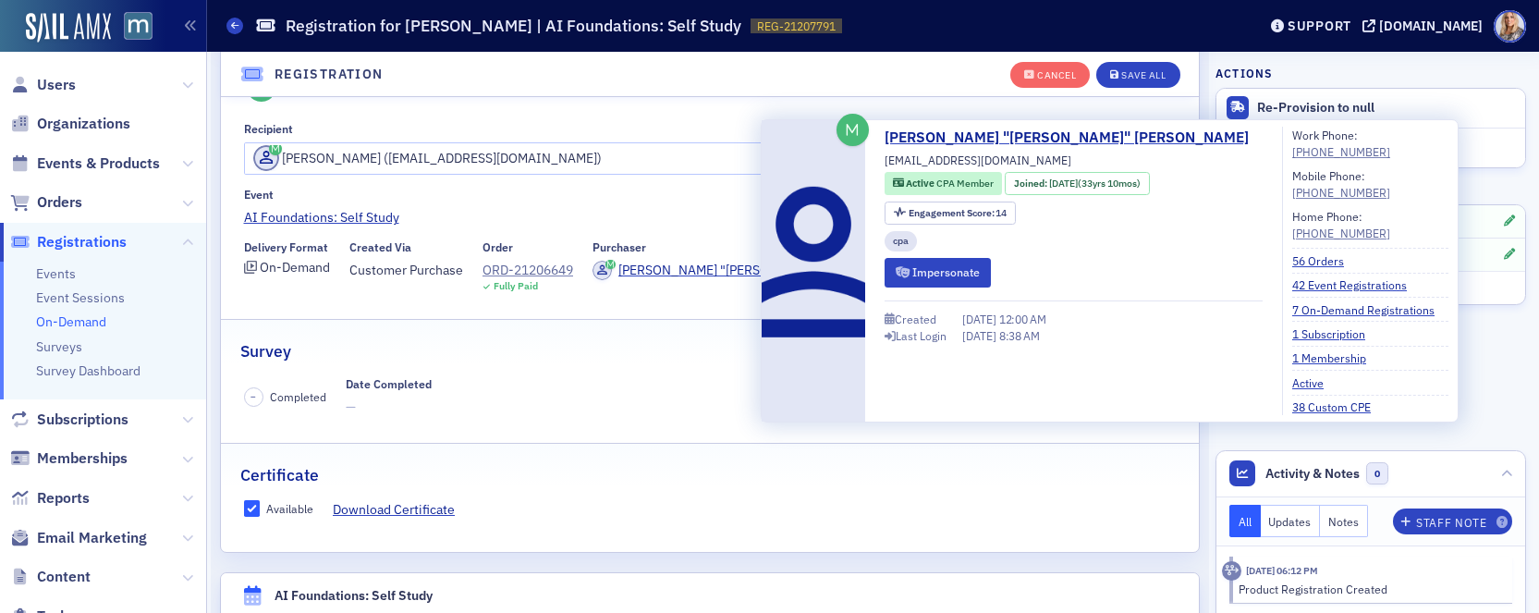
scroll to position [118, 0]
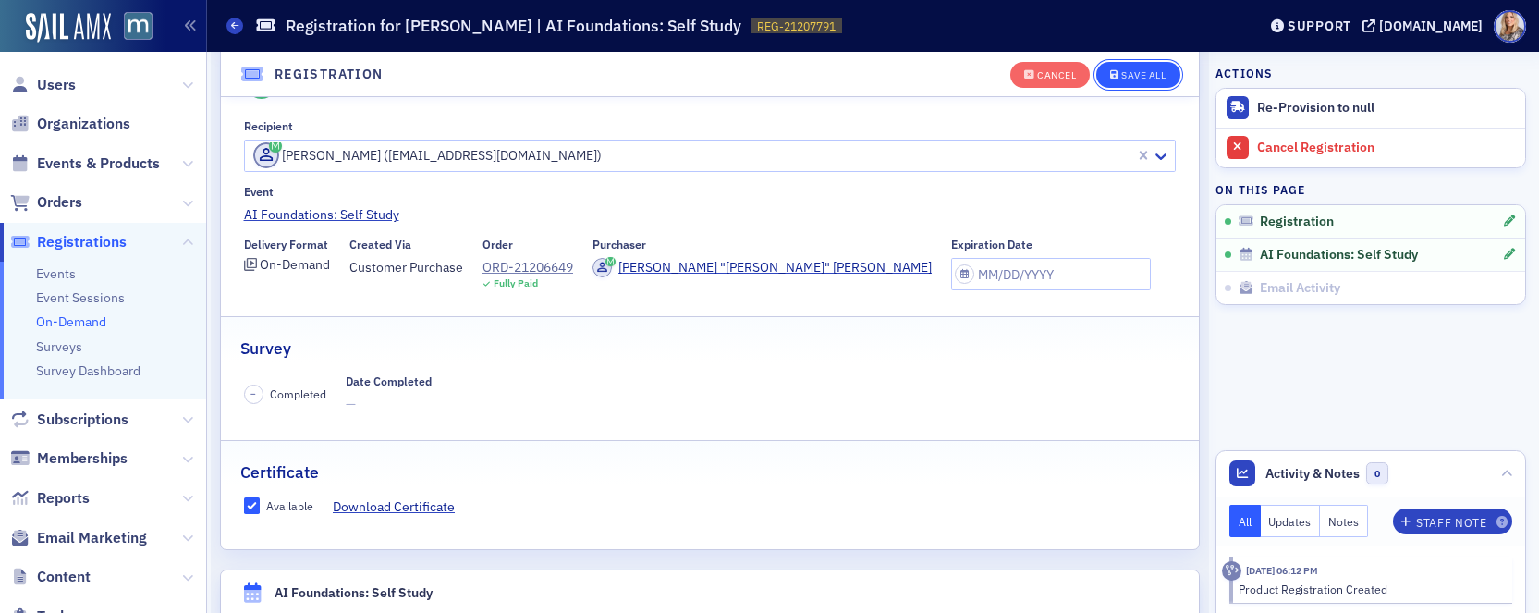
click at [1140, 76] on div "Save All" at bounding box center [1143, 75] width 44 height 10
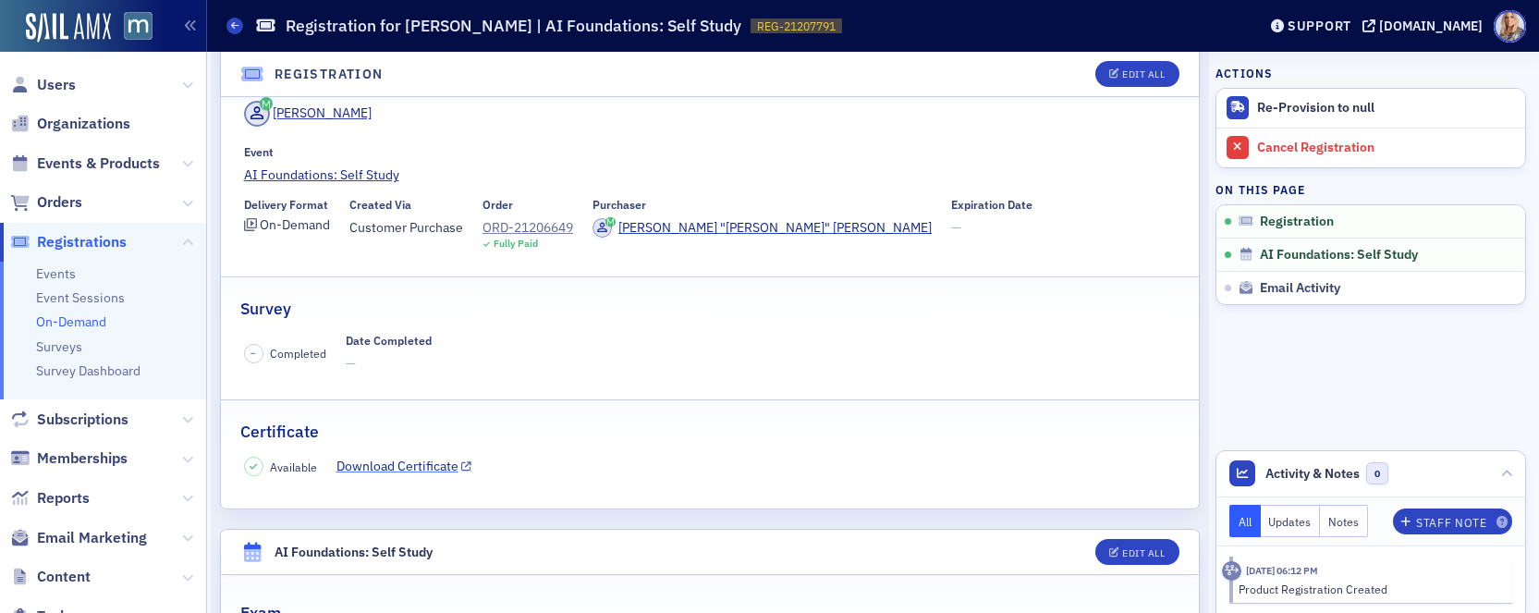
click at [406, 467] on link "Download Certificate" at bounding box center [405, 466] width 136 height 19
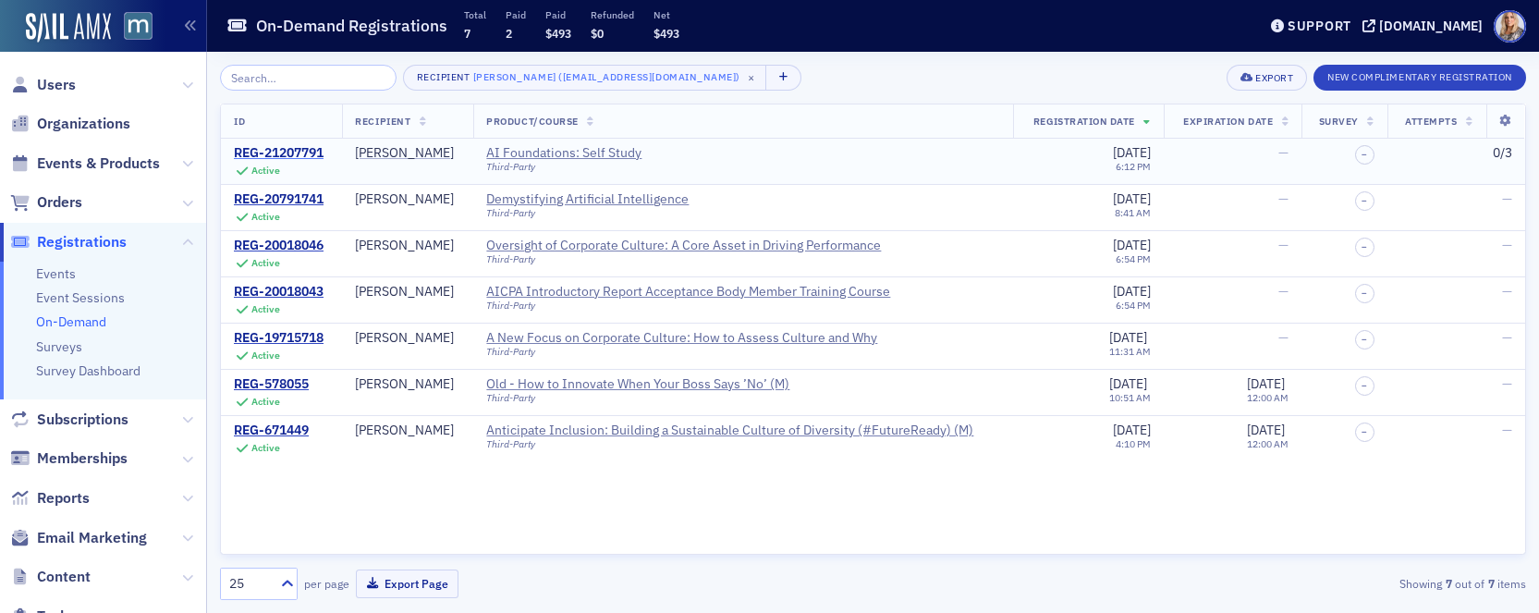
click at [307, 153] on div "REG-21207791" at bounding box center [279, 153] width 90 height 17
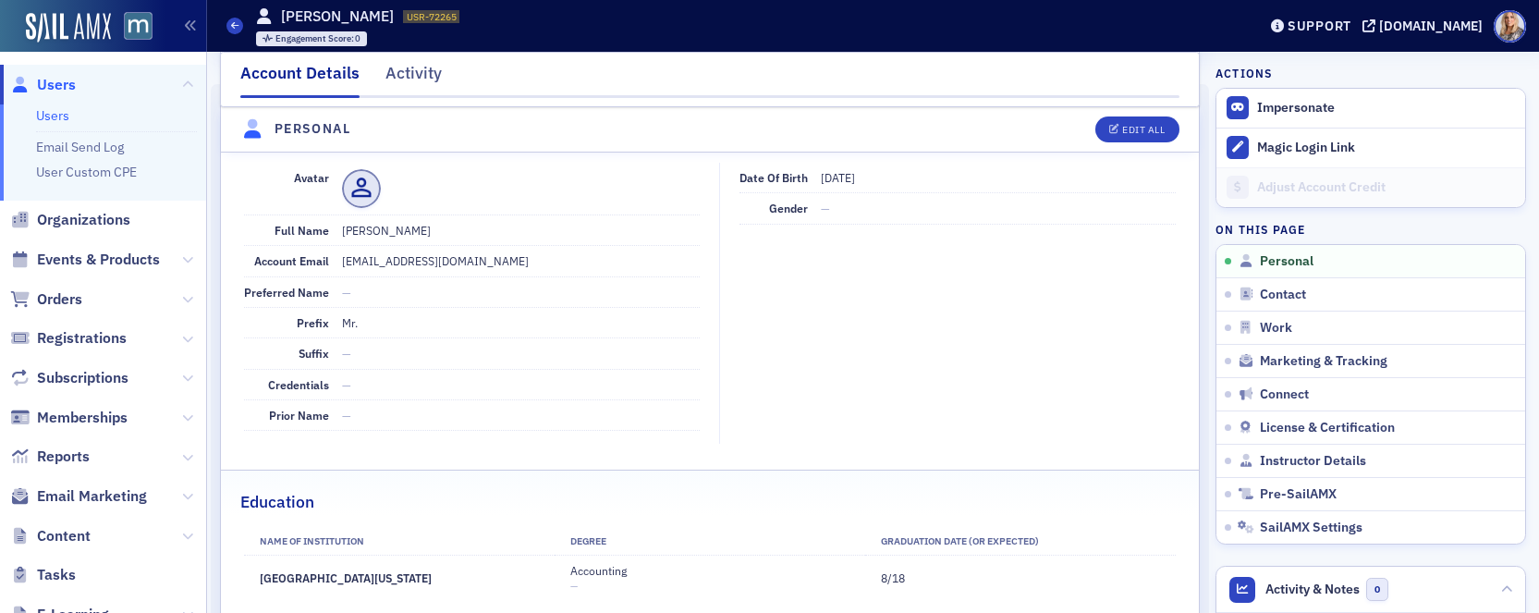
scroll to position [233, 0]
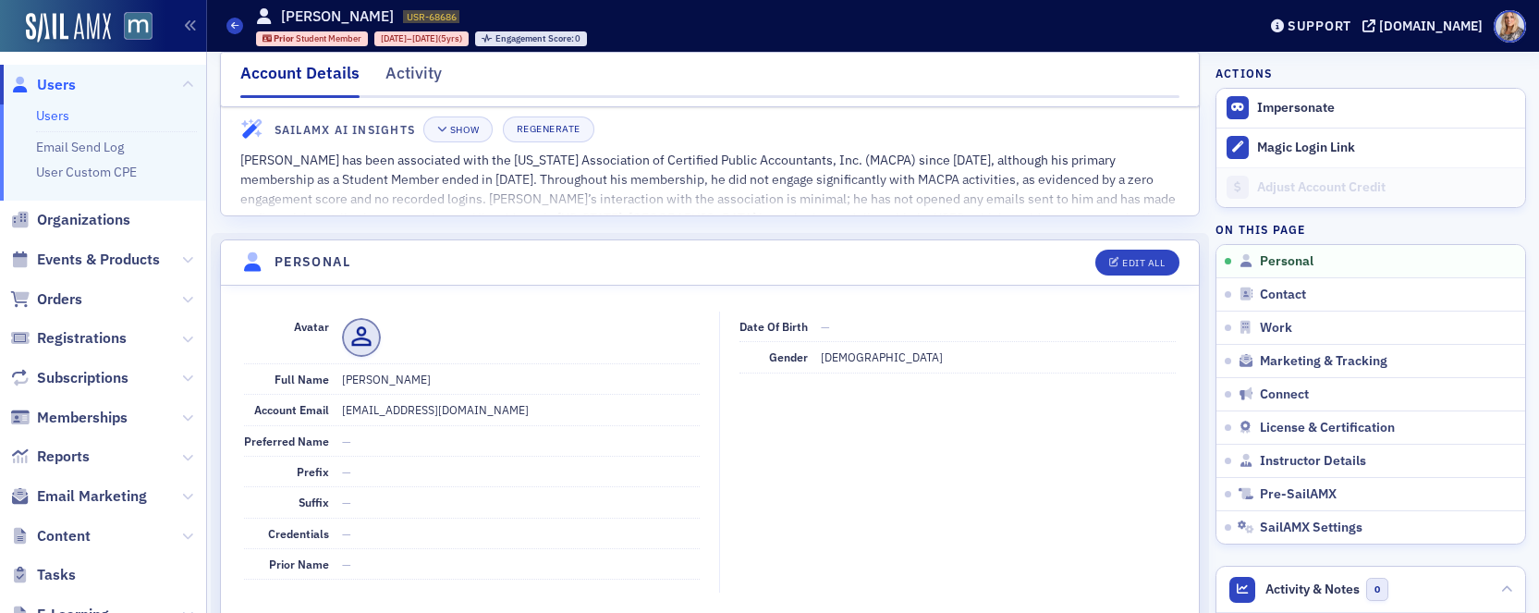
scroll to position [42, 0]
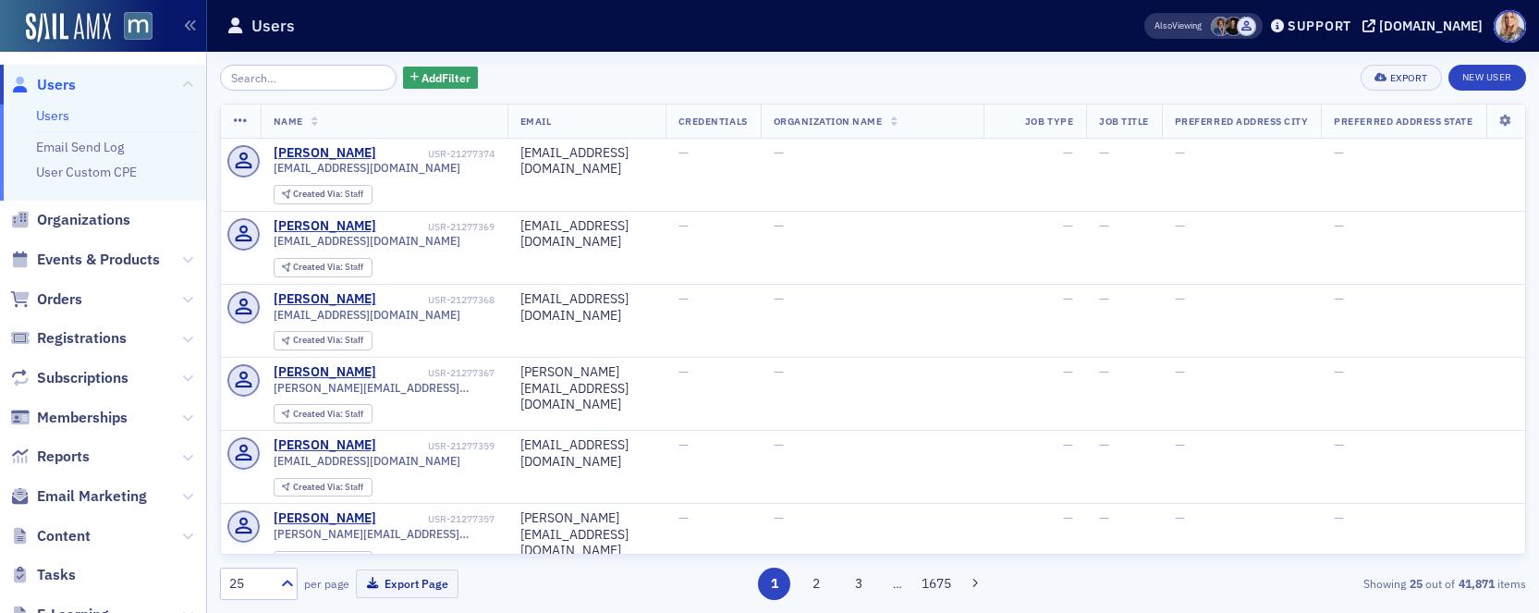
click at [256, 72] on input "search" at bounding box center [308, 78] width 177 height 26
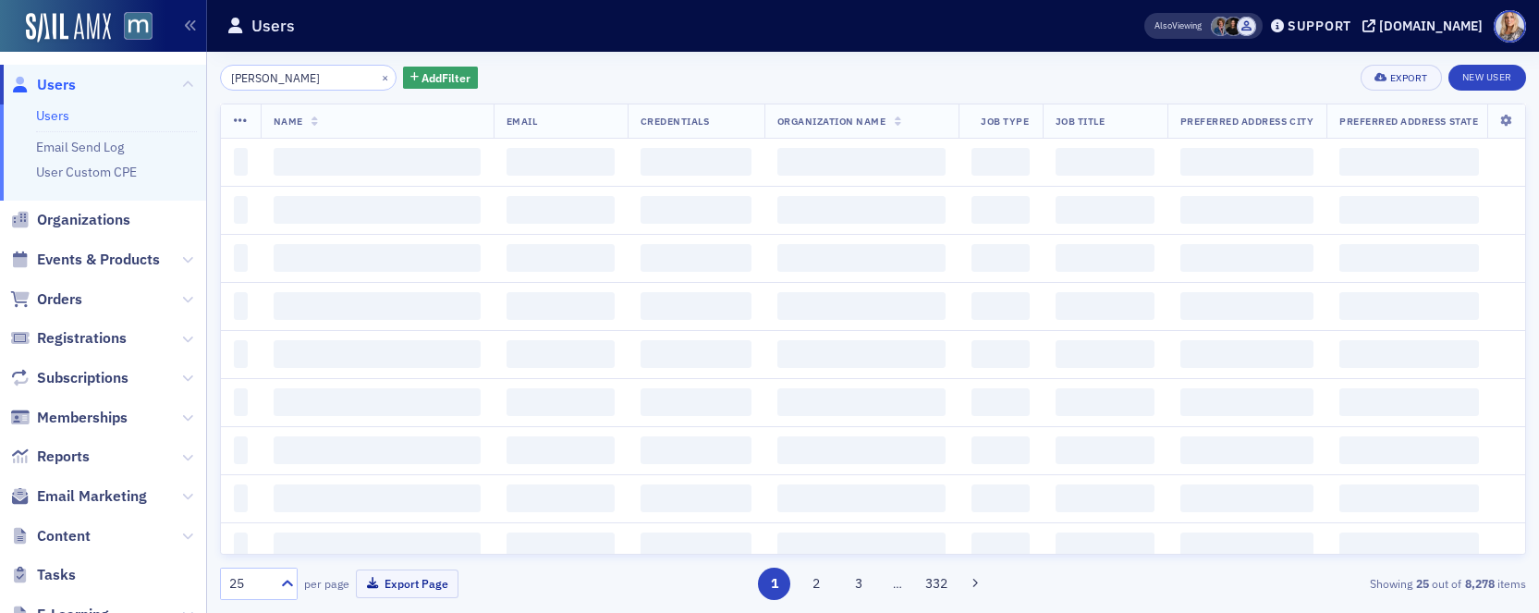
type input "Jeff Lawson"
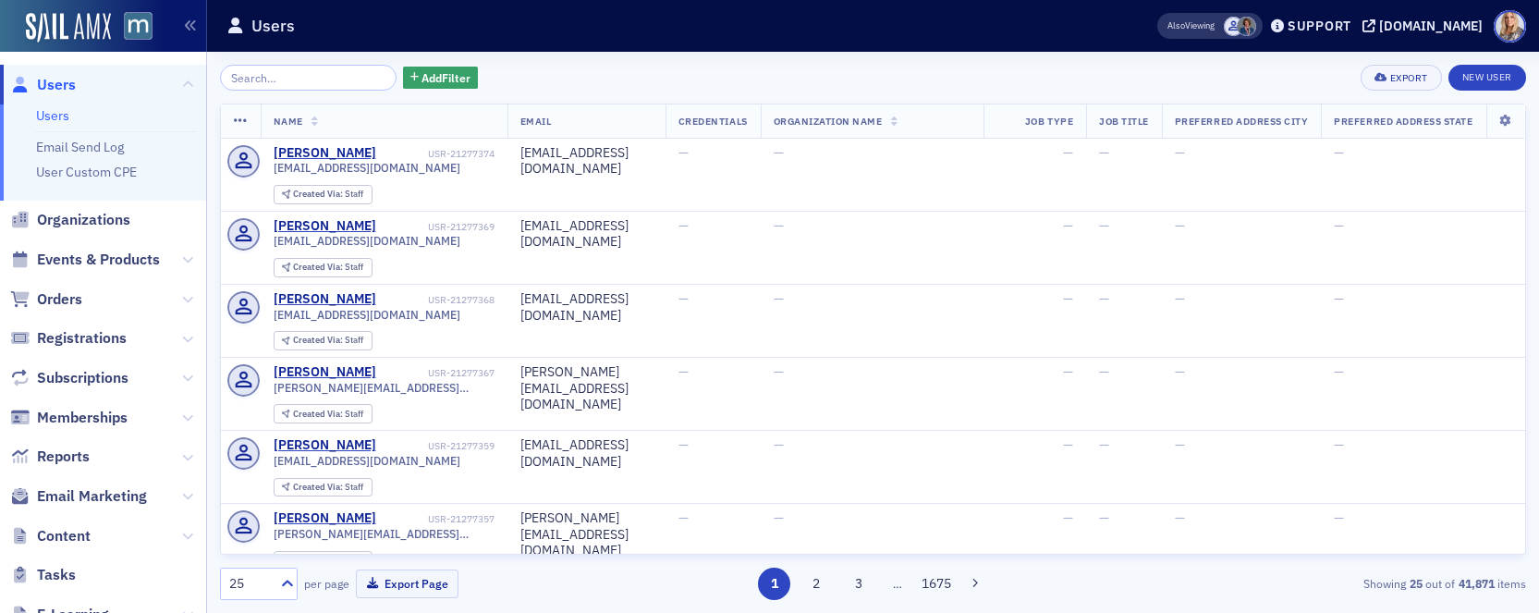
click at [263, 74] on input "search" at bounding box center [308, 78] width 177 height 26
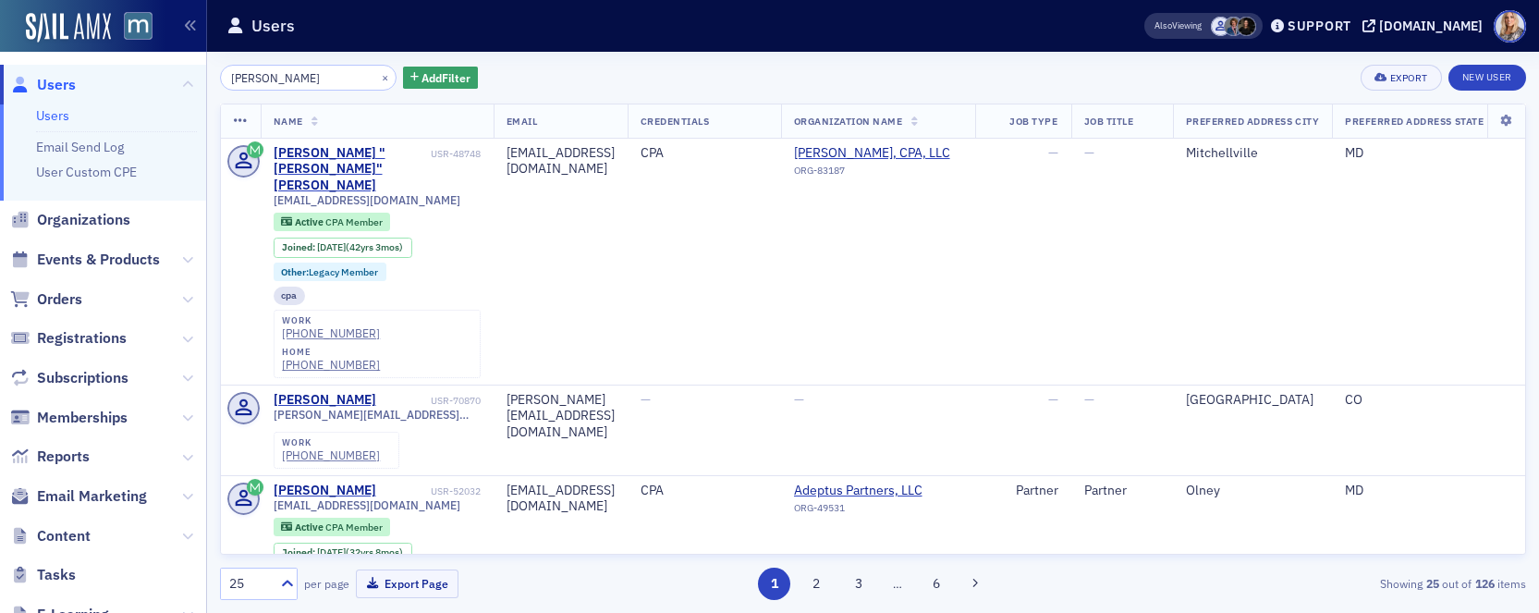
type input "[PERSON_NAME]"
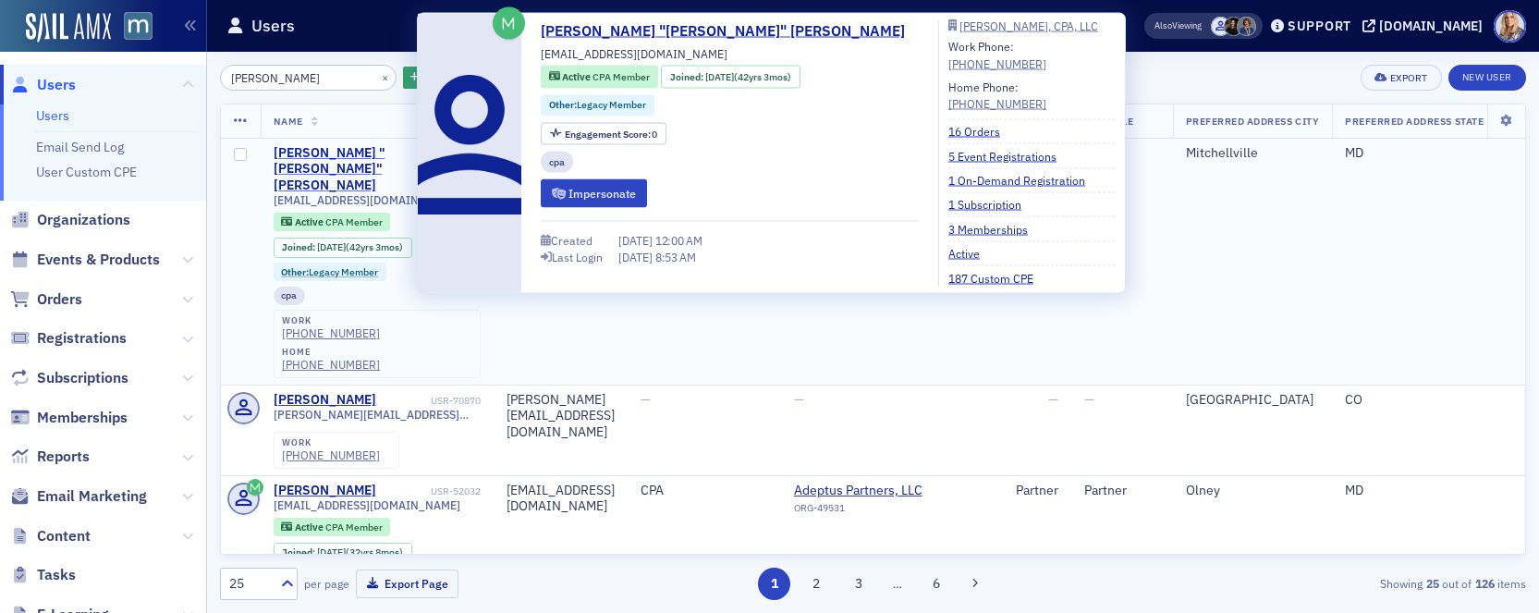
click at [380, 153] on div "[PERSON_NAME] "[PERSON_NAME]" [PERSON_NAME]" at bounding box center [350, 169] width 153 height 49
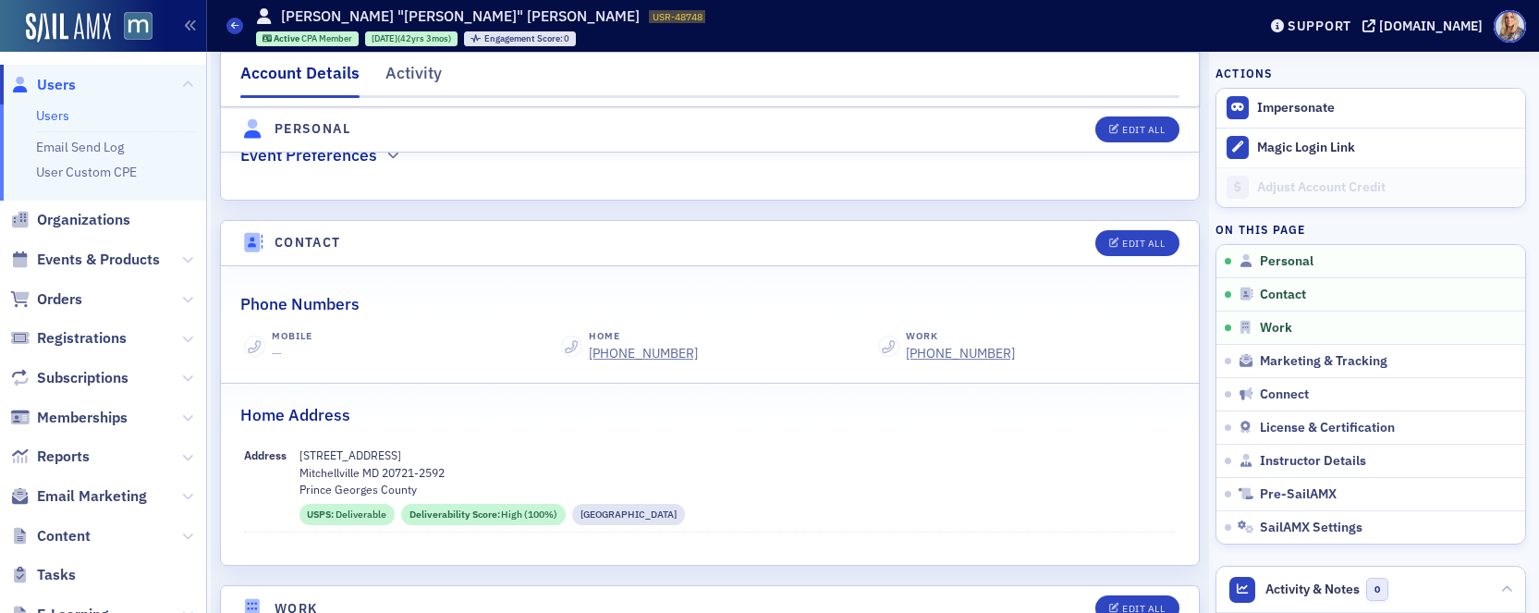
scroll to position [660, 0]
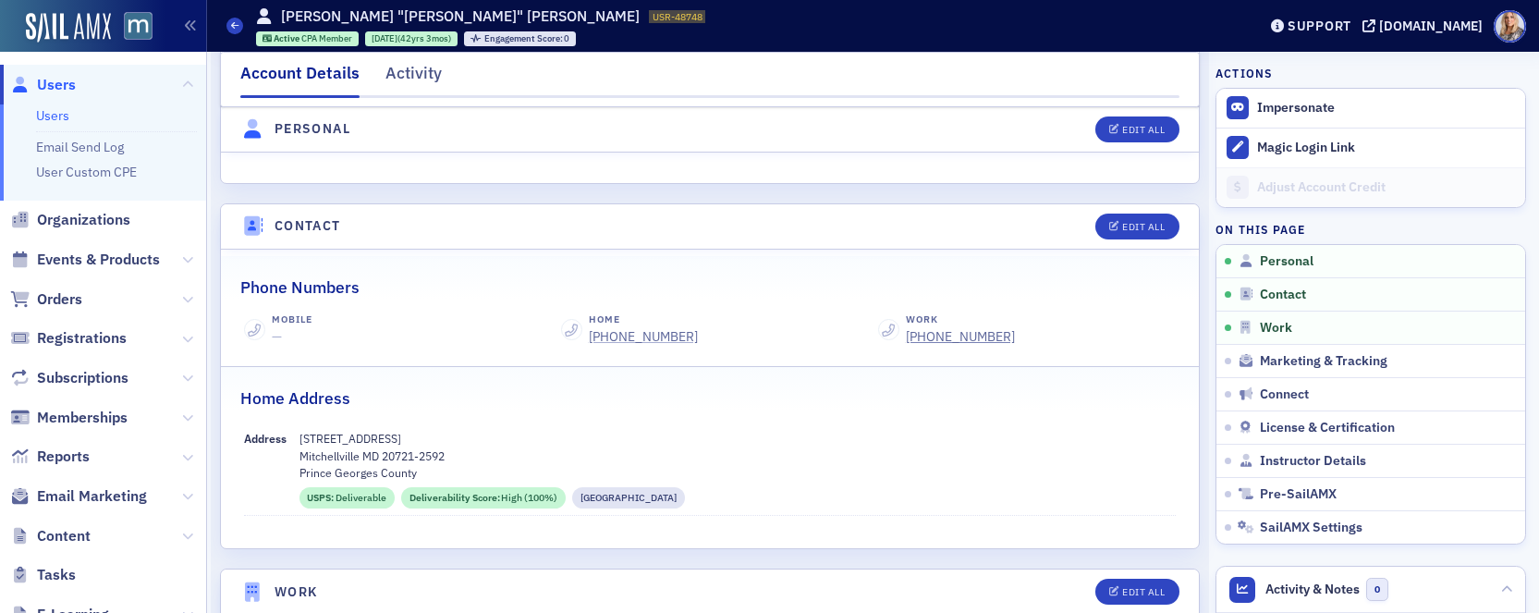
click at [645, 333] on div "(301) 249-9553" at bounding box center [643, 336] width 109 height 19
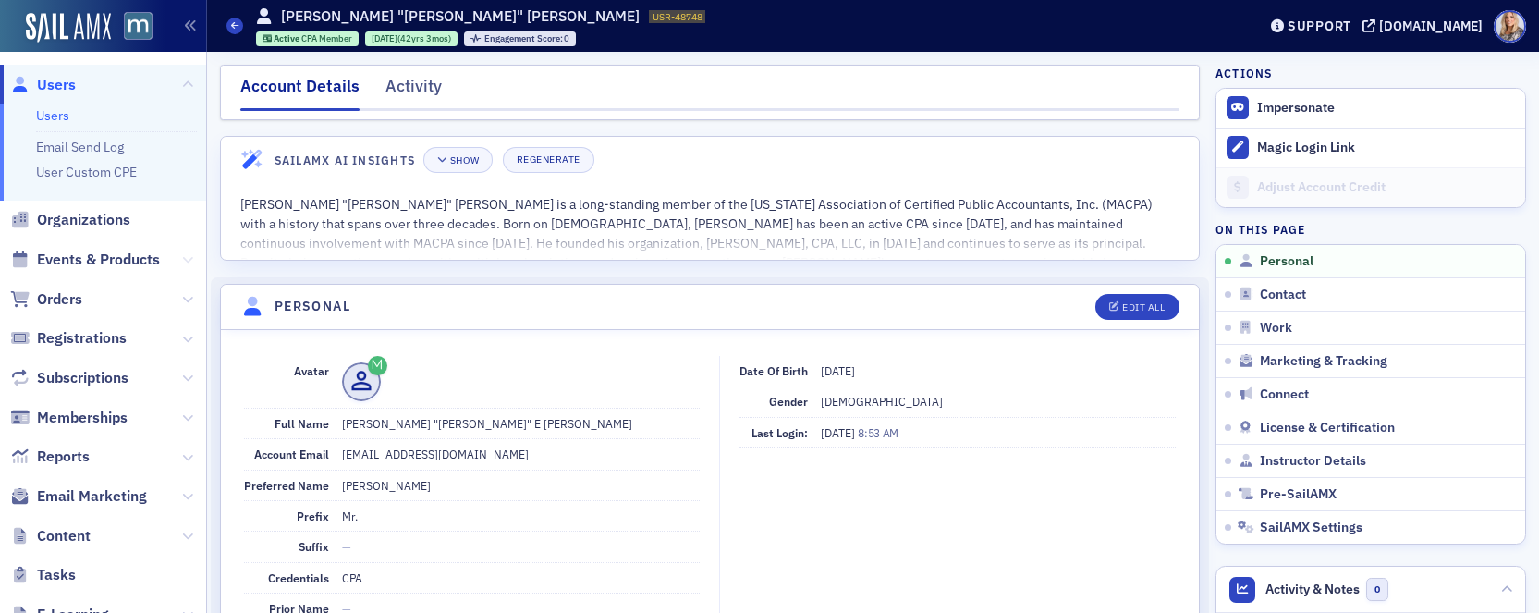
click at [185, 255] on icon at bounding box center [187, 259] width 11 height 11
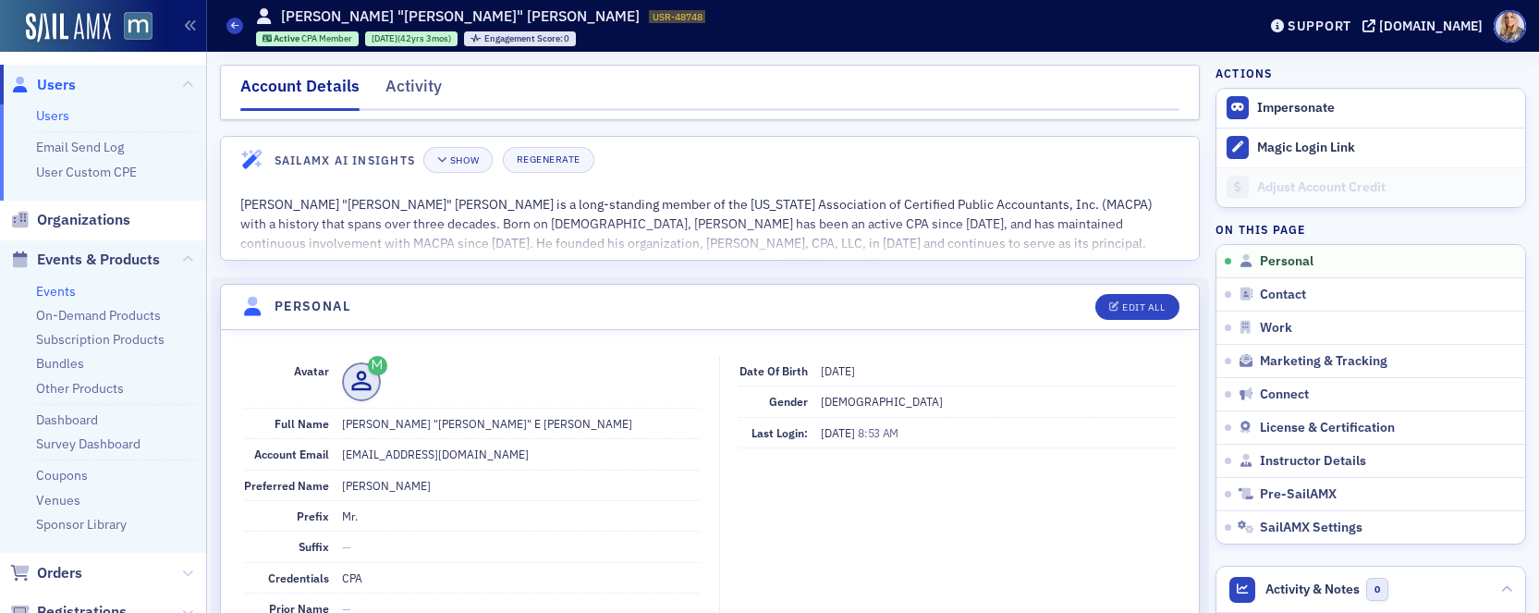
click at [66, 290] on link "Events" at bounding box center [56, 291] width 40 height 17
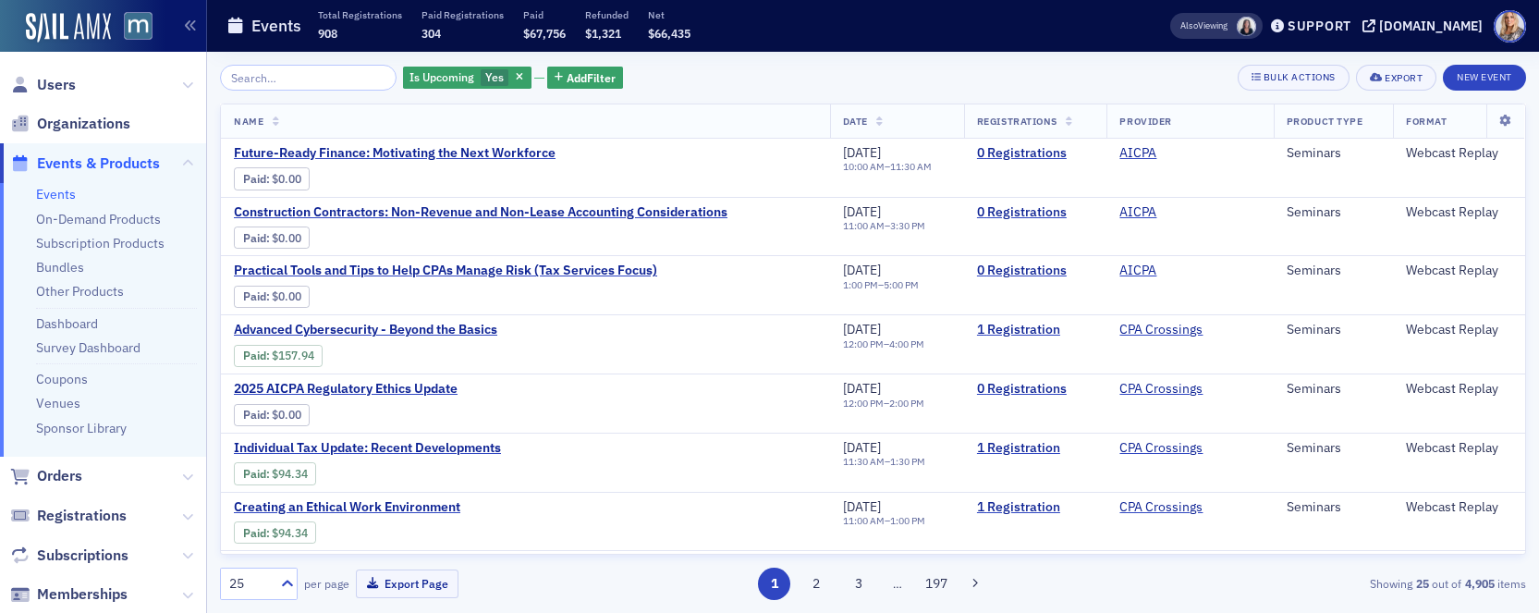
click at [516, 80] on icon "button" at bounding box center [519, 78] width 7 height 10
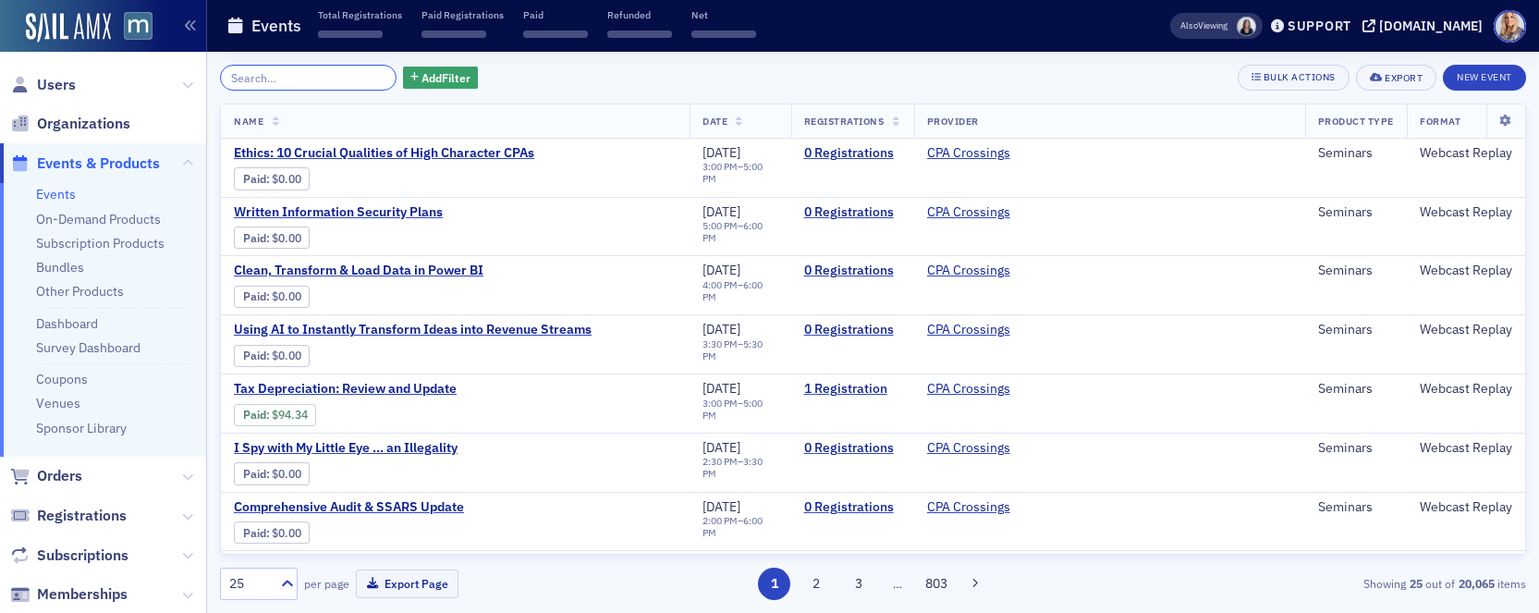
click at [337, 73] on input "search" at bounding box center [308, 78] width 177 height 26
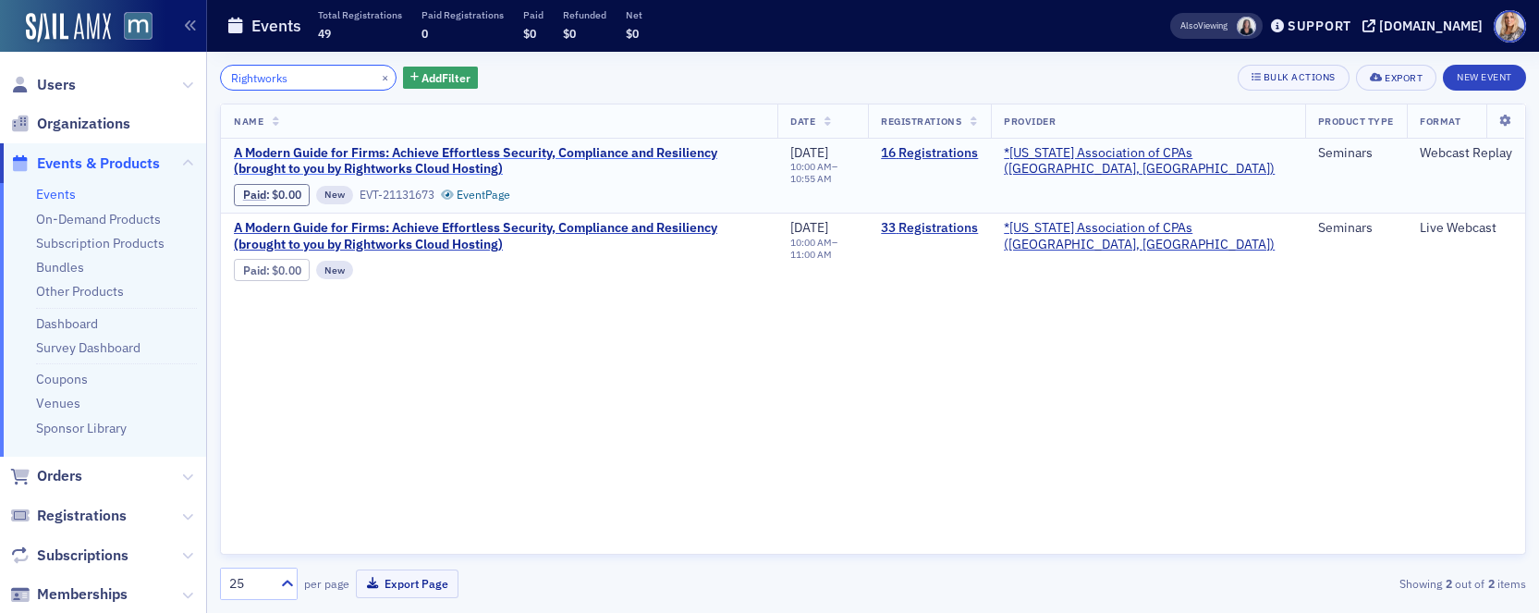
type input "Rightworks"
click at [619, 153] on span "A Modern Guide for Firms: Achieve Effortless Security, Compliance and Resilienc…" at bounding box center [499, 161] width 531 height 32
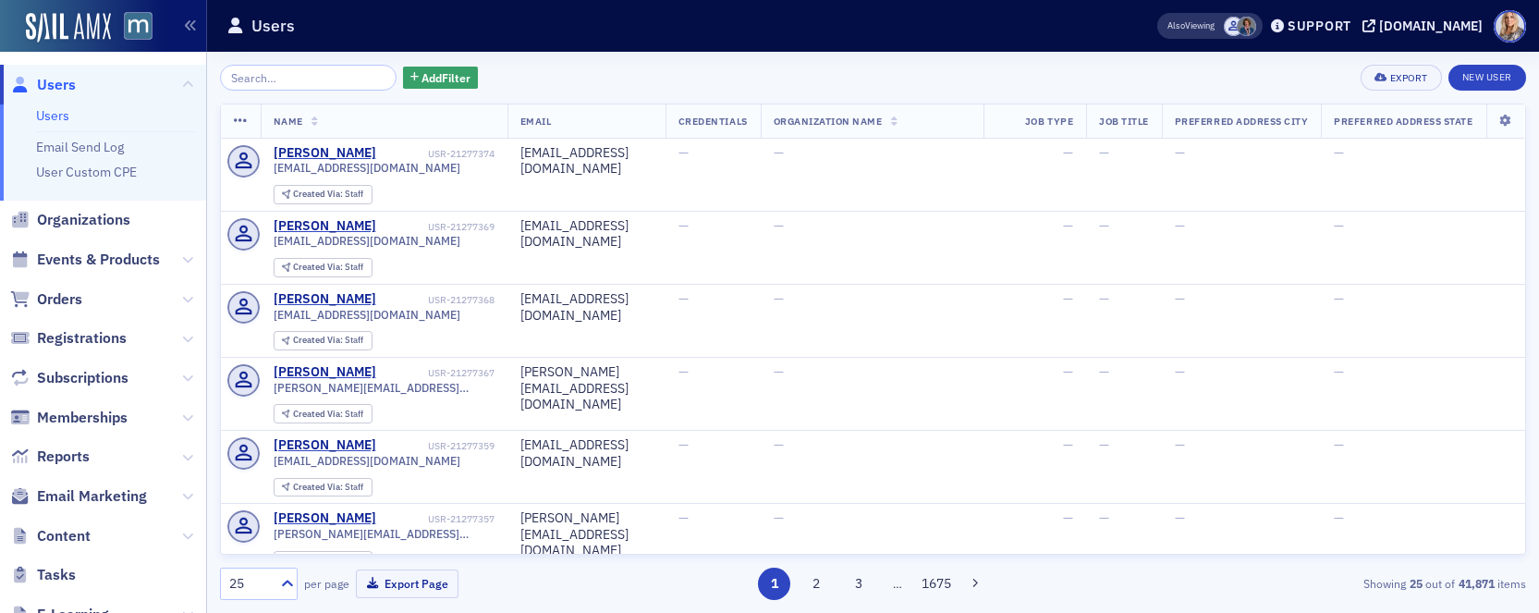
click at [254, 77] on input "search" at bounding box center [308, 78] width 177 height 26
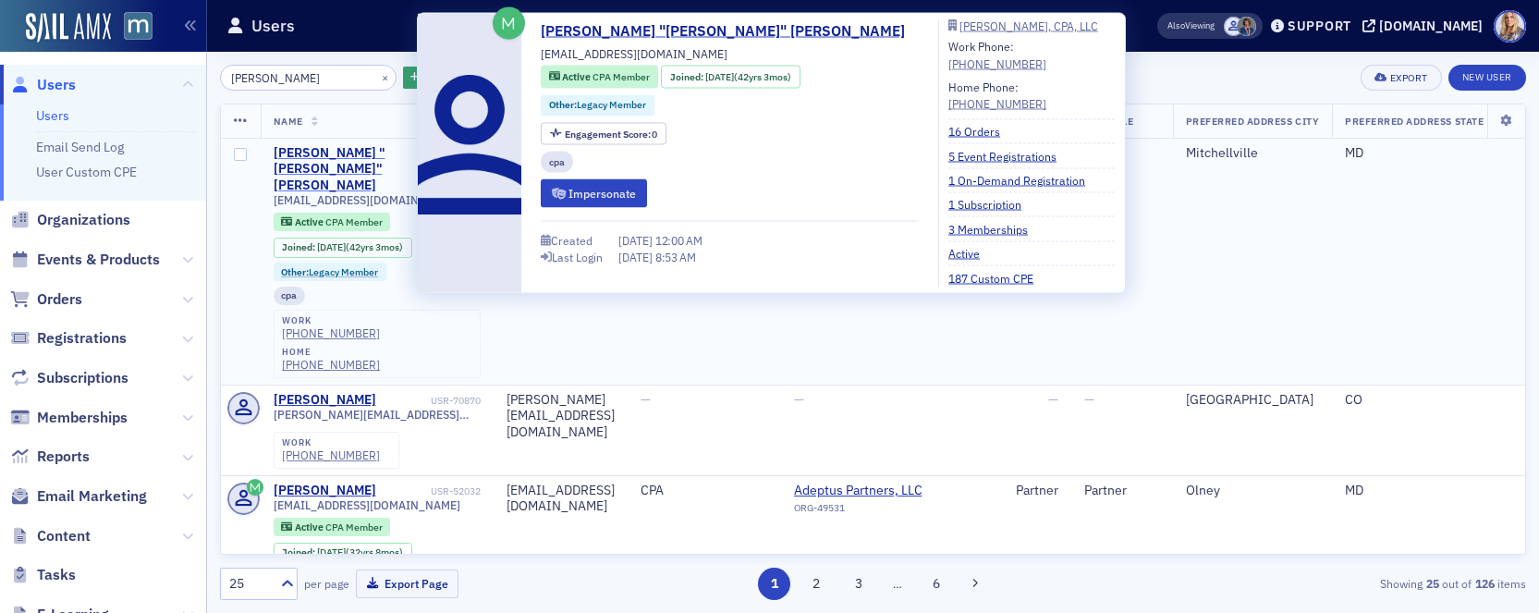
type input "Anthony holland"
click at [327, 154] on div "Anthony "Tony" Holland" at bounding box center [350, 169] width 153 height 49
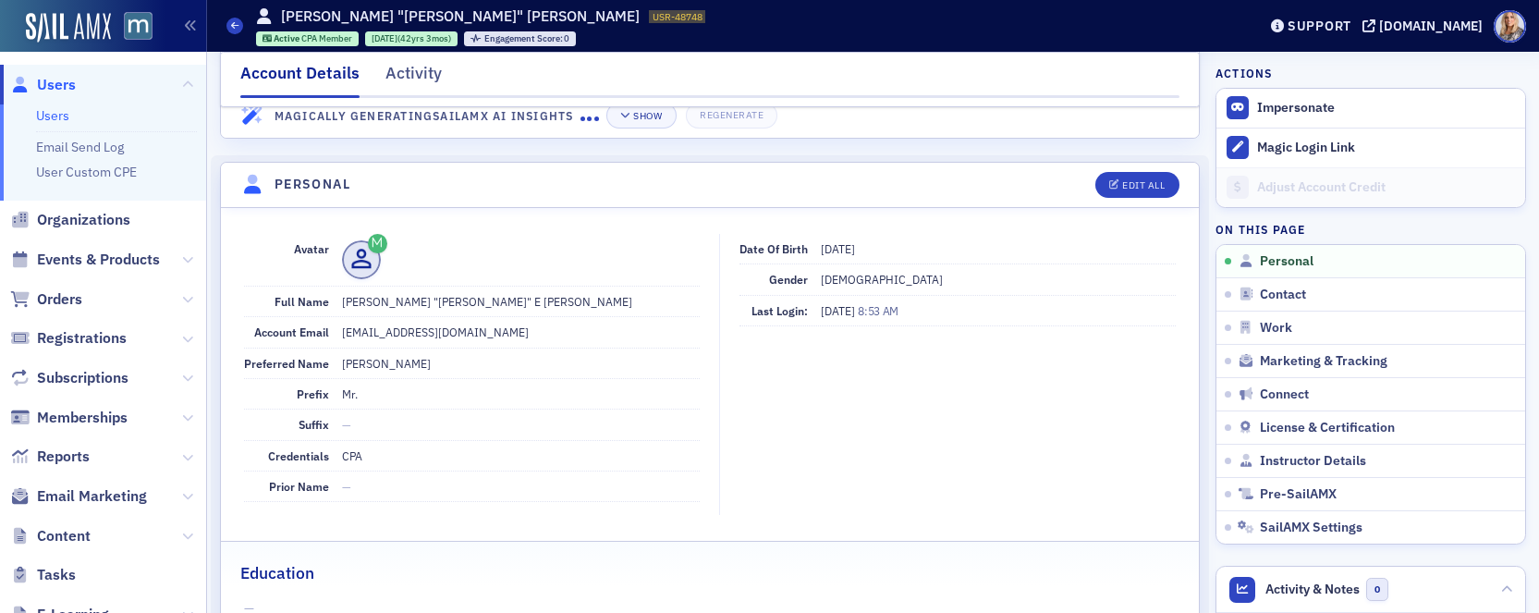
scroll to position [123, 0]
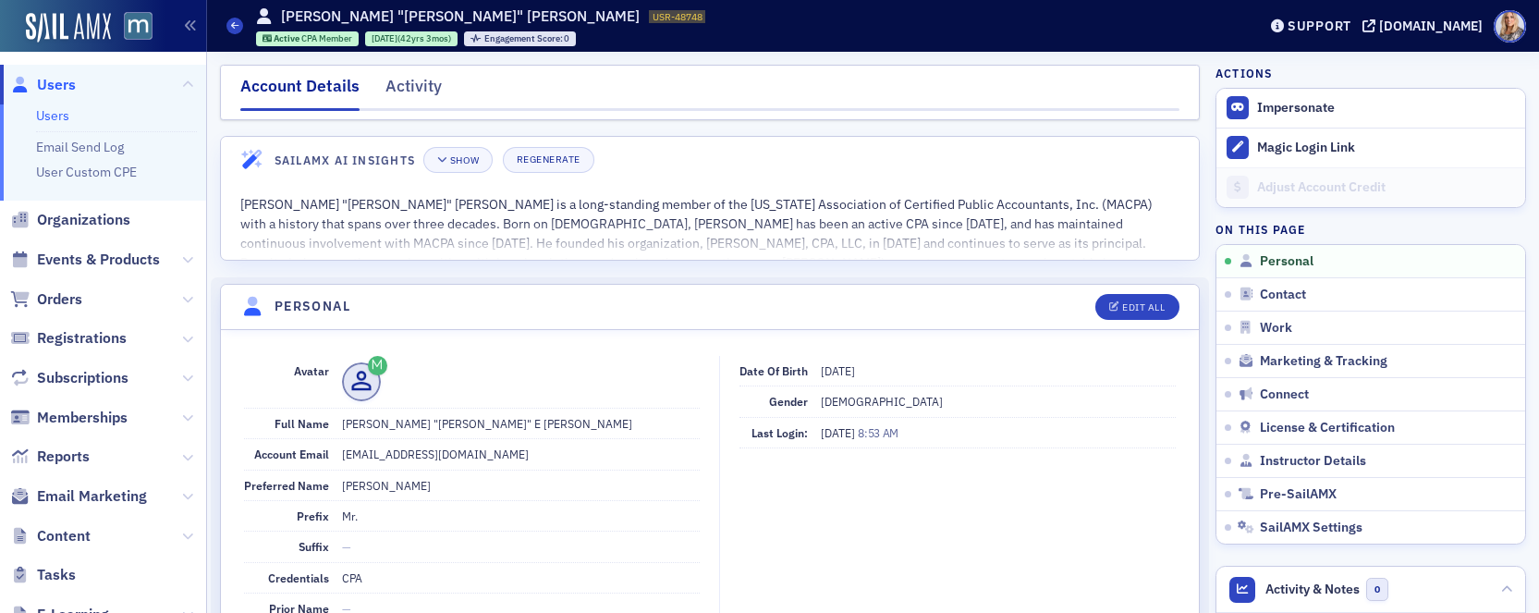
scroll to position [123, 0]
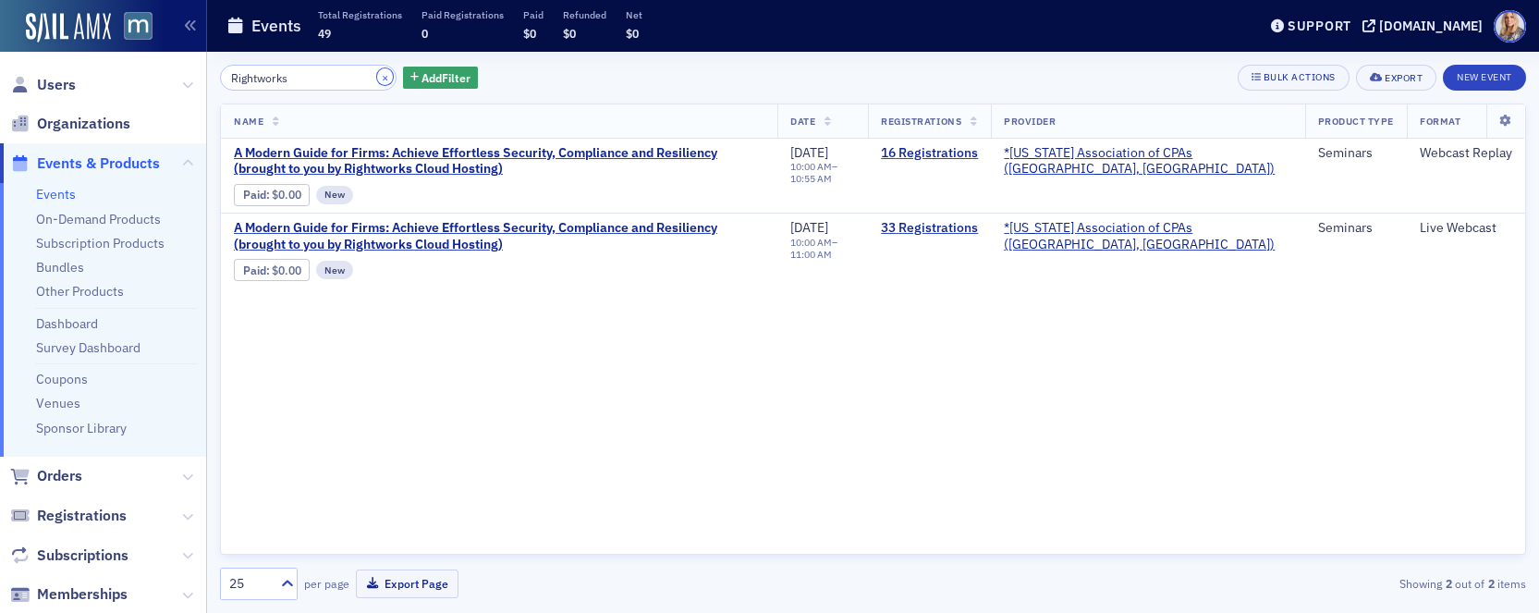
click at [377, 73] on button "×" at bounding box center [385, 76] width 17 height 17
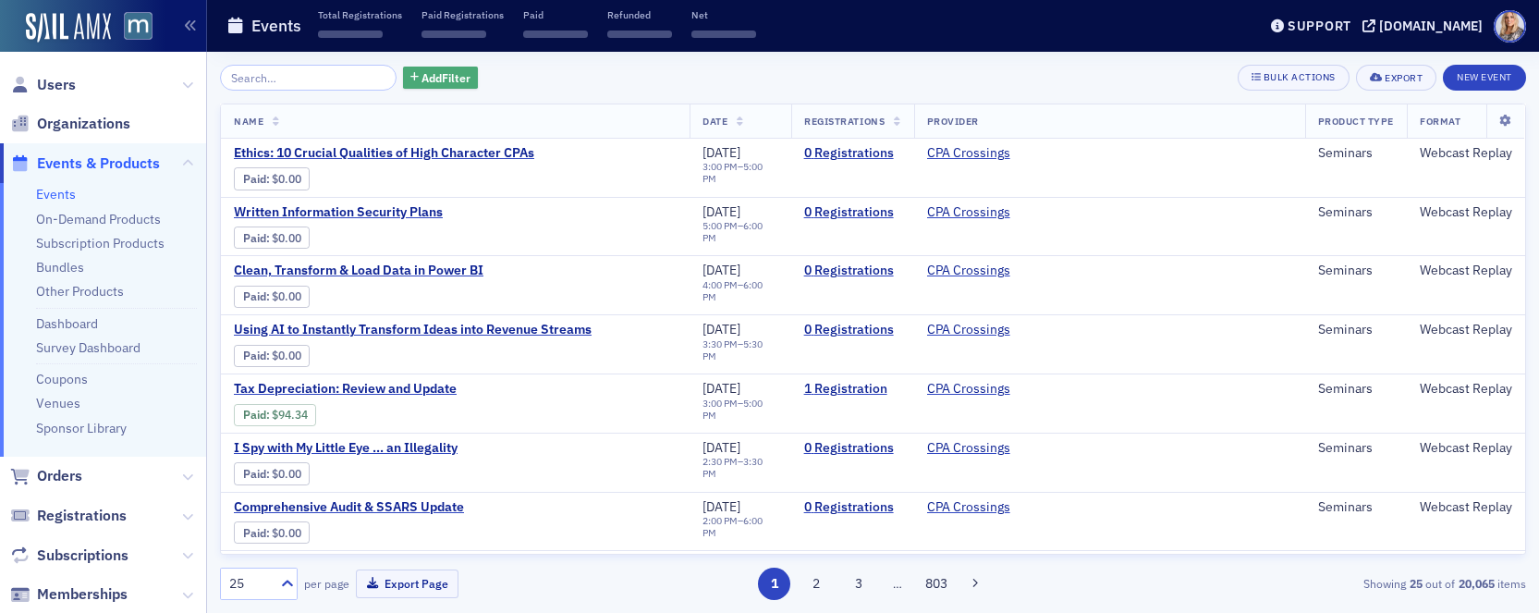
click at [436, 73] on span "Add Filter" at bounding box center [446, 77] width 49 height 17
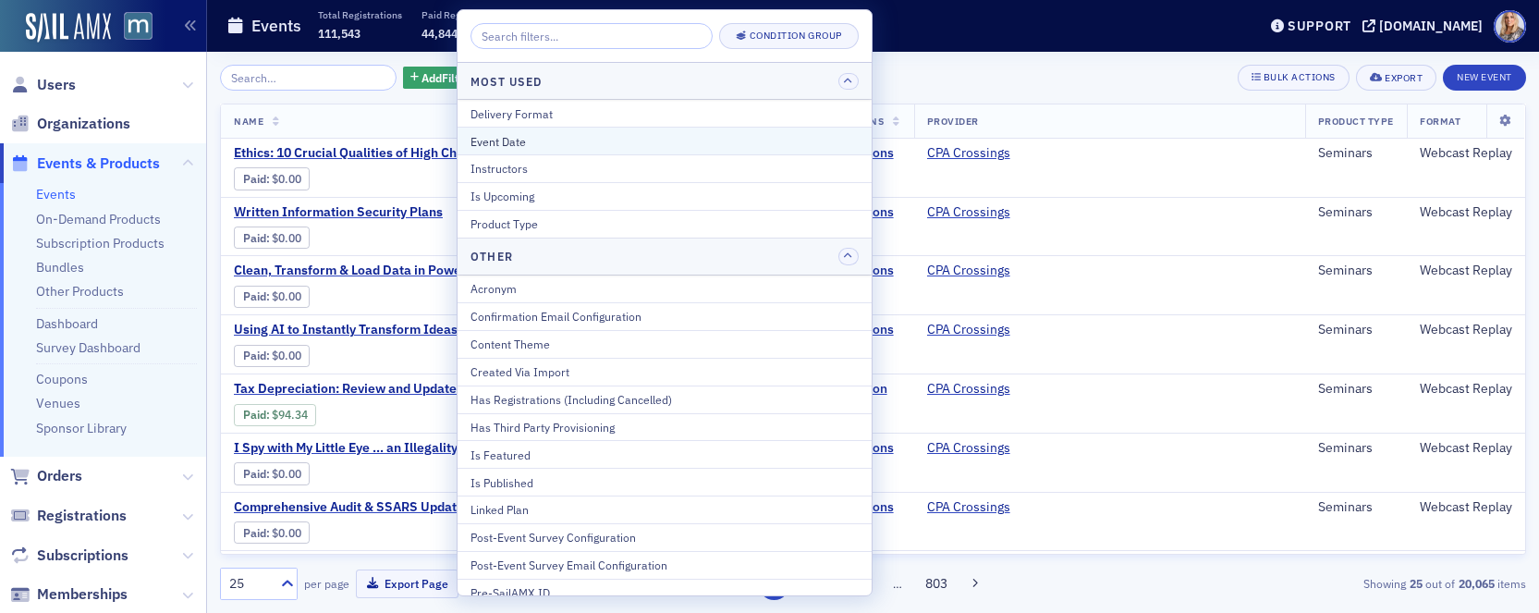
click at [506, 143] on div "Event Date" at bounding box center [665, 141] width 388 height 17
select select "7"
select select "2025"
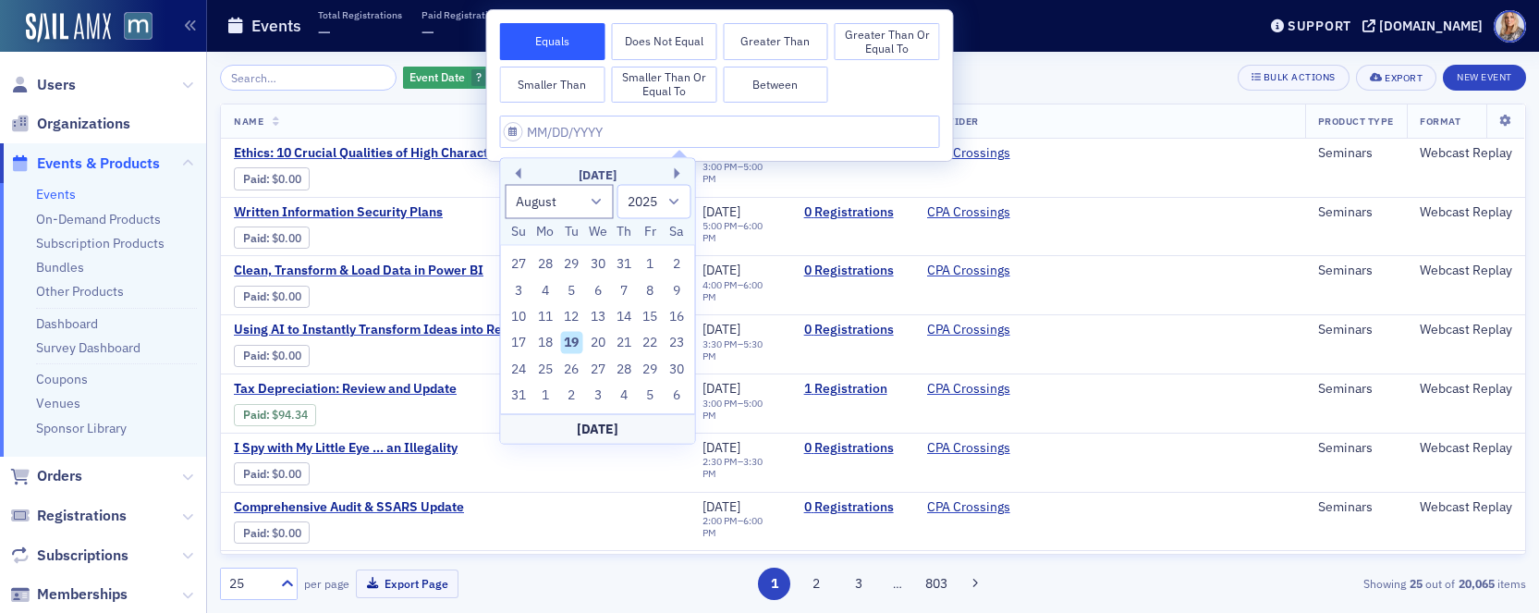
click at [778, 82] on button "Between" at bounding box center [775, 85] width 105 height 37
select select "7"
select select "2025"
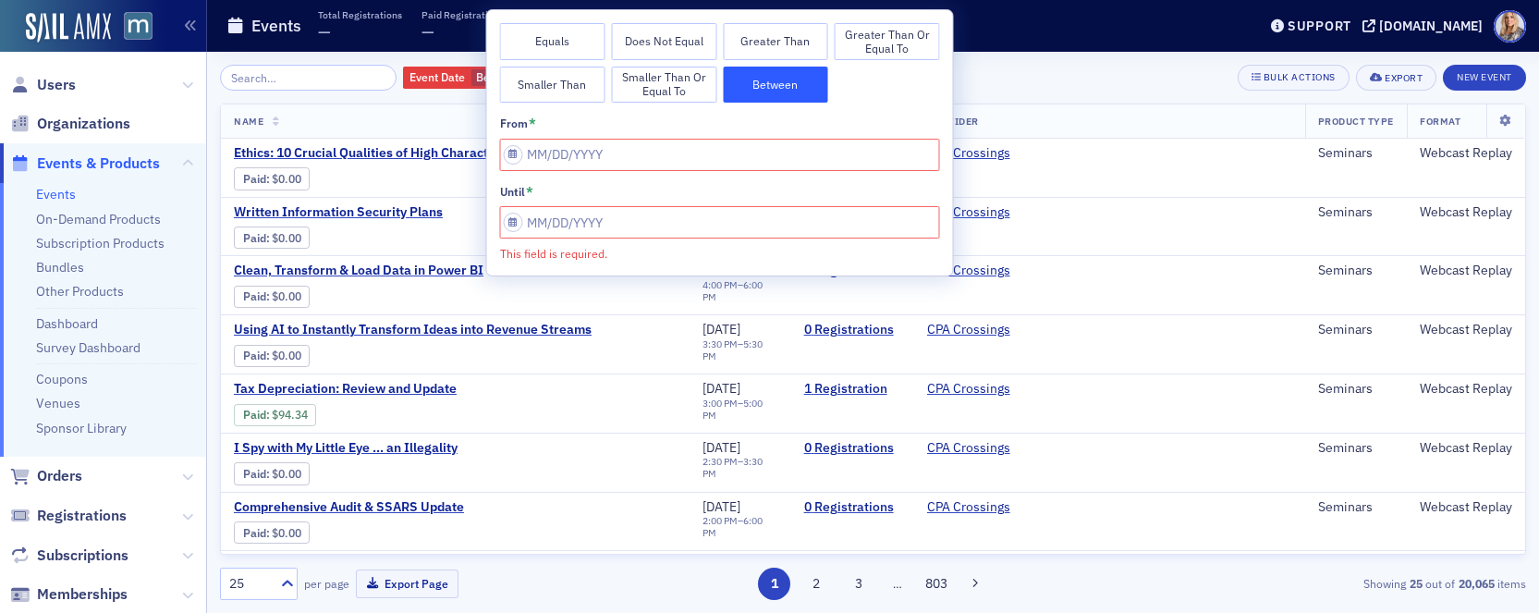
click at [454, 108] on th "Name" at bounding box center [455, 121] width 469 height 34
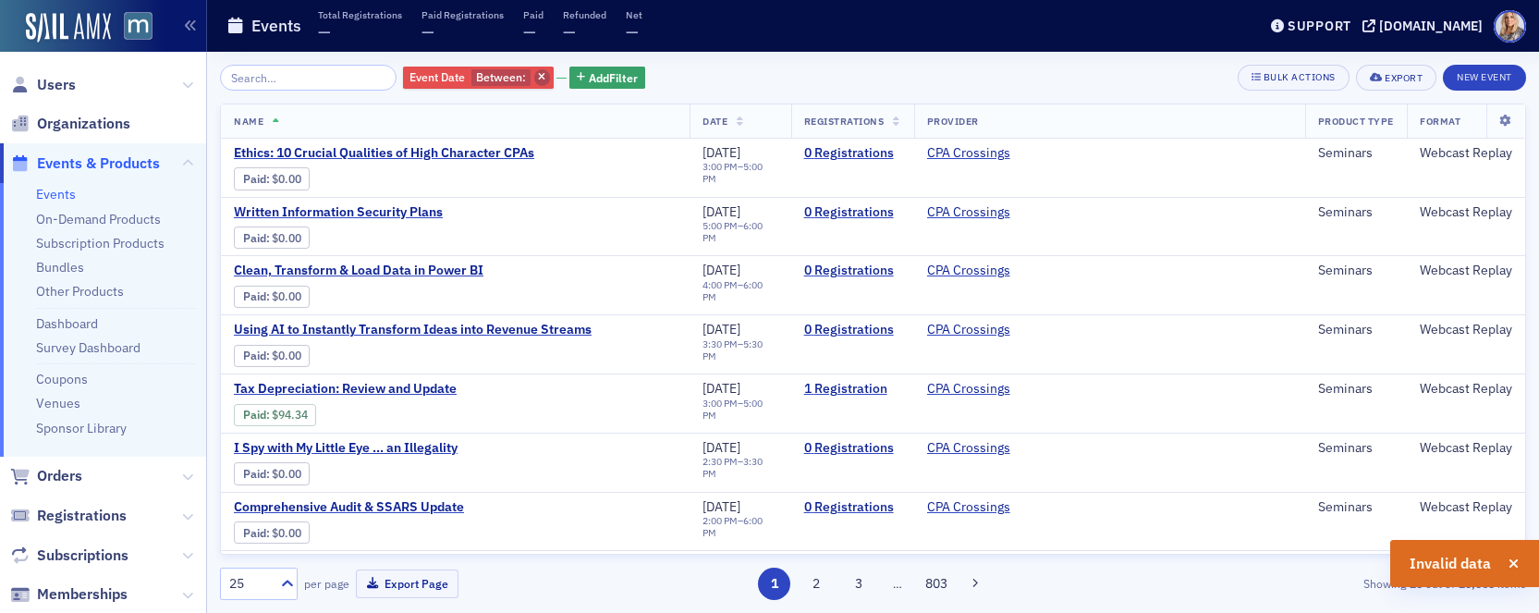
click at [538, 77] on icon "button" at bounding box center [541, 78] width 7 height 10
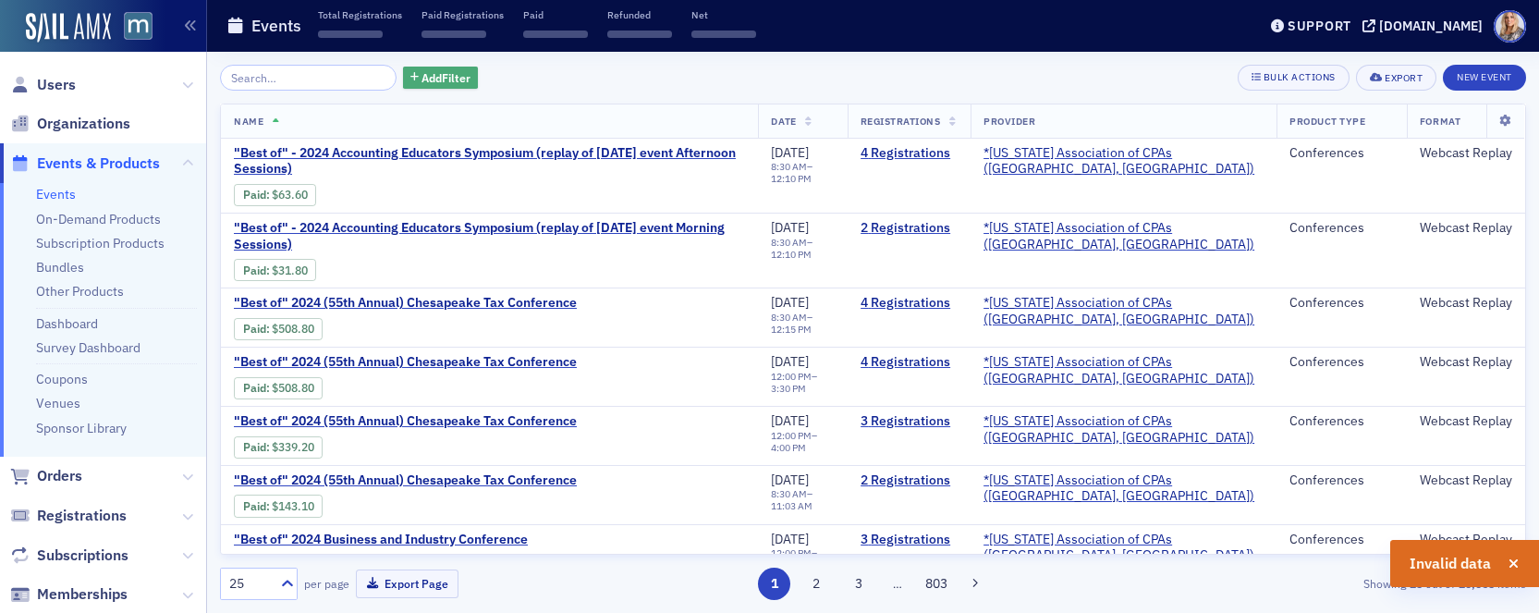
click at [422, 75] on span "Add Filter" at bounding box center [446, 77] width 49 height 17
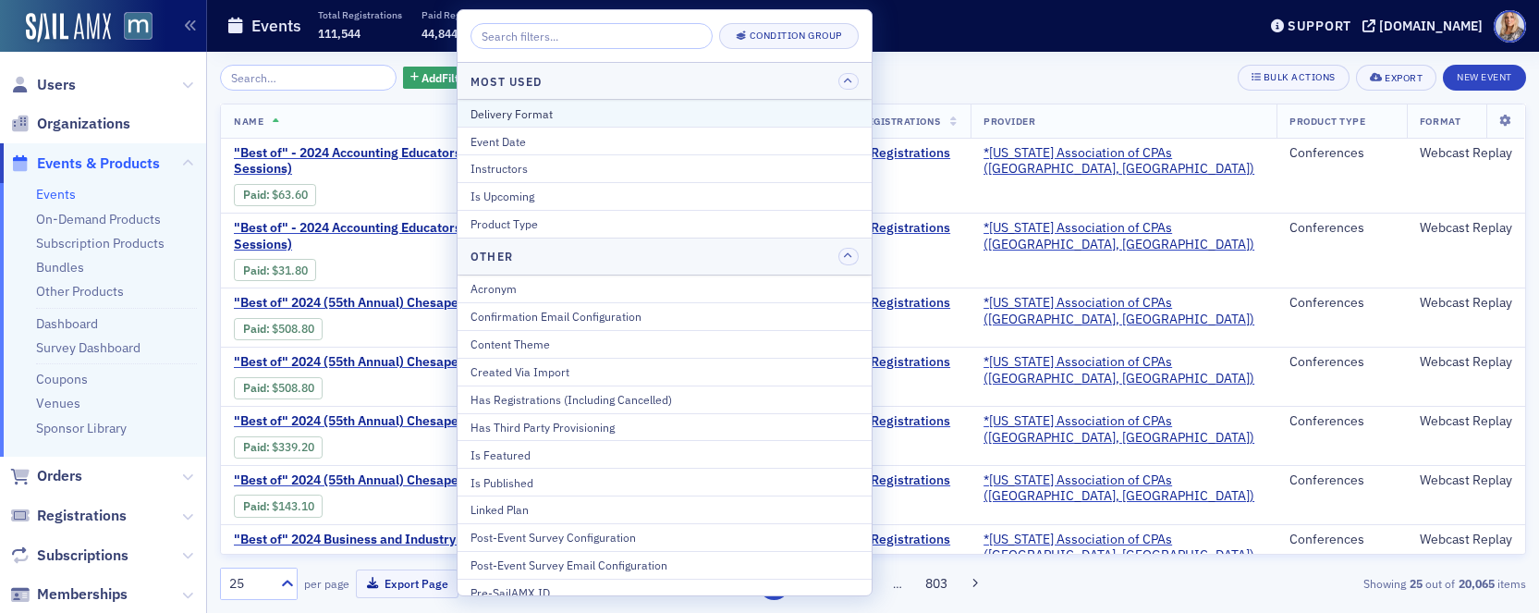
click at [496, 109] on div "Delivery Format" at bounding box center [665, 113] width 388 height 17
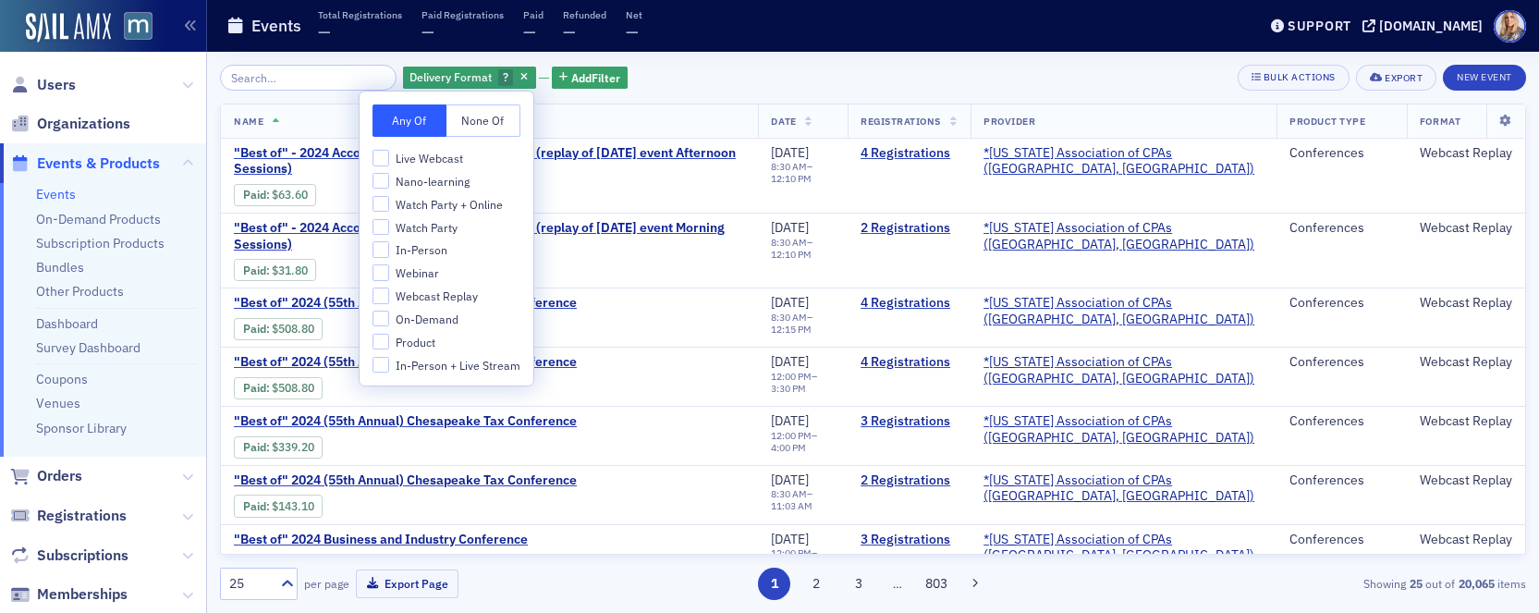
click at [62, 193] on link "Events" at bounding box center [56, 194] width 40 height 17
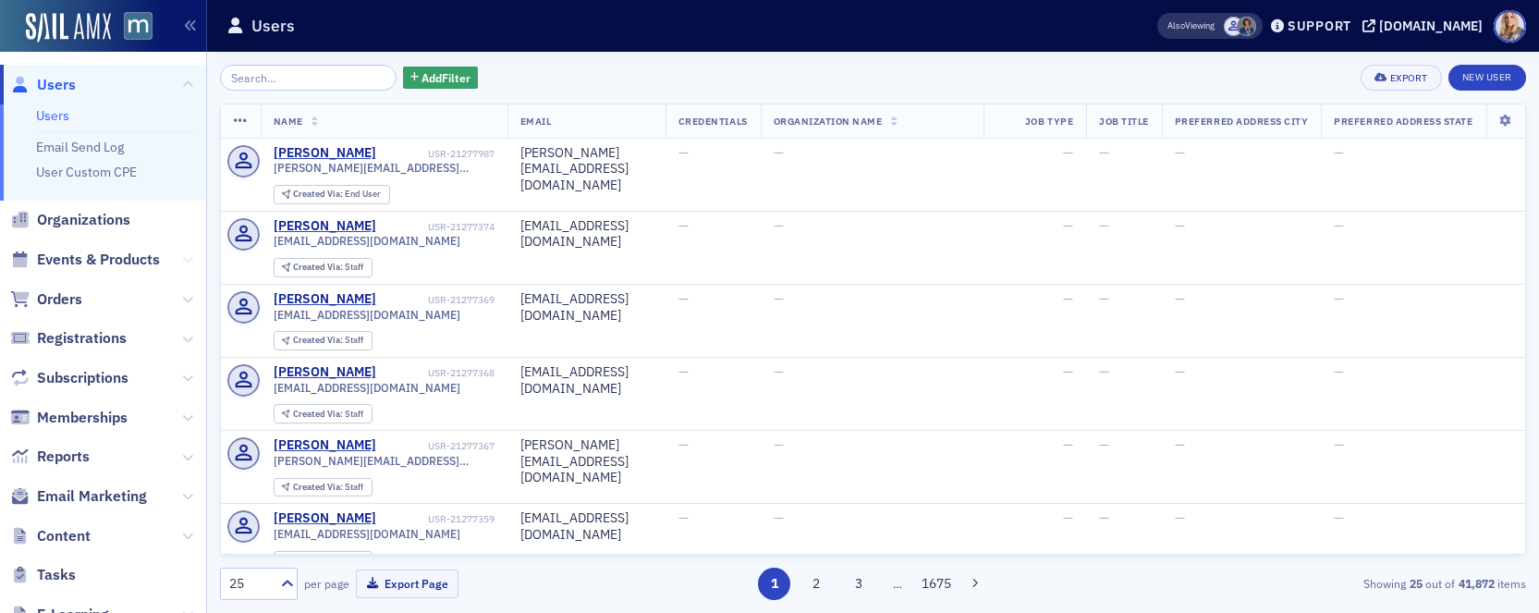
click at [188, 258] on icon at bounding box center [187, 259] width 11 height 11
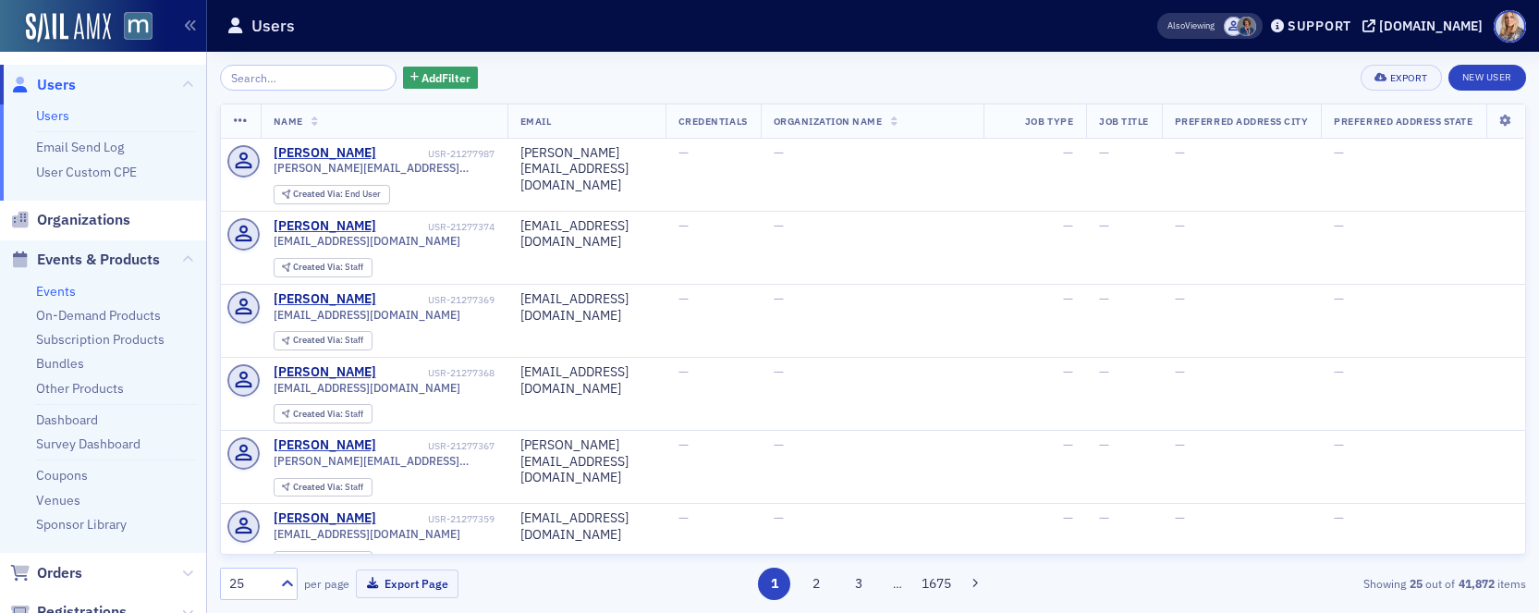
click at [51, 289] on link "Events" at bounding box center [56, 291] width 40 height 17
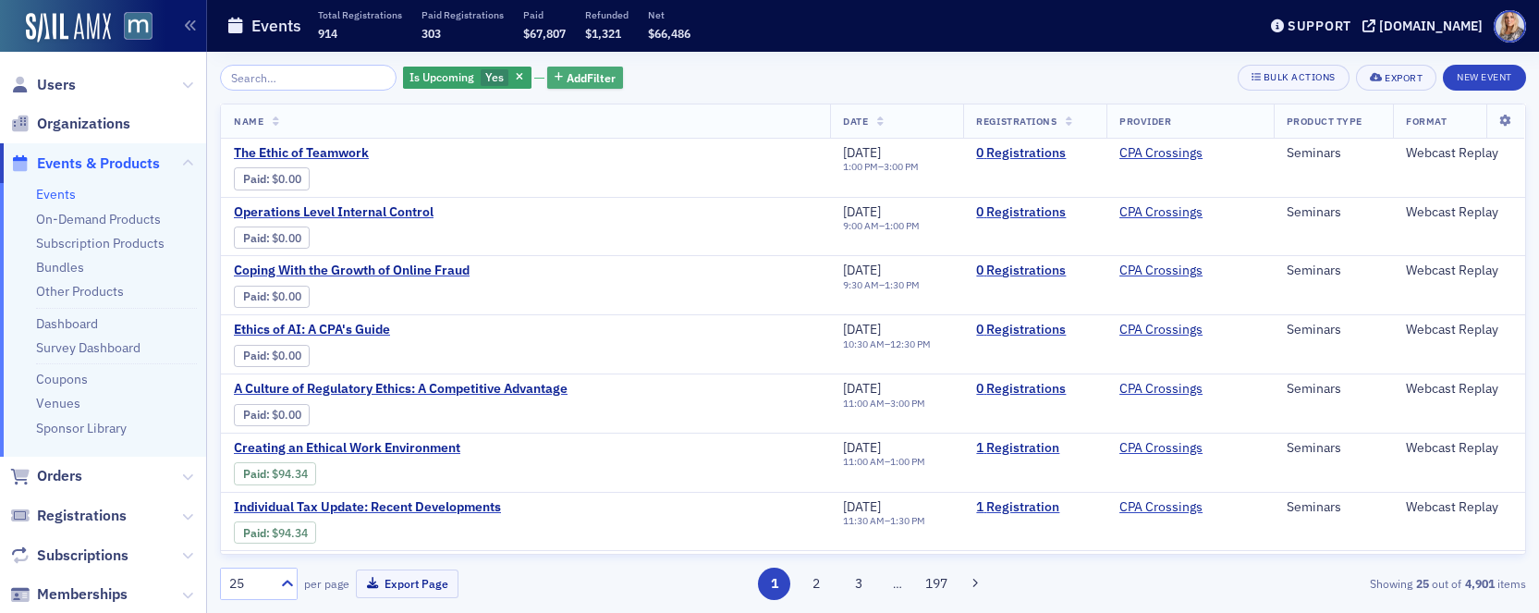
click at [567, 76] on span "Add Filter" at bounding box center [591, 77] width 49 height 17
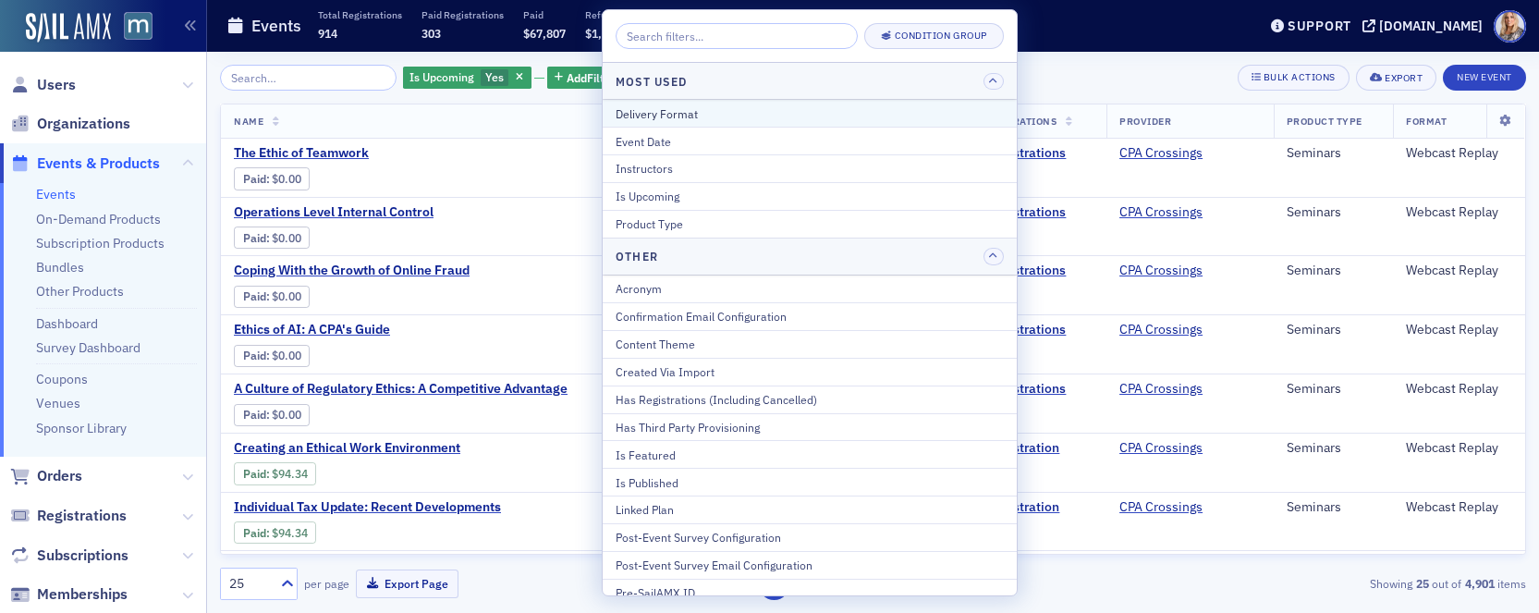
click at [703, 118] on div "Delivery Format" at bounding box center [810, 113] width 388 height 17
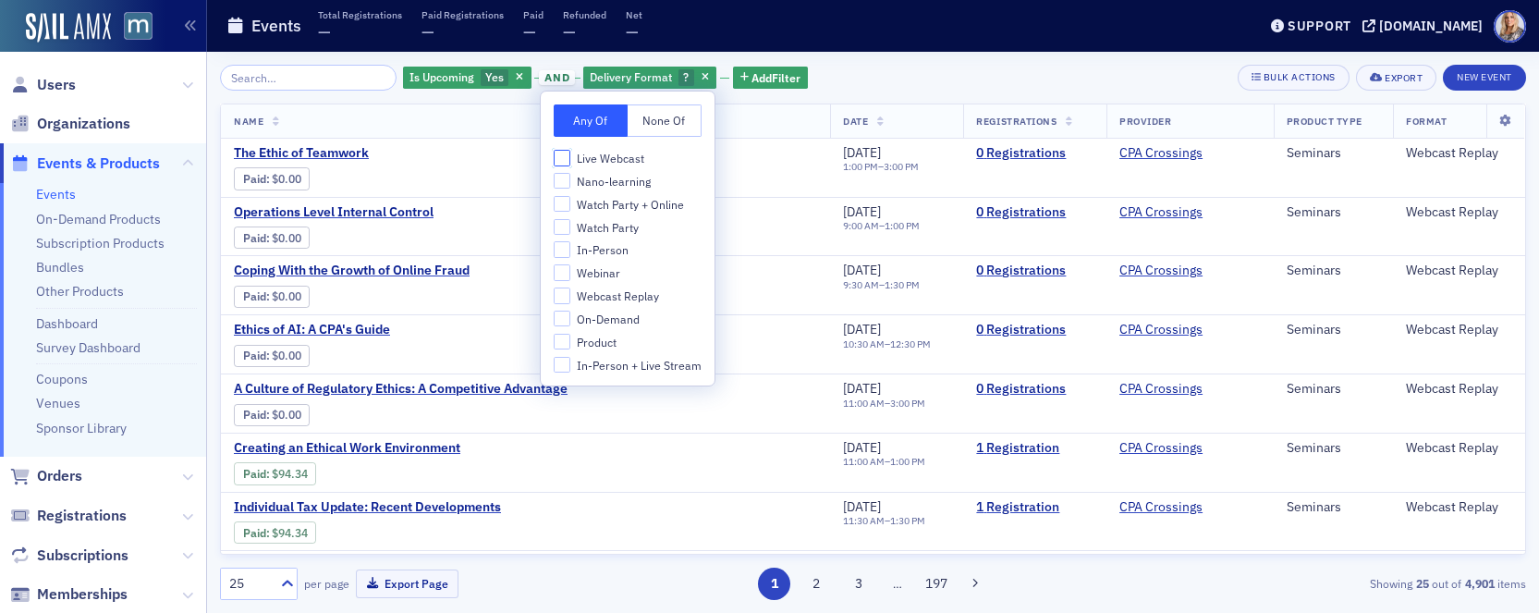
click at [563, 155] on input "Live Webcast" at bounding box center [562, 158] width 17 height 17
checkbox input "true"
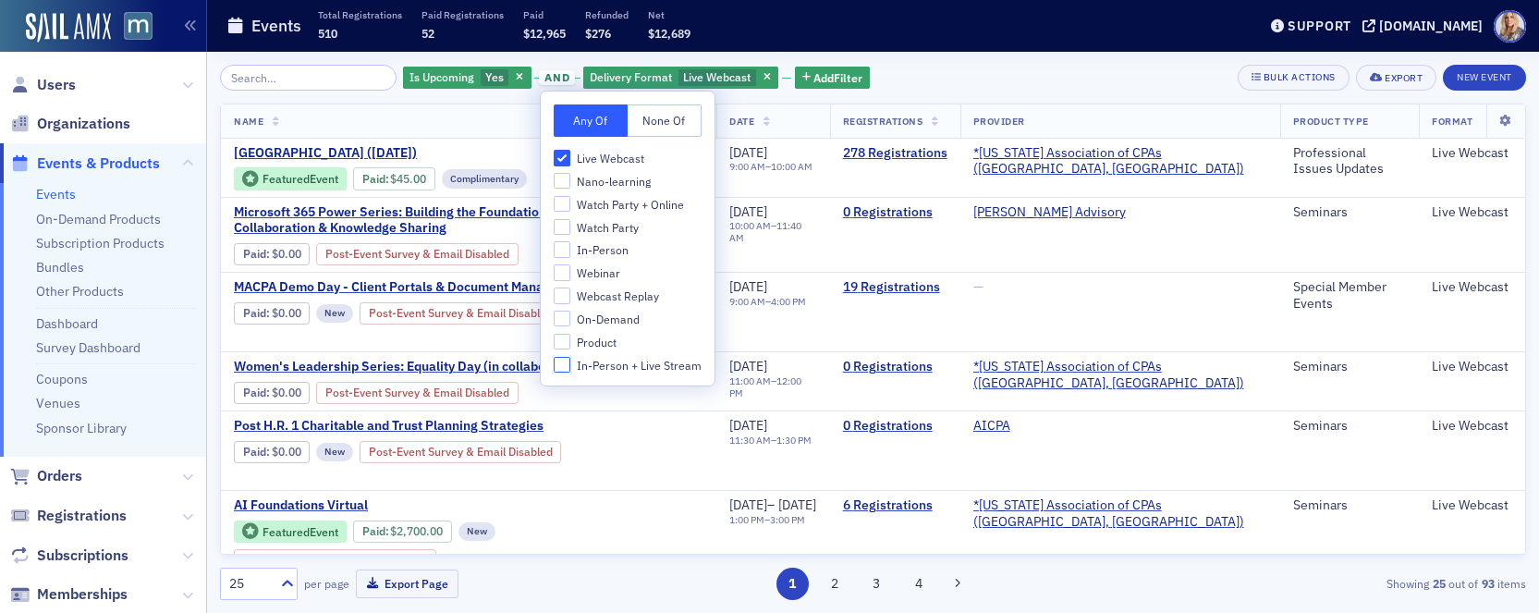
click at [560, 361] on input "In-Person + Live Stream" at bounding box center [562, 365] width 17 height 17
checkbox input "true"
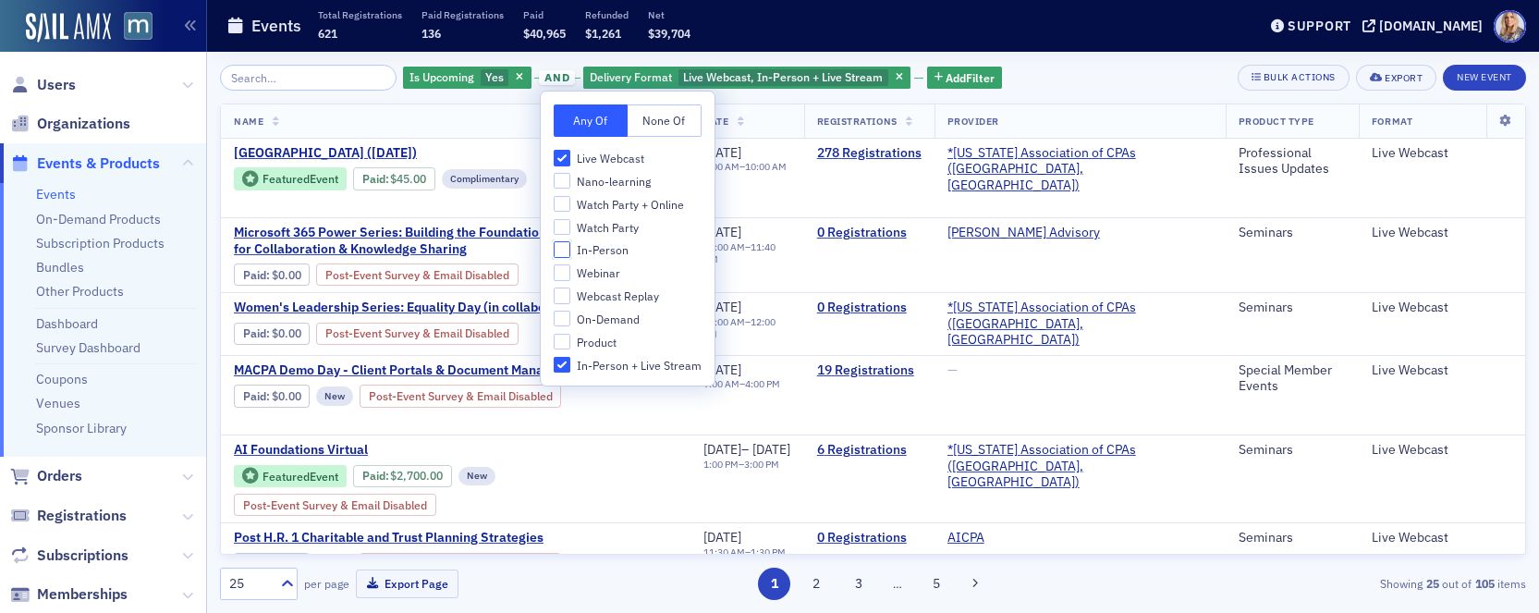
click at [562, 247] on input "In-Person" at bounding box center [562, 249] width 17 height 17
checkbox input "true"
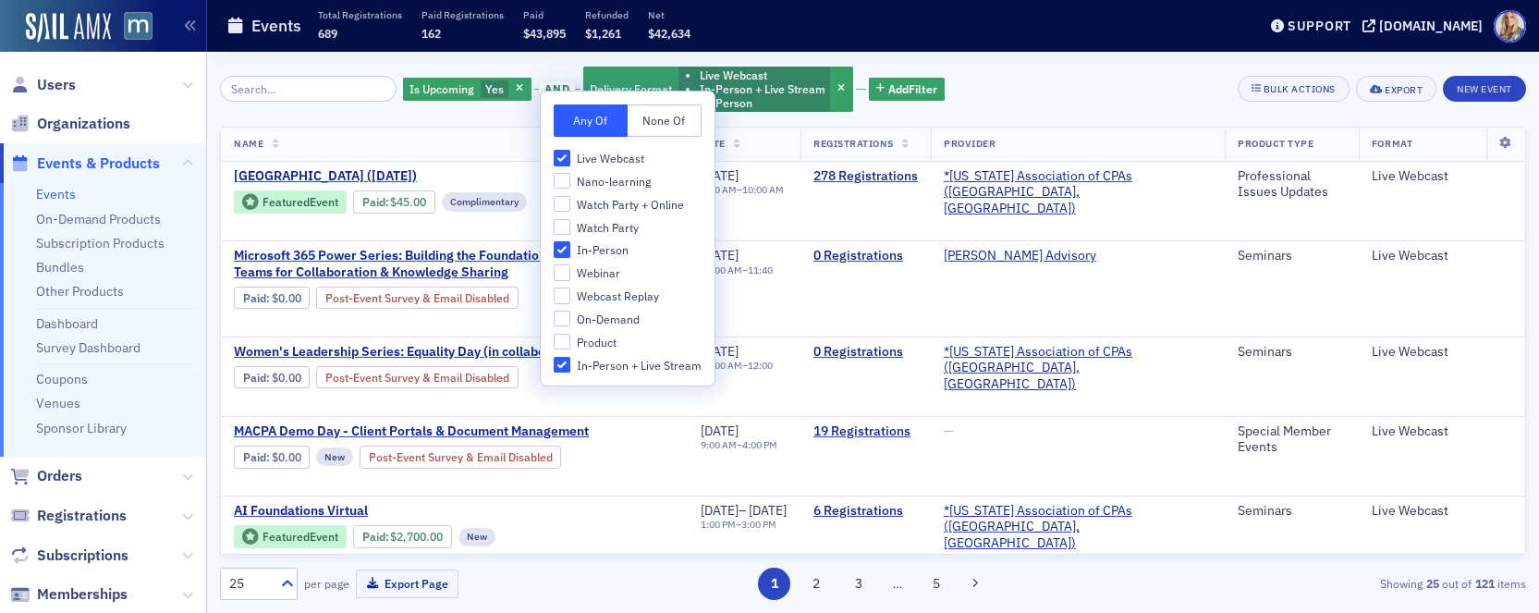
click at [1031, 92] on div "Is Upcoming Yes and Delivery Format Live Webcast In-Person + Live Stream In-Per…" at bounding box center [873, 89] width 1306 height 49
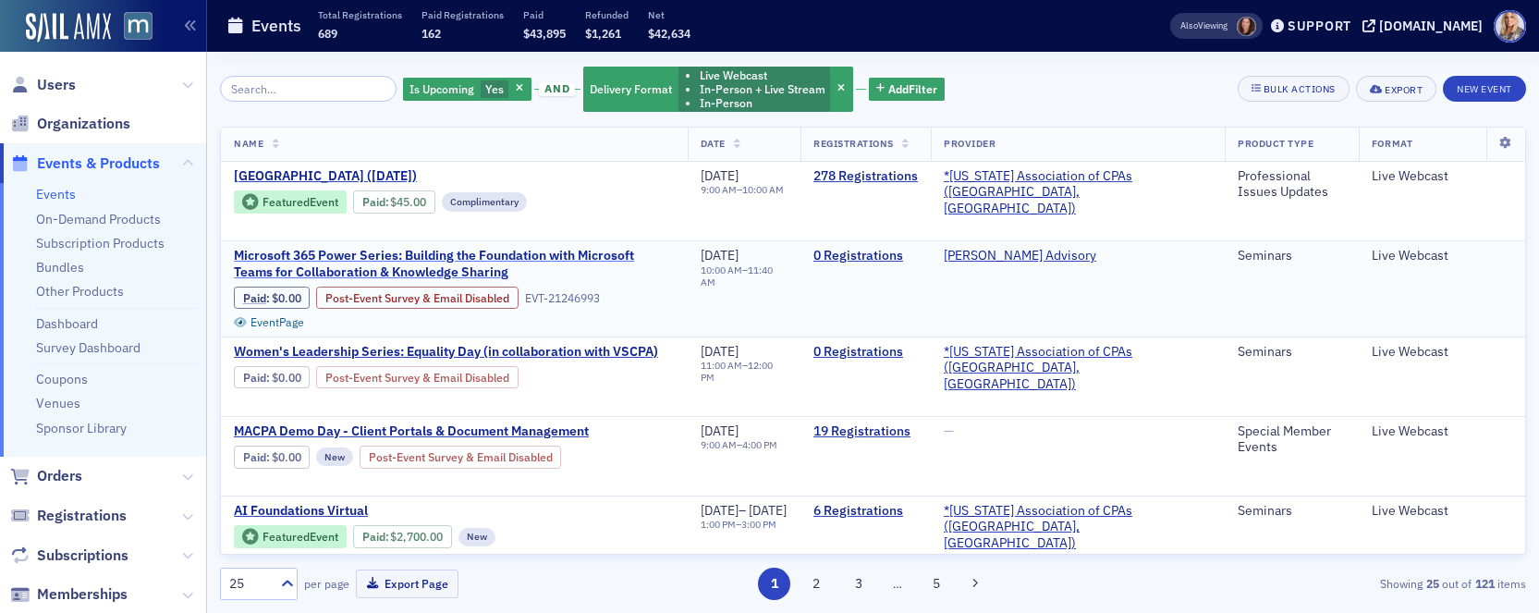
click at [632, 260] on span "Microsoft 365 Power Series: Building the Foundation with Microsoft Teams for Co…" at bounding box center [454, 264] width 441 height 32
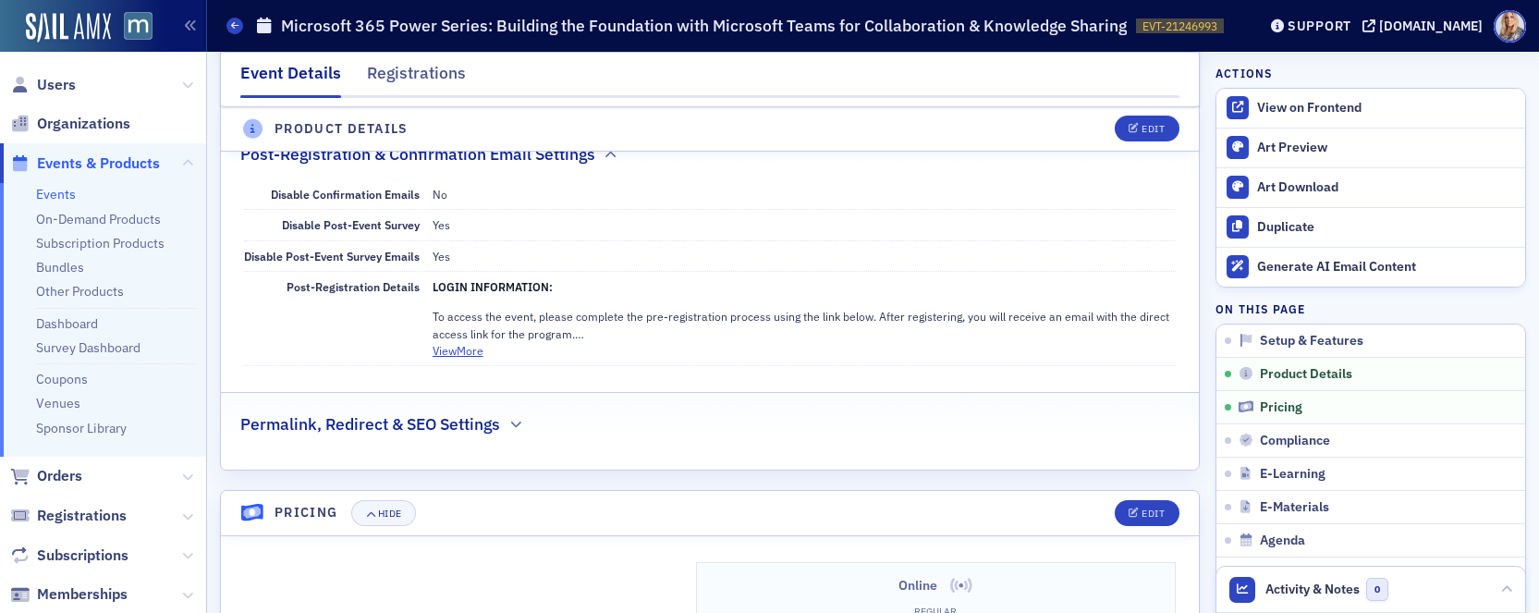
scroll to position [1287, 0]
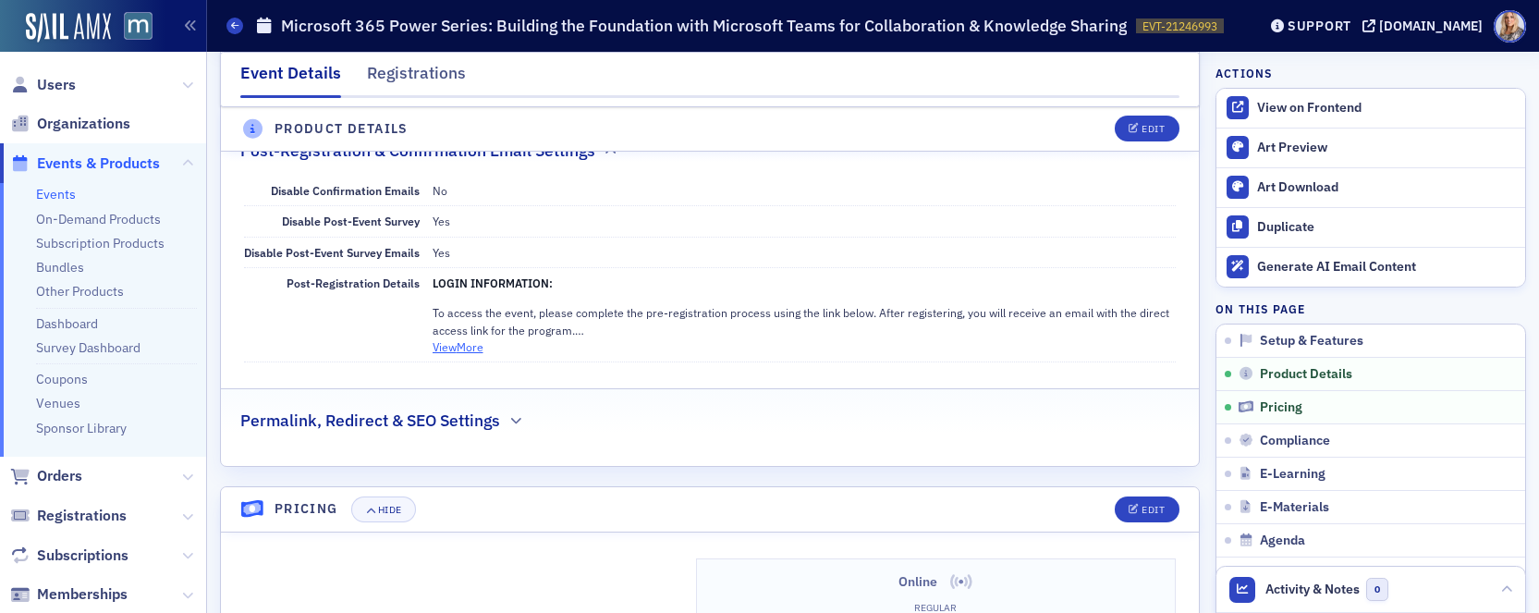
click at [472, 345] on button "View More" at bounding box center [458, 346] width 51 height 17
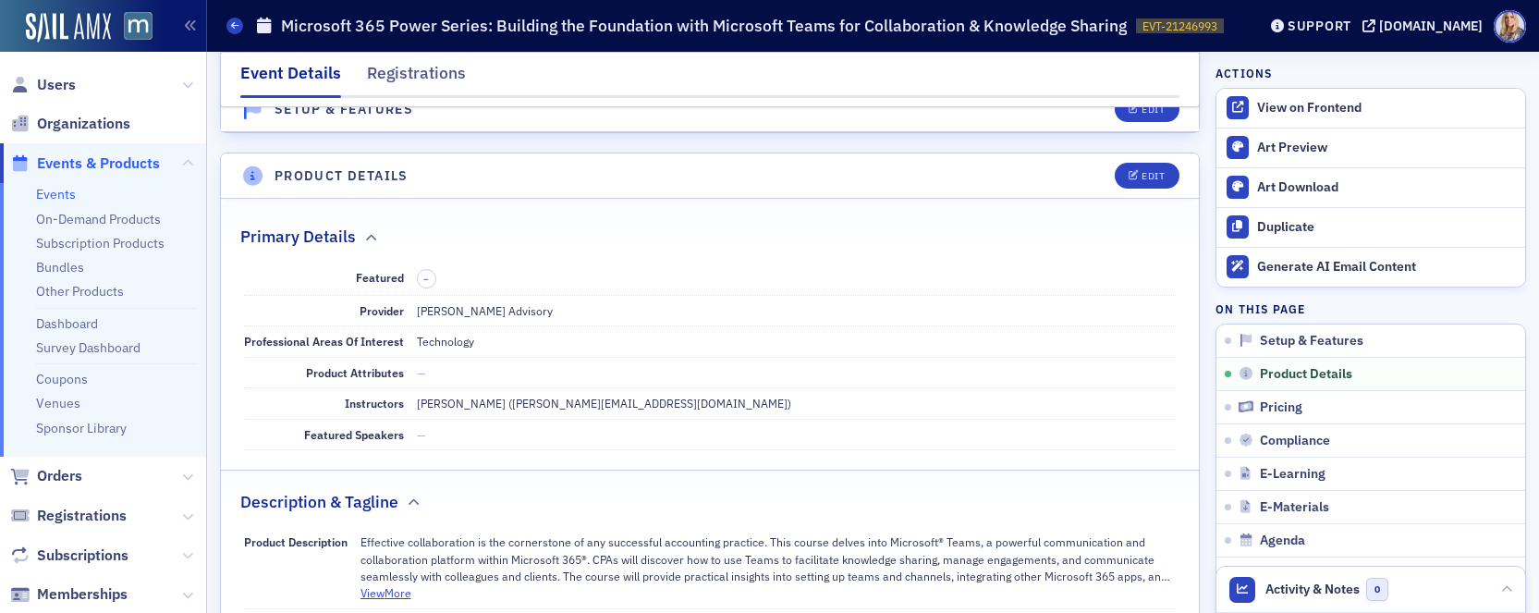
scroll to position [0, 0]
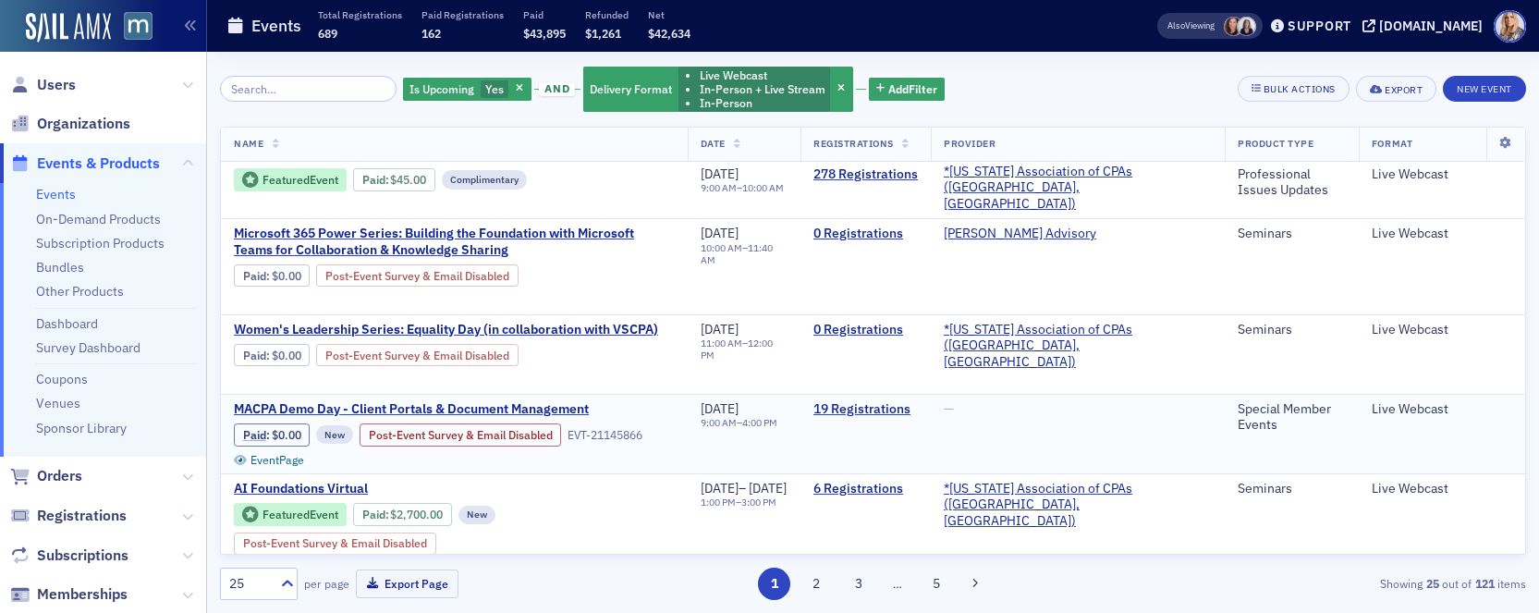
scroll to position [24, 0]
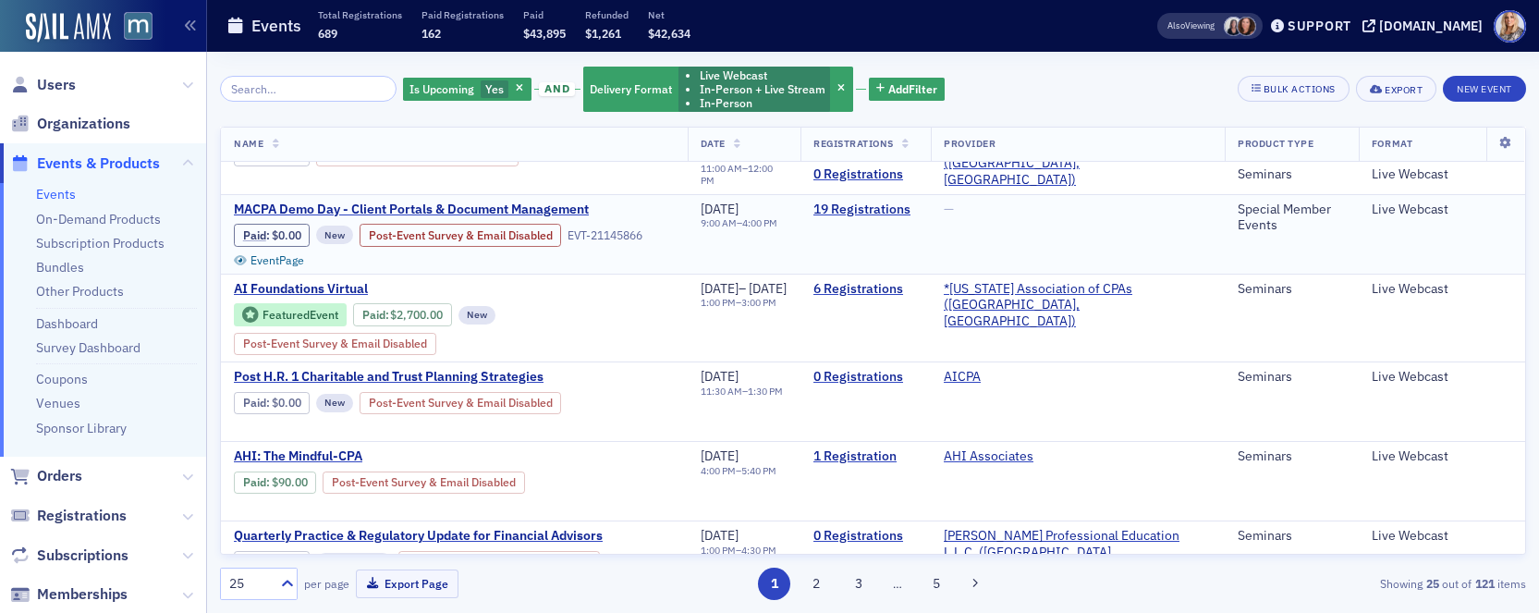
scroll to position [220, 0]
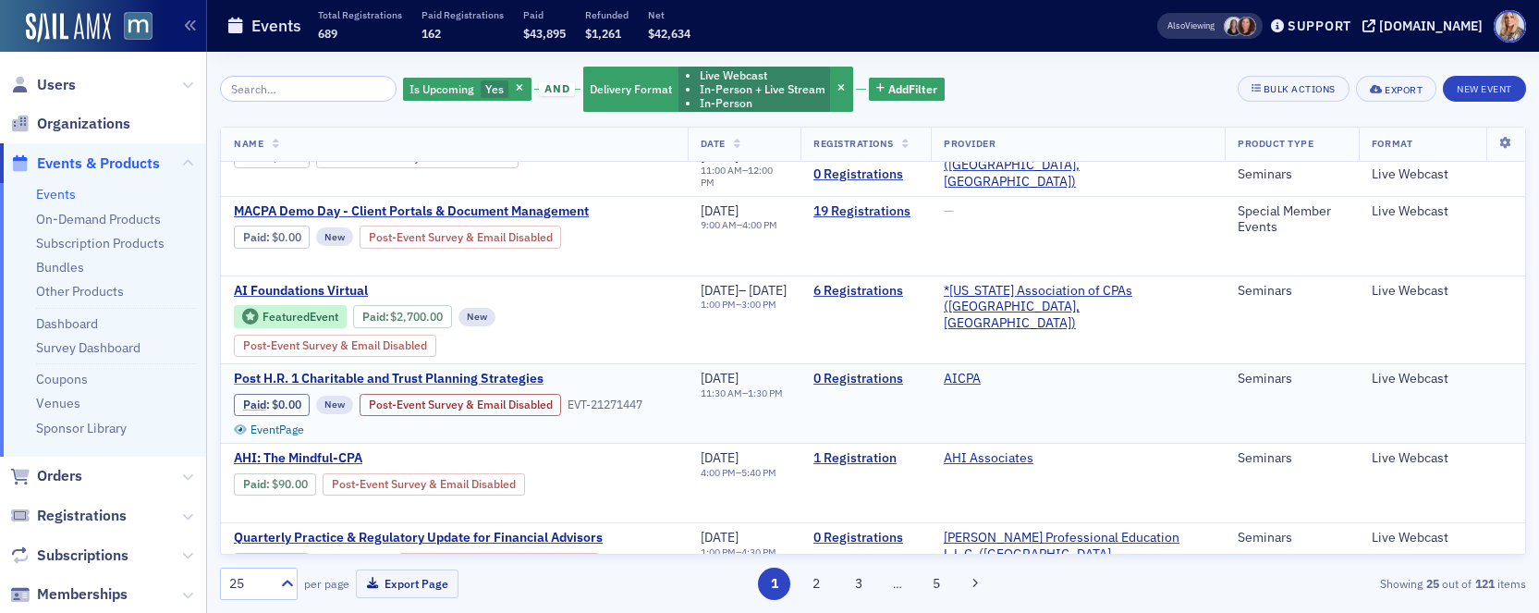
click at [508, 371] on span "Post H.R. 1 Charitable and Trust Planning Strategies" at bounding box center [389, 379] width 311 height 17
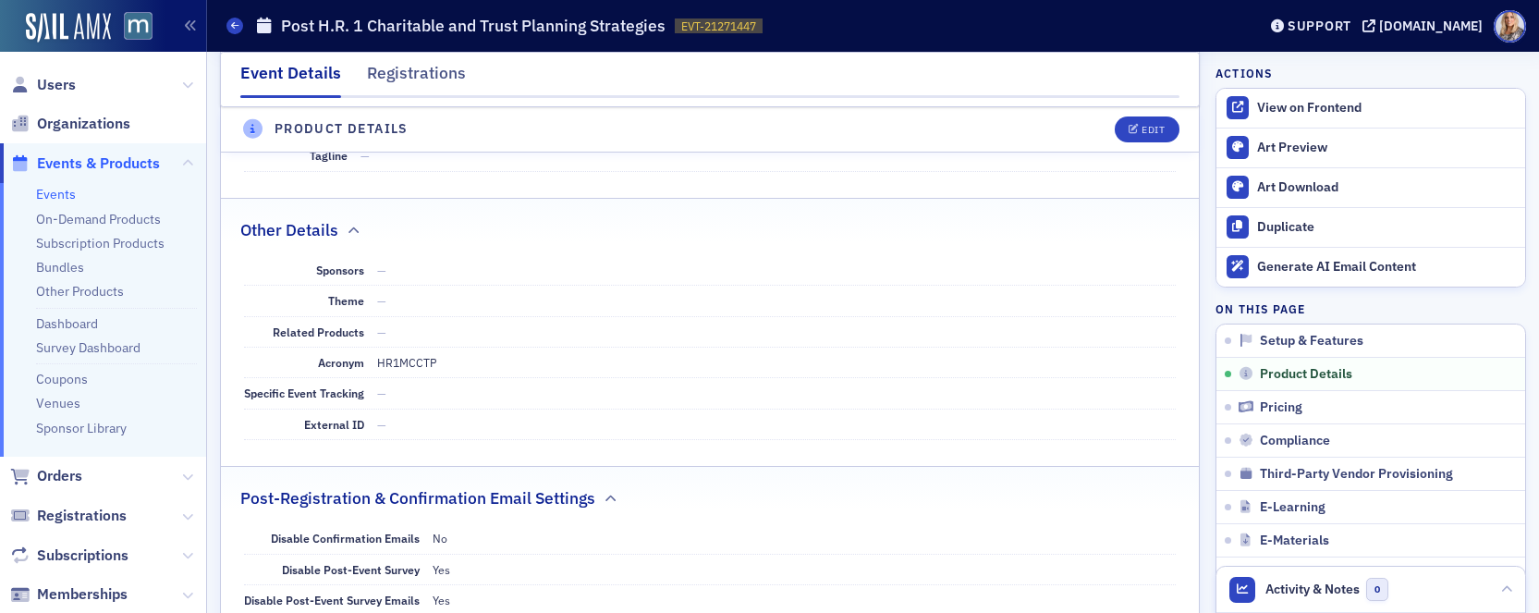
scroll to position [574, 0]
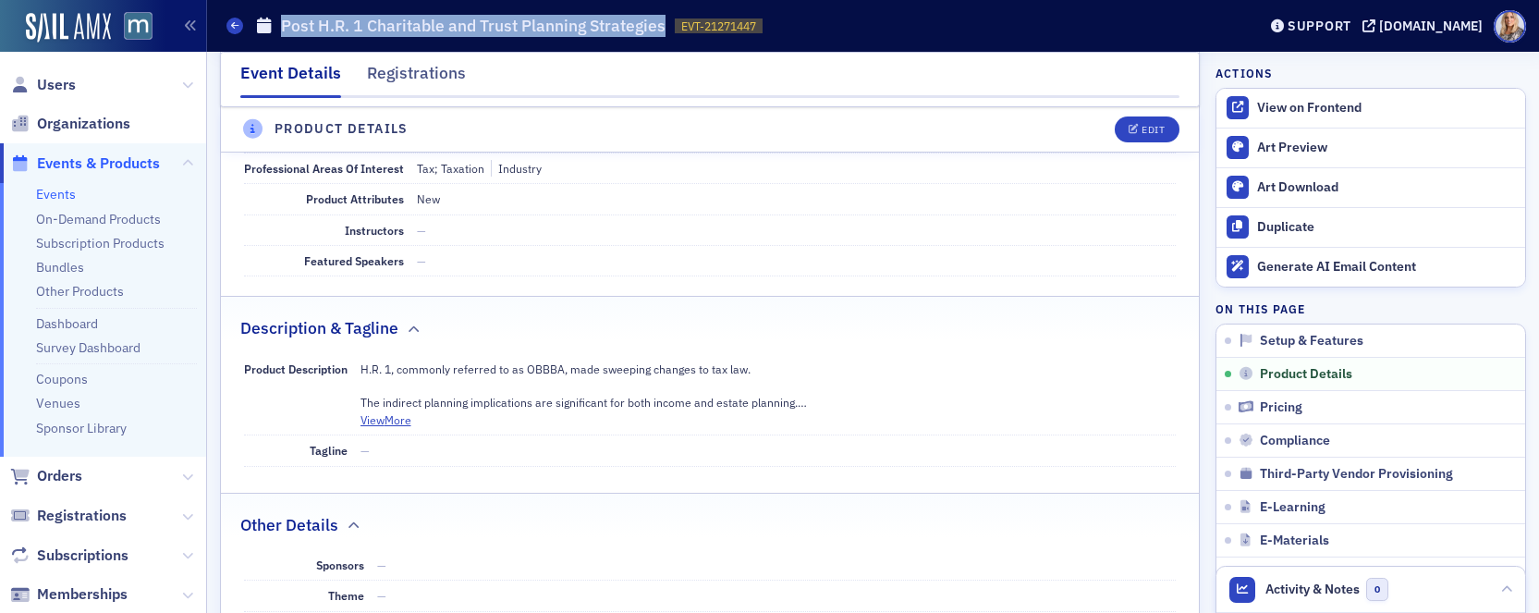
drag, startPoint x: 285, startPoint y: 27, endPoint x: 664, endPoint y: 38, distance: 379.2
click at [664, 38] on div "Events Post H.R. 1 Charitable and Trust Planning Strategies EVT-21271447 212714…" at bounding box center [728, 25] width 1002 height 35
copy h1 "Post H.R. 1 Charitable and Trust Planning Strategies"
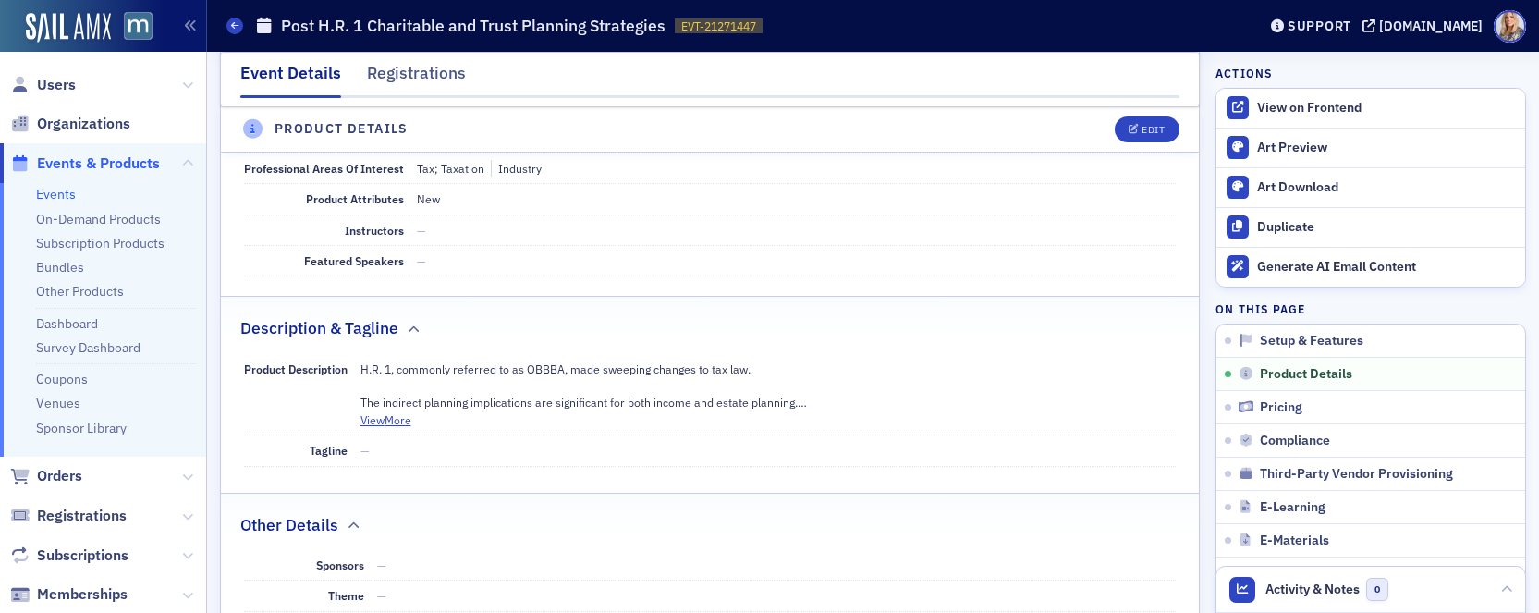
click at [178, 133] on span "Organizations" at bounding box center [103, 124] width 206 height 40
click at [189, 512] on icon at bounding box center [187, 516] width 11 height 11
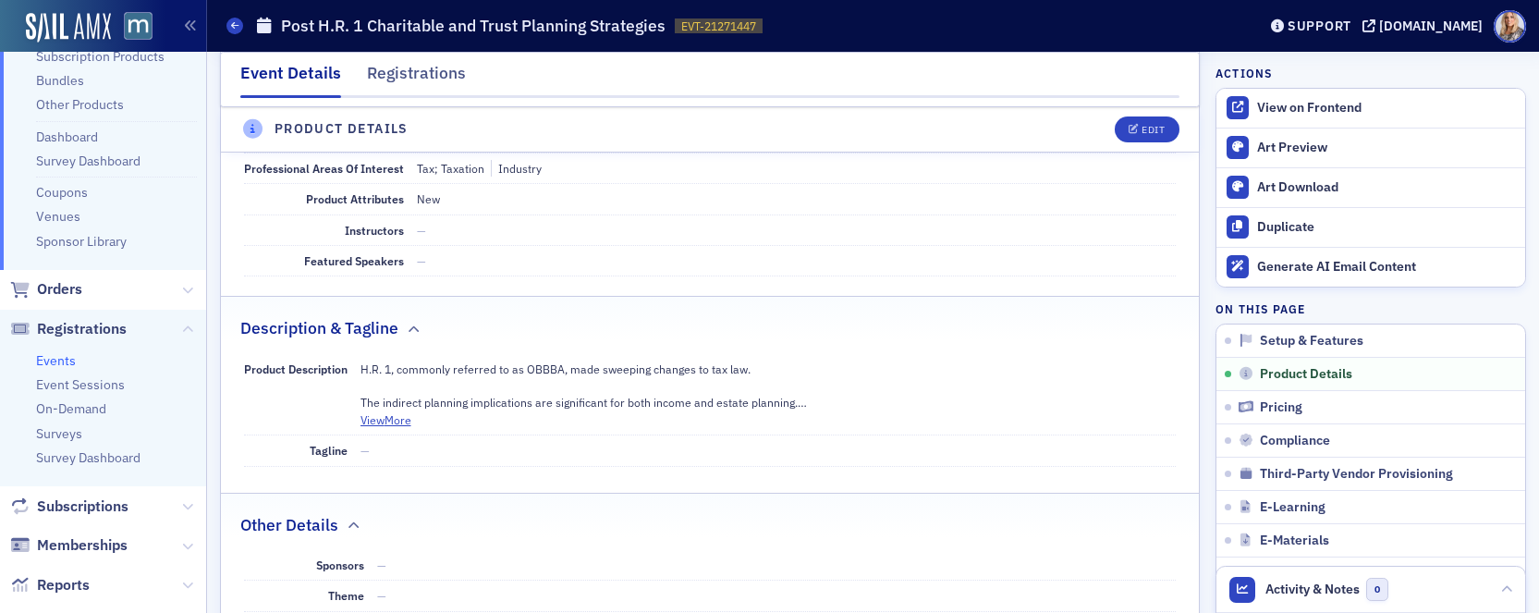
scroll to position [203, 0]
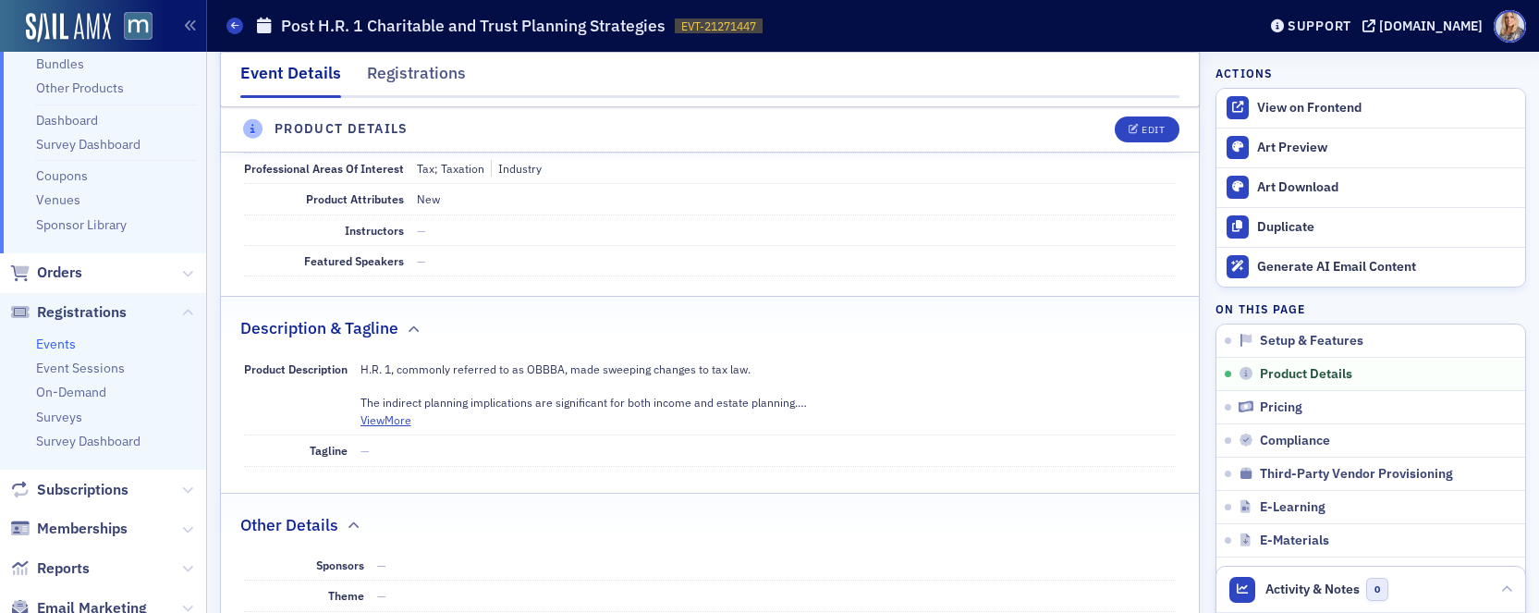
click at [58, 342] on link "Events" at bounding box center [56, 344] width 40 height 17
drag, startPoint x: 58, startPoint y: 342, endPoint x: 726, endPoint y: 392, distance: 669.4
click at [726, 392] on div "Users Organizations Events & Products Events On-Demand Products Subscription Pr…" at bounding box center [769, 306] width 1539 height 613
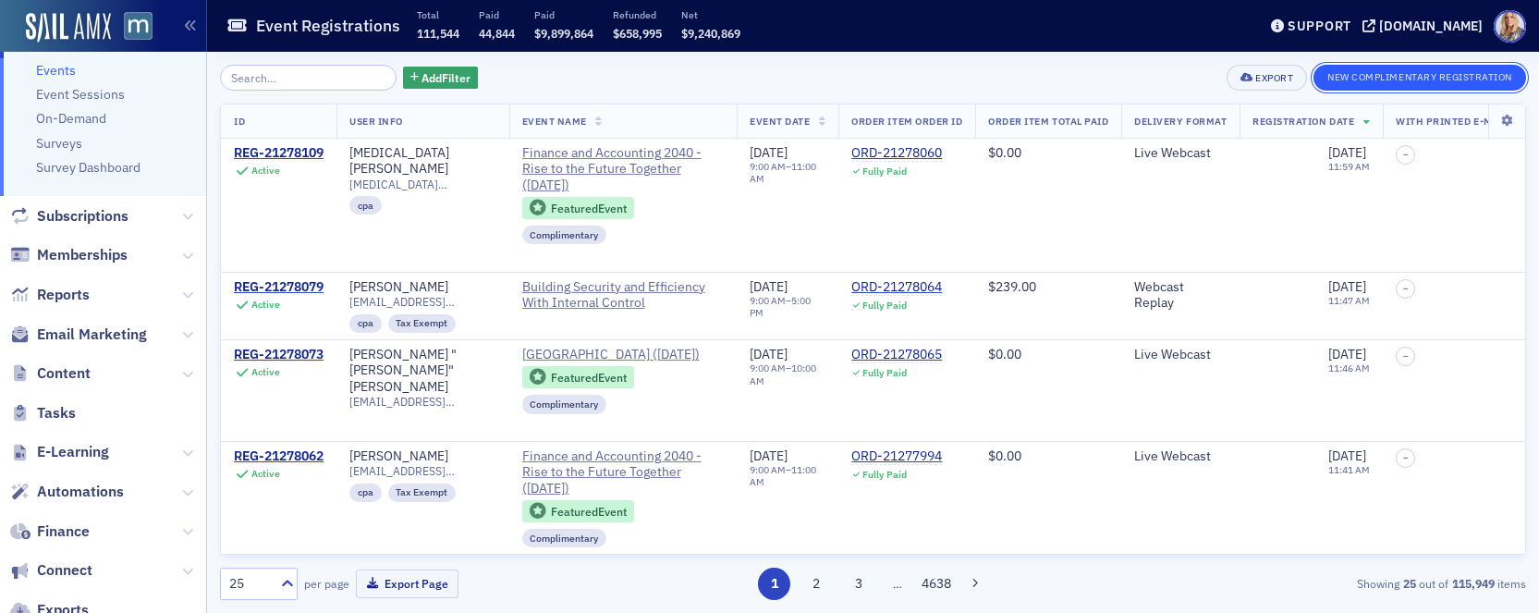
click at [1427, 82] on button "New Complimentary Registration" at bounding box center [1420, 78] width 213 height 26
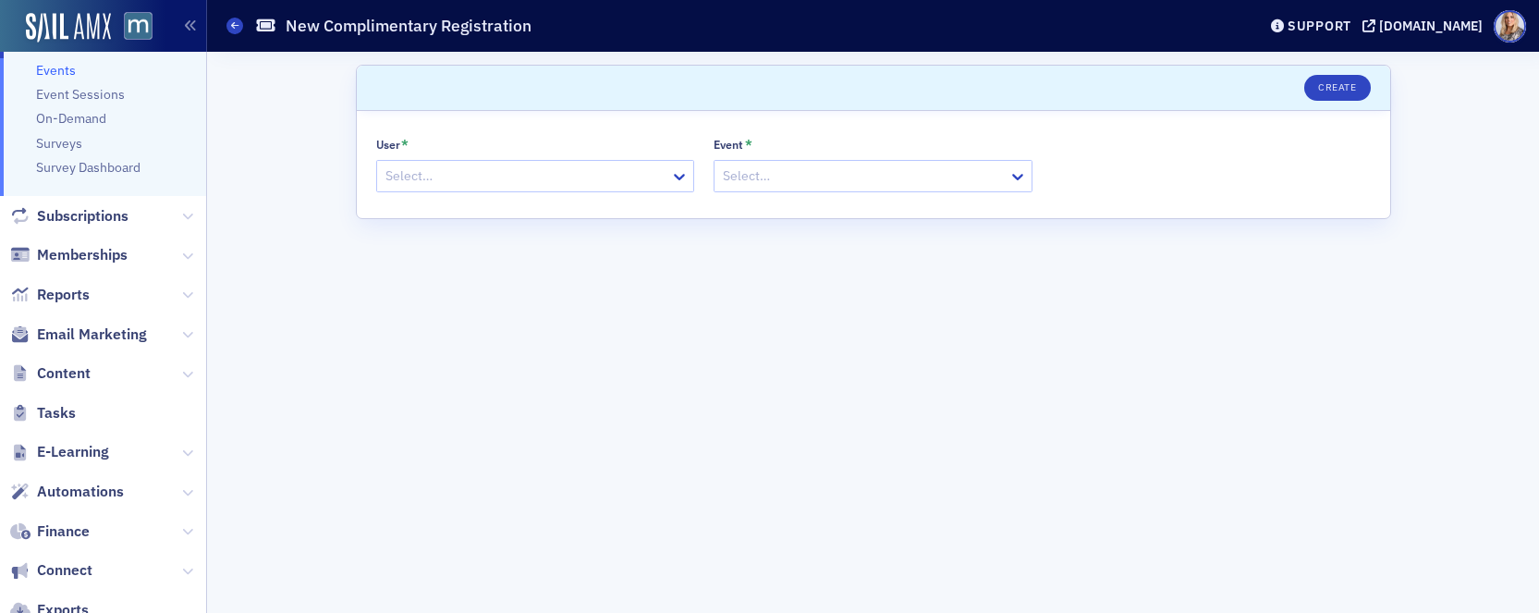
click at [582, 183] on div at bounding box center [527, 176] width 286 height 23
type input "[PERSON_NAME]"
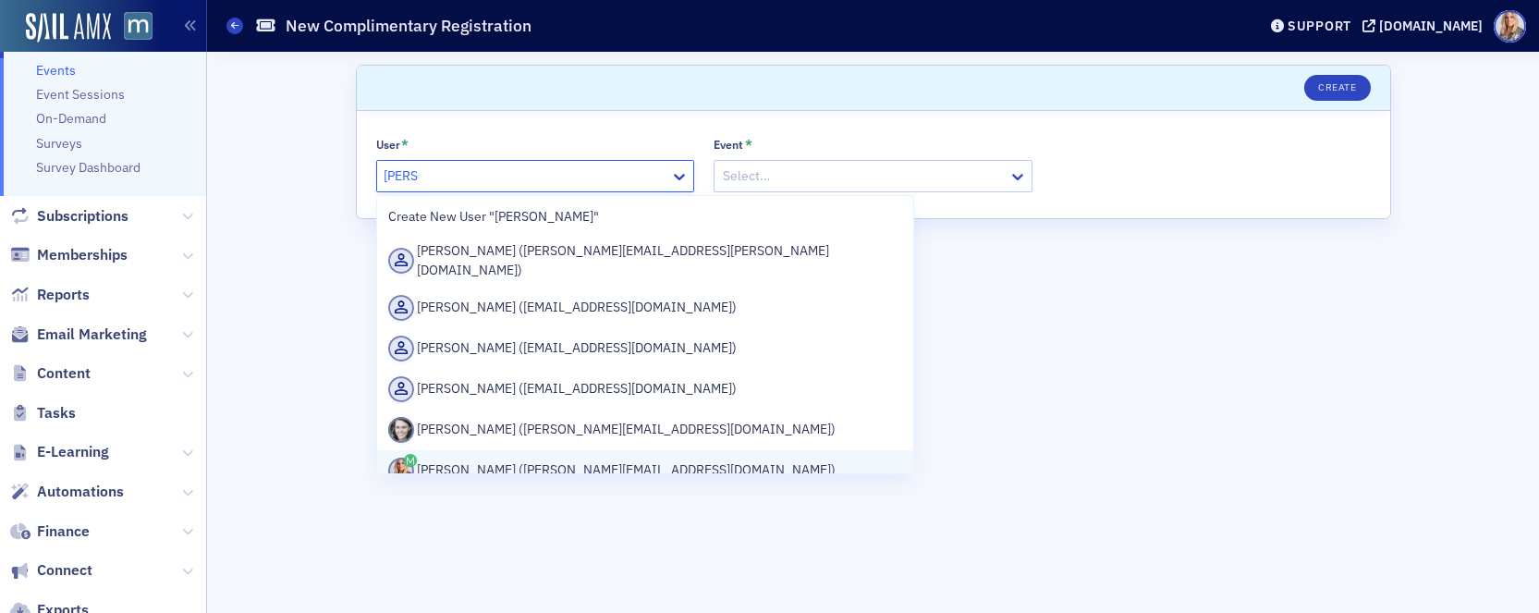
click at [521, 459] on div "[PERSON_NAME] ([PERSON_NAME][EMAIL_ADDRESS][DOMAIN_NAME])" at bounding box center [645, 471] width 515 height 26
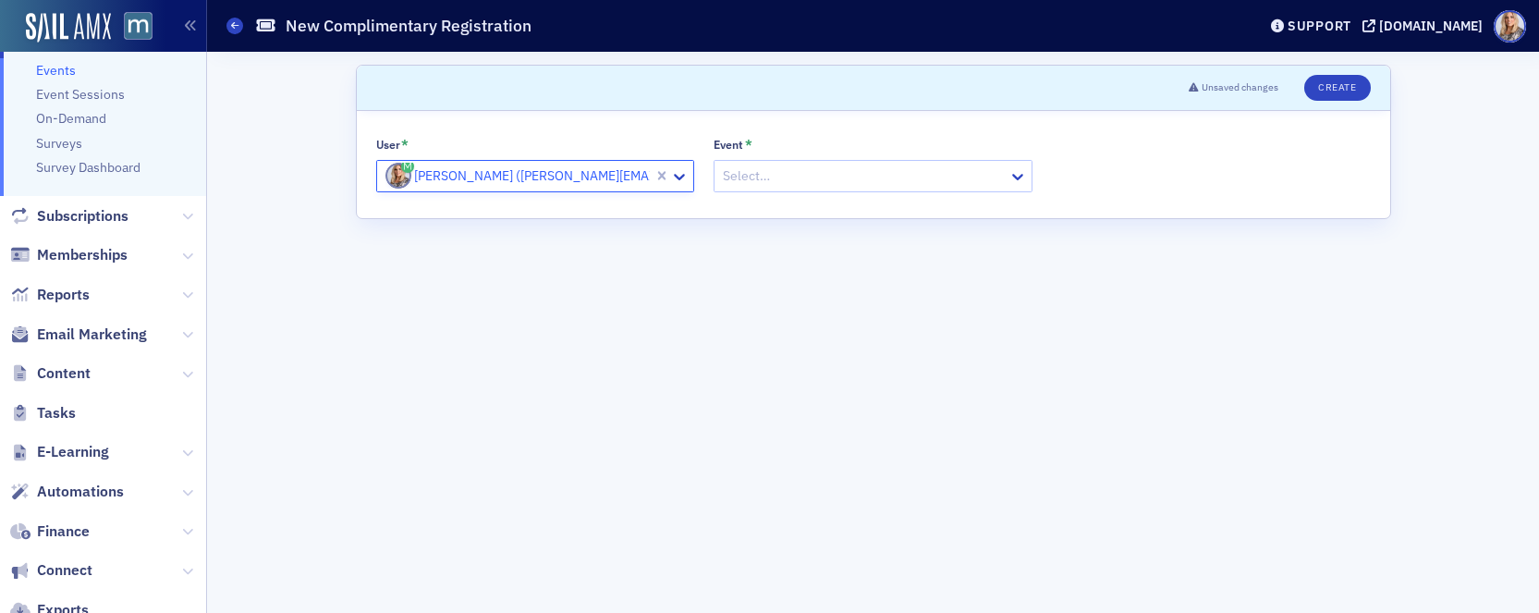
click at [813, 178] on div at bounding box center [864, 176] width 286 height 23
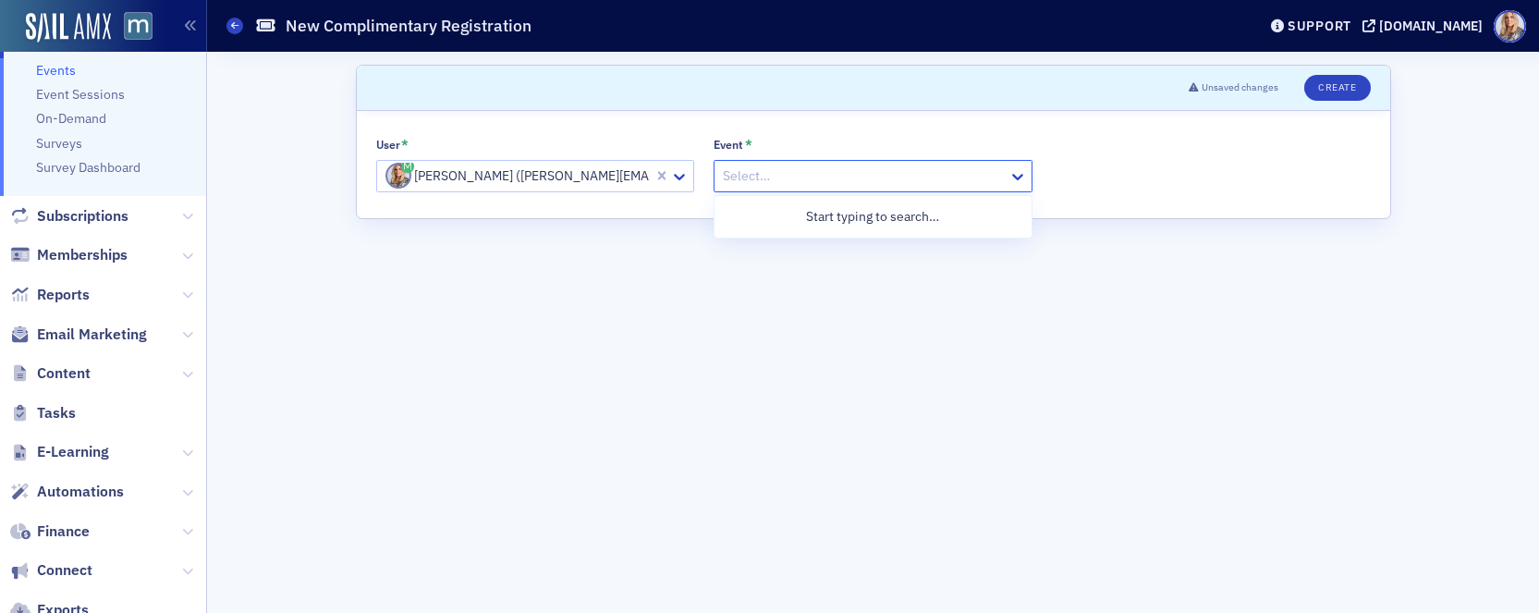
paste input "Post H.R. 1 Charitable and Trust Planning Strategies"
type input "Post H.R. 1 Charitable and Trust Planning Strategies"
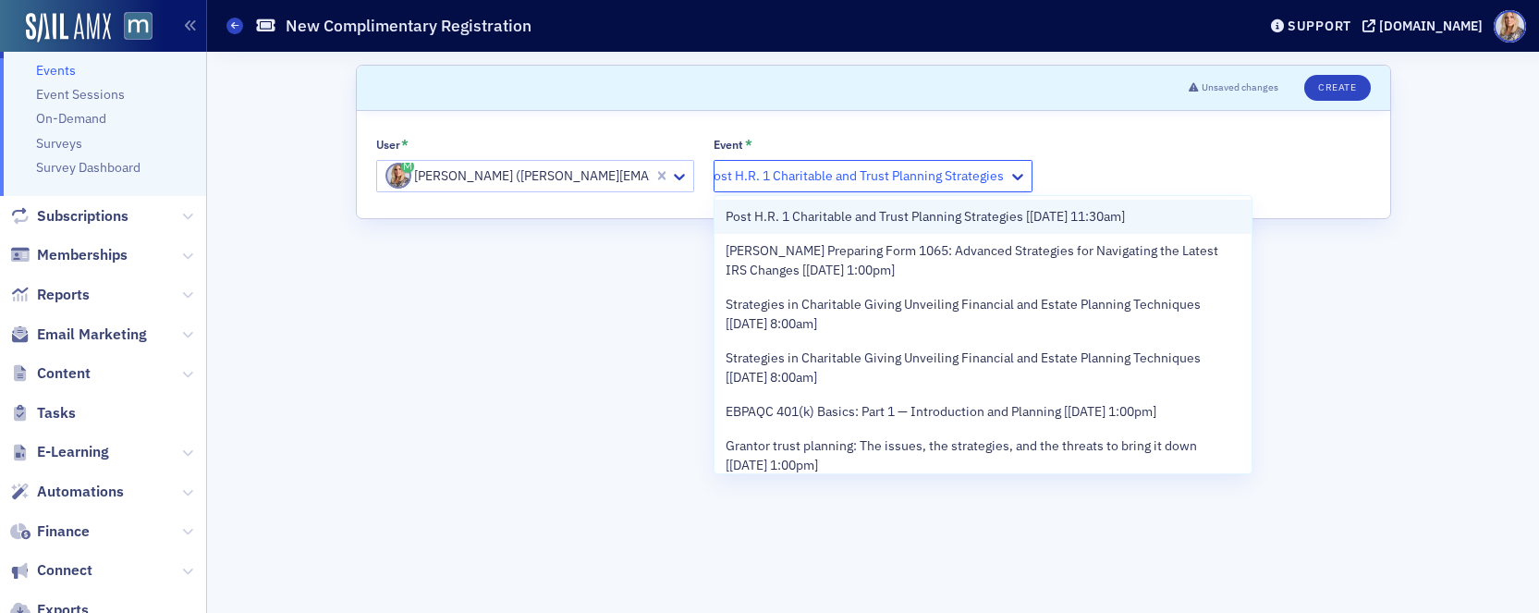
click at [809, 216] on span "Post H.R. 1 Charitable and Trust Planning Strategies [[DATE] 11:30am]" at bounding box center [925, 216] width 399 height 19
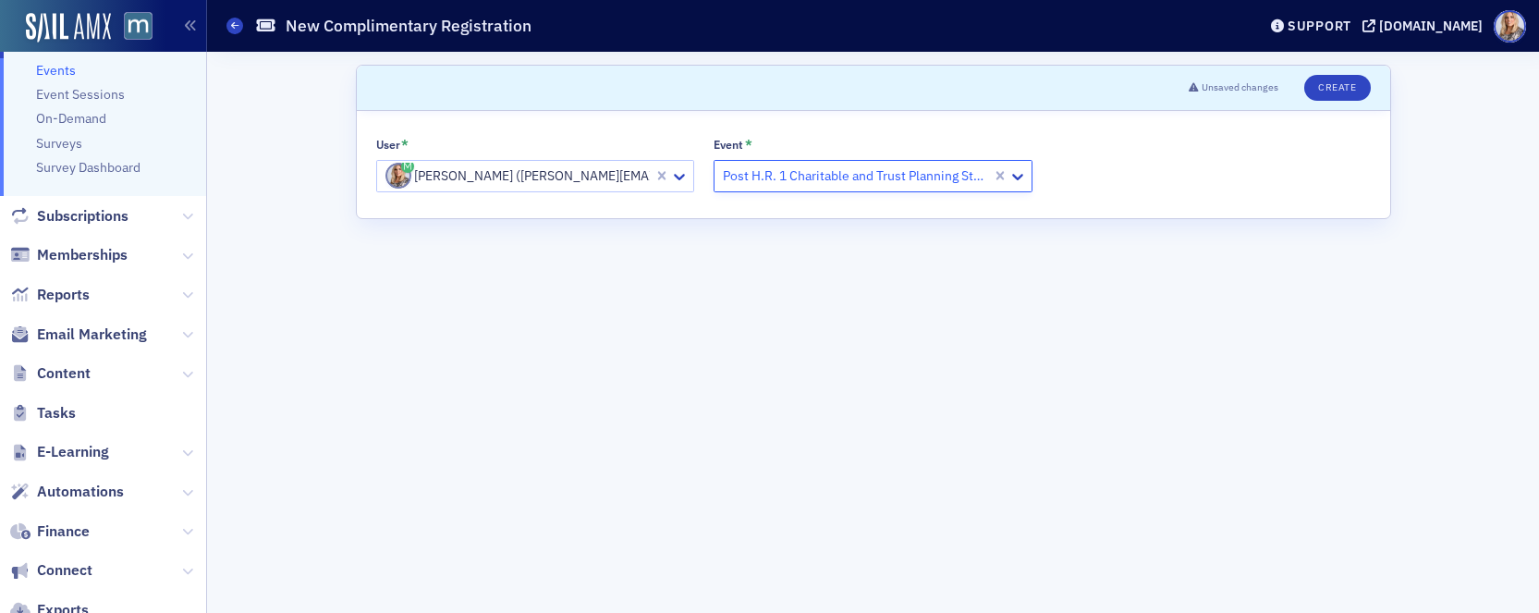
scroll to position [0, 0]
click at [1341, 88] on button "Create" at bounding box center [1338, 88] width 66 height 26
